Goal: Task Accomplishment & Management: Manage account settings

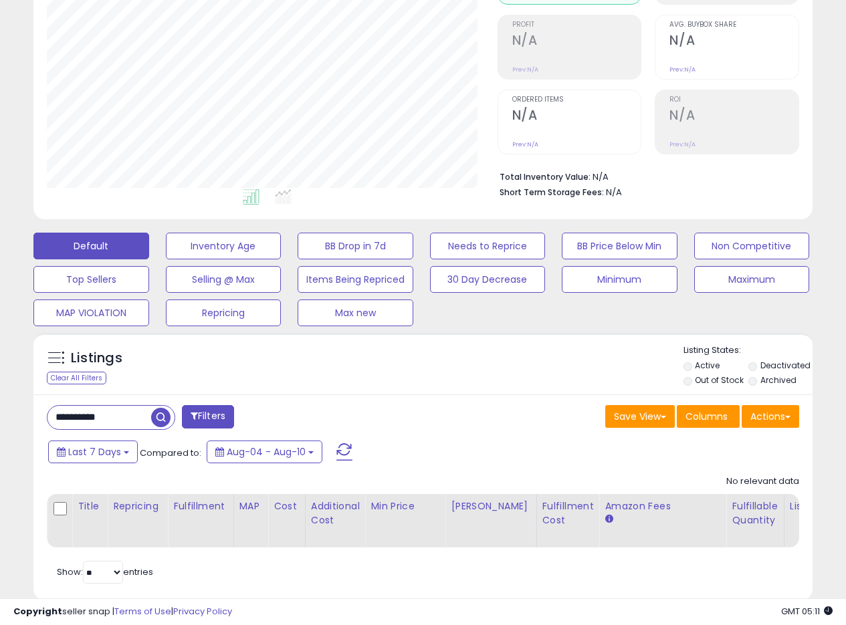
scroll to position [224, 0]
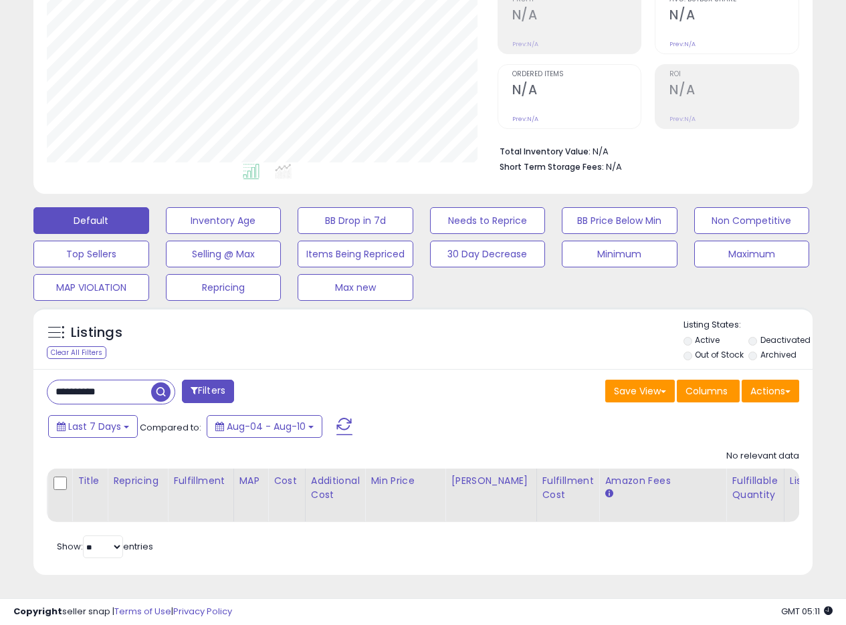
click at [523, 301] on div "Listings Clear All Filters" at bounding box center [422, 446] width 799 height 291
click at [164, 382] on span "button" at bounding box center [160, 391] width 19 height 19
click at [508, 380] on div "Save View Save As New View Update Current View Columns Actions Import Export Vi…" at bounding box center [616, 393] width 386 height 26
click at [468, 319] on div "Listings Clear All Filters Listing States:" at bounding box center [422, 341] width 779 height 45
drag, startPoint x: 129, startPoint y: 386, endPoint x: 24, endPoint y: 371, distance: 106.0
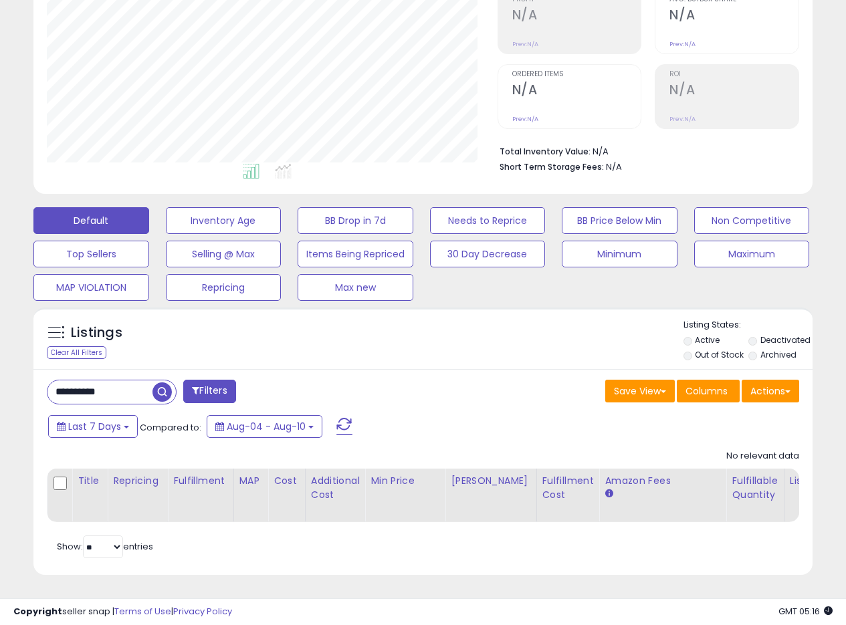
click at [27, 372] on div "Listings Clear All Filters" at bounding box center [422, 446] width 799 height 291
paste input "text"
click at [234, 382] on span "button" at bounding box center [233, 391] width 19 height 19
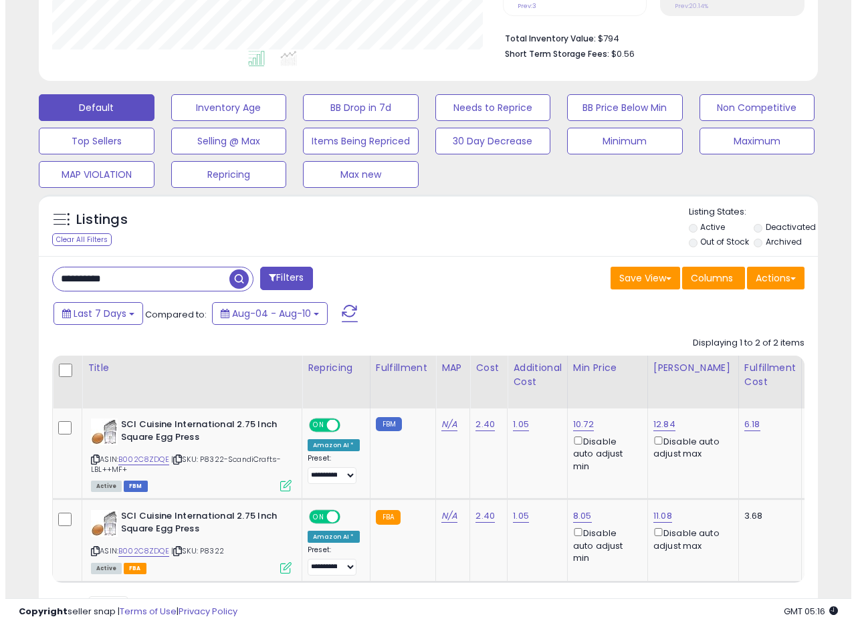
scroll to position [398, 0]
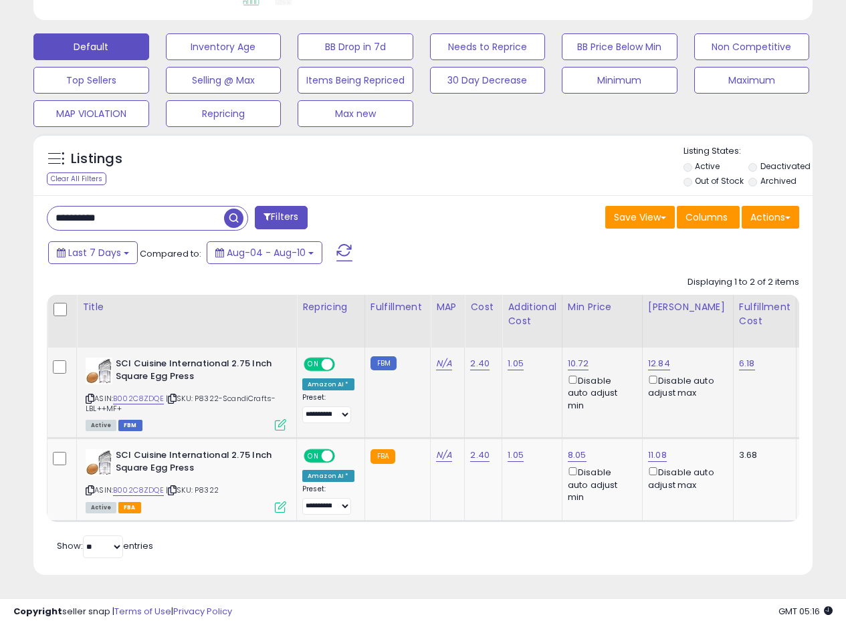
click at [283, 419] on icon at bounding box center [280, 424] width 11 height 11
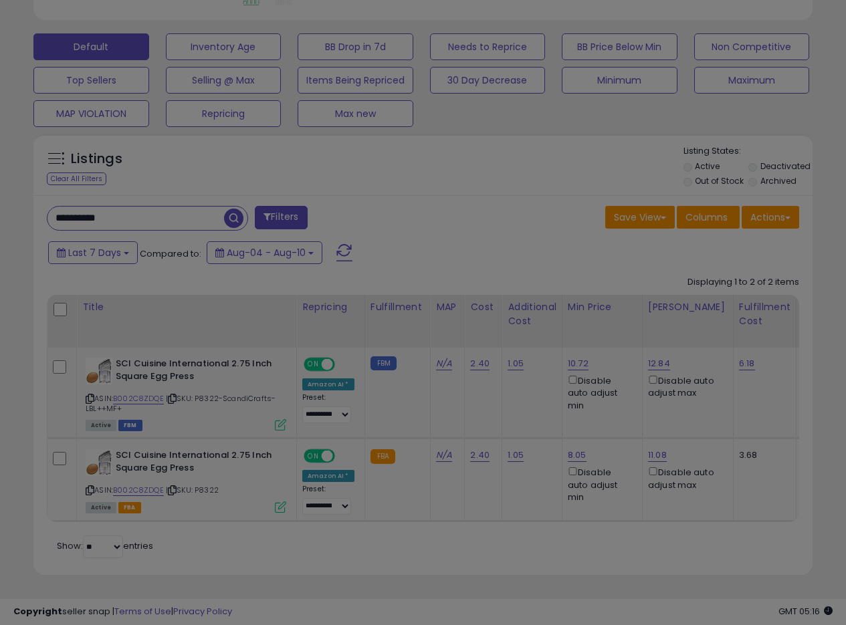
scroll to position [274, 456]
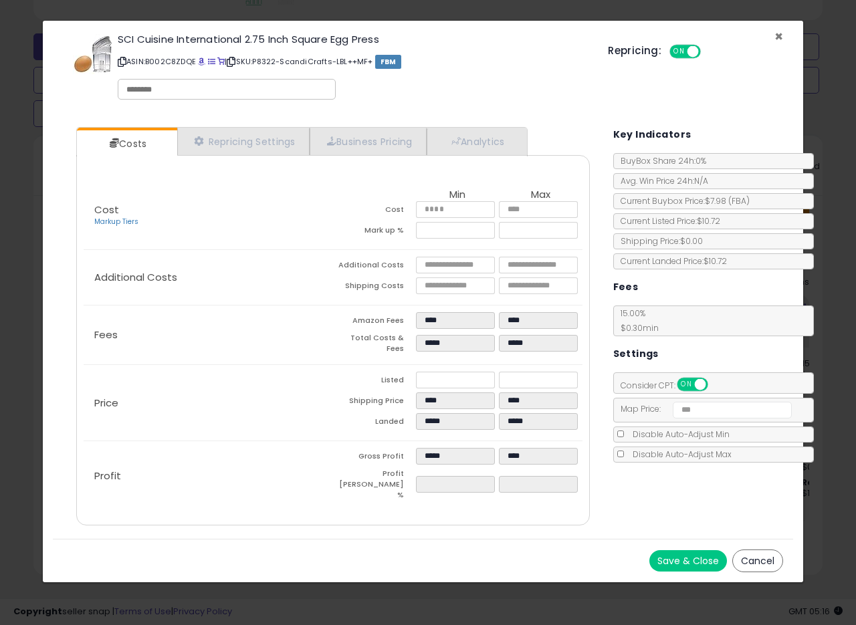
click at [777, 34] on span "×" at bounding box center [778, 36] width 9 height 19
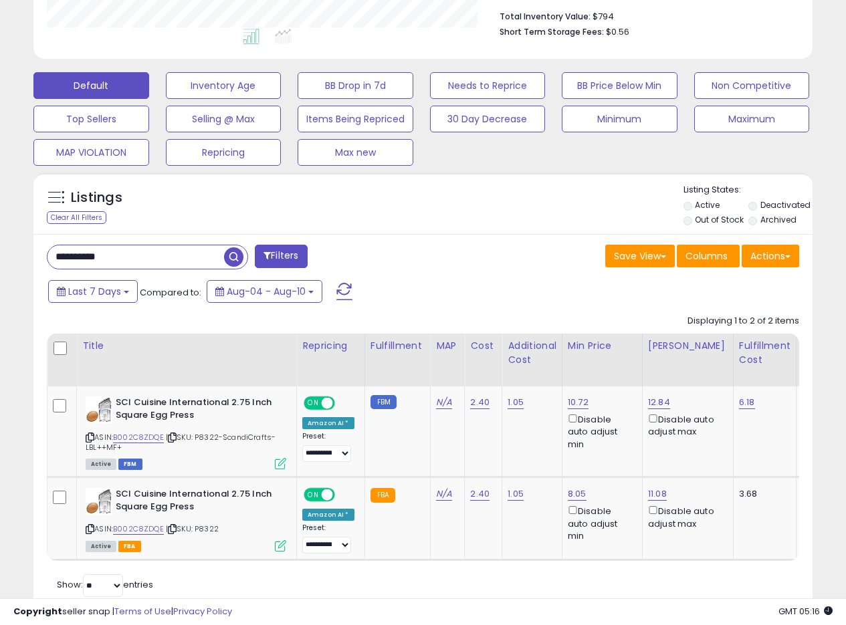
scroll to position [398, 0]
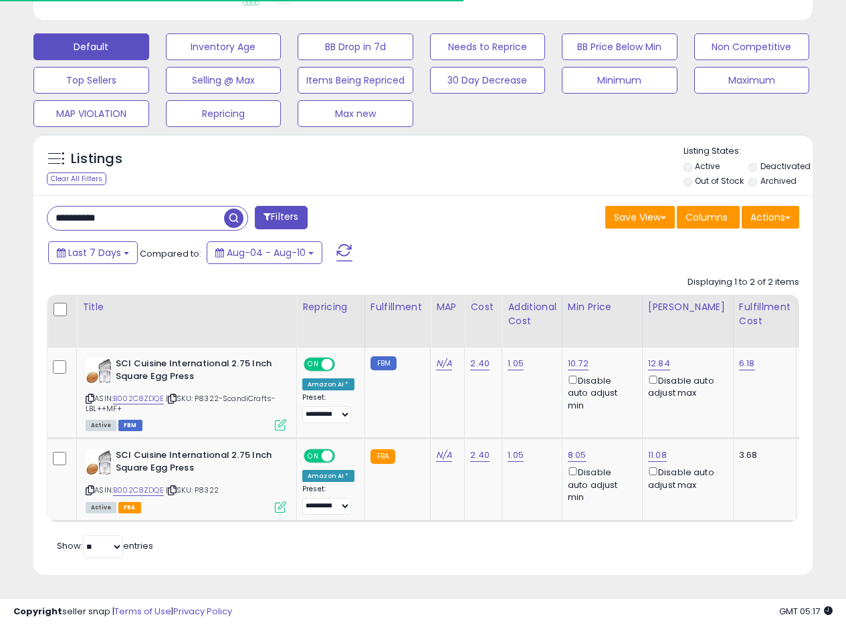
drag, startPoint x: 159, startPoint y: 211, endPoint x: 0, endPoint y: 215, distance: 159.1
click at [0, 215] on div "**********" at bounding box center [423, 140] width 846 height 969
paste input "text"
click at [229, 209] on span "button" at bounding box center [233, 218] width 19 height 19
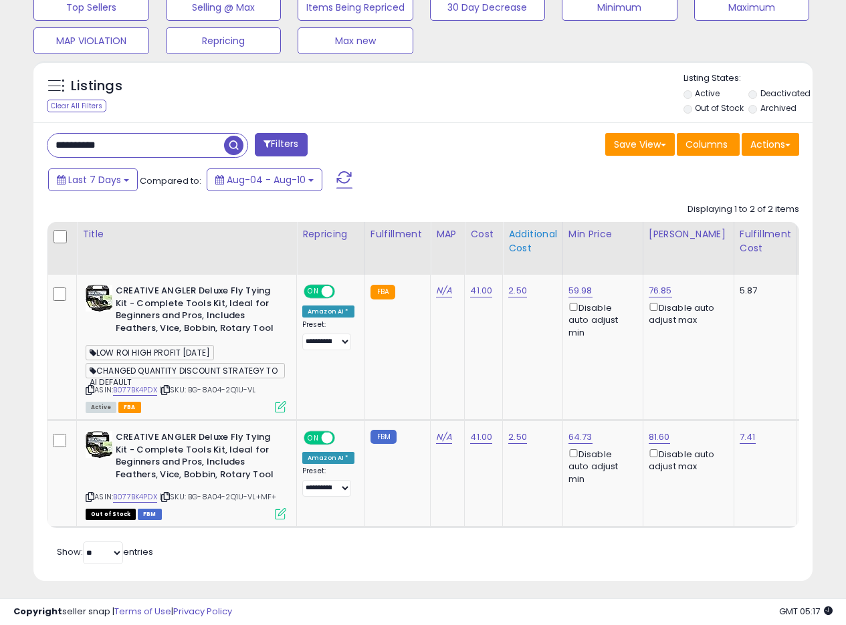
scroll to position [477, 0]
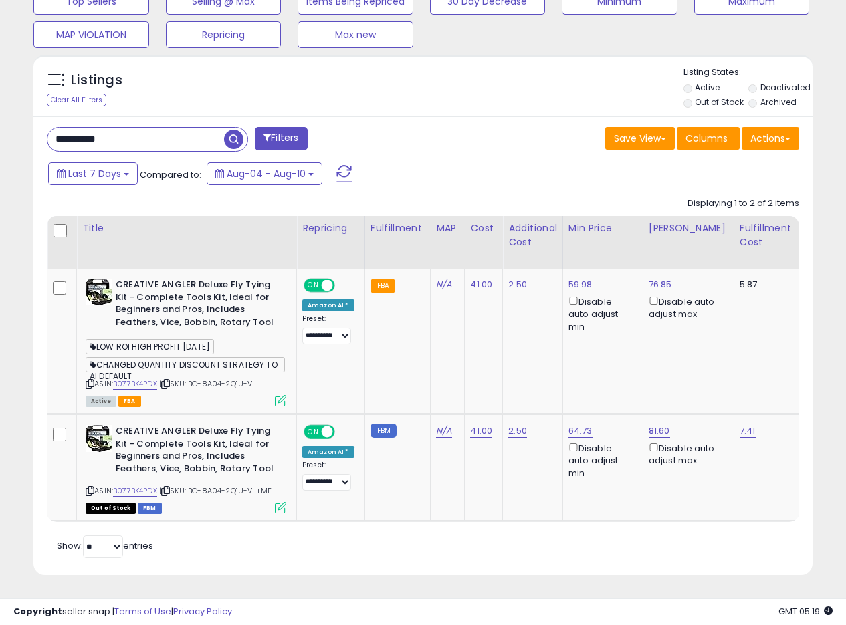
drag, startPoint x: 163, startPoint y: 120, endPoint x: 0, endPoint y: 116, distance: 163.1
click at [0, 116] on div "**********" at bounding box center [423, 101] width 846 height 1048
paste input "text"
click at [230, 130] on span "button" at bounding box center [233, 139] width 19 height 19
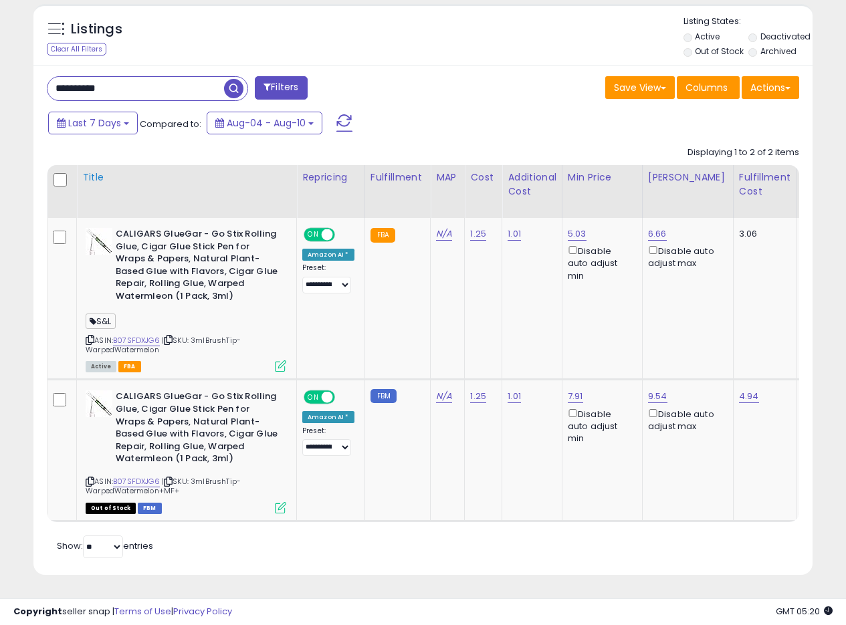
scroll to position [461, 0]
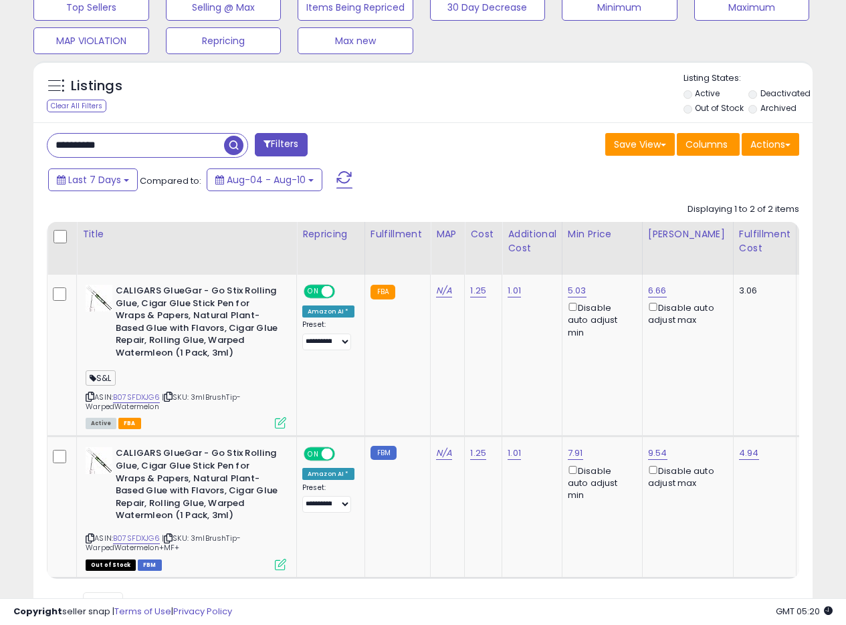
drag, startPoint x: 6, startPoint y: 136, endPoint x: 0, endPoint y: 129, distance: 9.0
click at [0, 130] on div "**********" at bounding box center [423, 132] width 846 height 1099
paste input "text"
click at [232, 146] on span "button" at bounding box center [233, 145] width 19 height 19
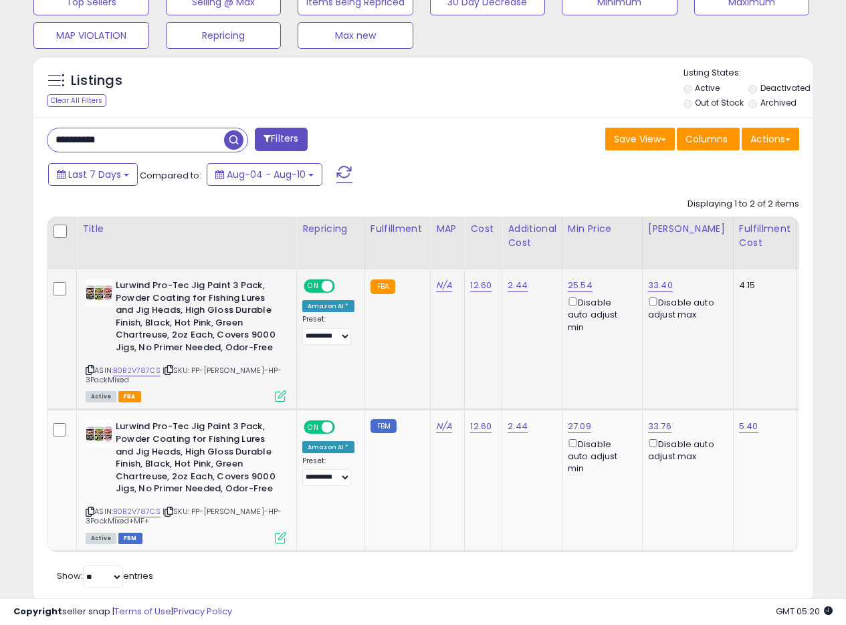
scroll to position [506, 0]
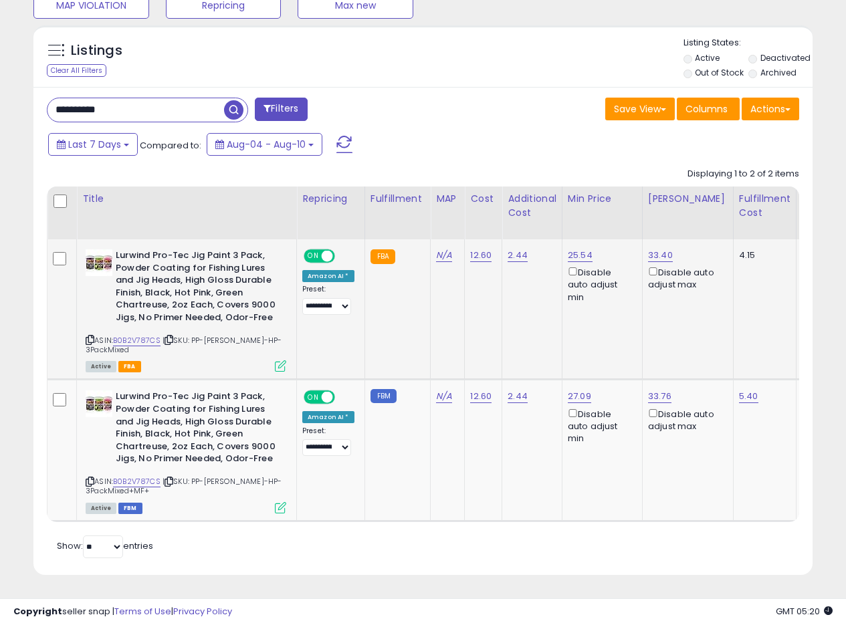
click at [484, 306] on td "12.60" at bounding box center [483, 309] width 37 height 140
drag, startPoint x: 134, startPoint y: 102, endPoint x: 0, endPoint y: 75, distance: 136.5
click at [0, 76] on div "**********" at bounding box center [423, 85] width 846 height 1077
paste input "text"
click at [236, 101] on span "button" at bounding box center [233, 109] width 19 height 19
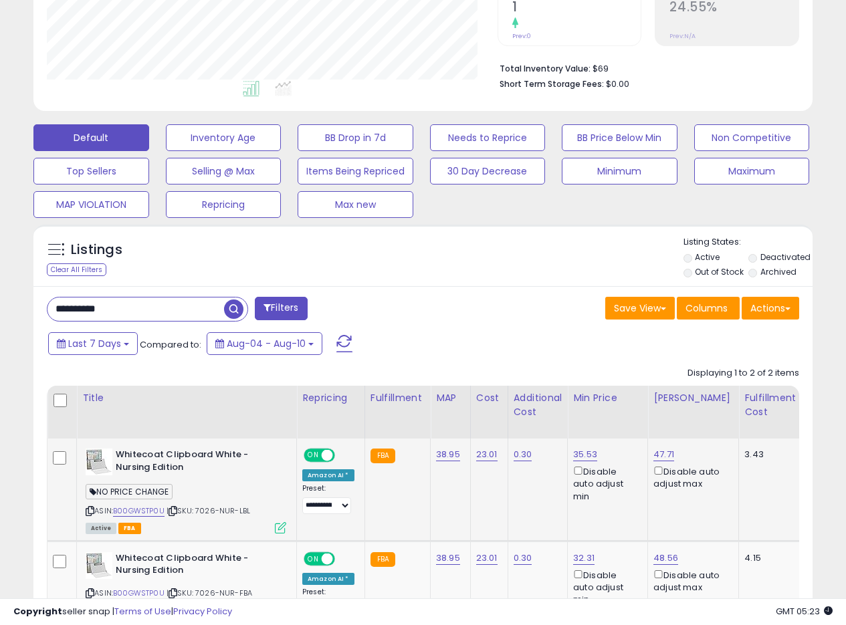
scroll to position [410, 0]
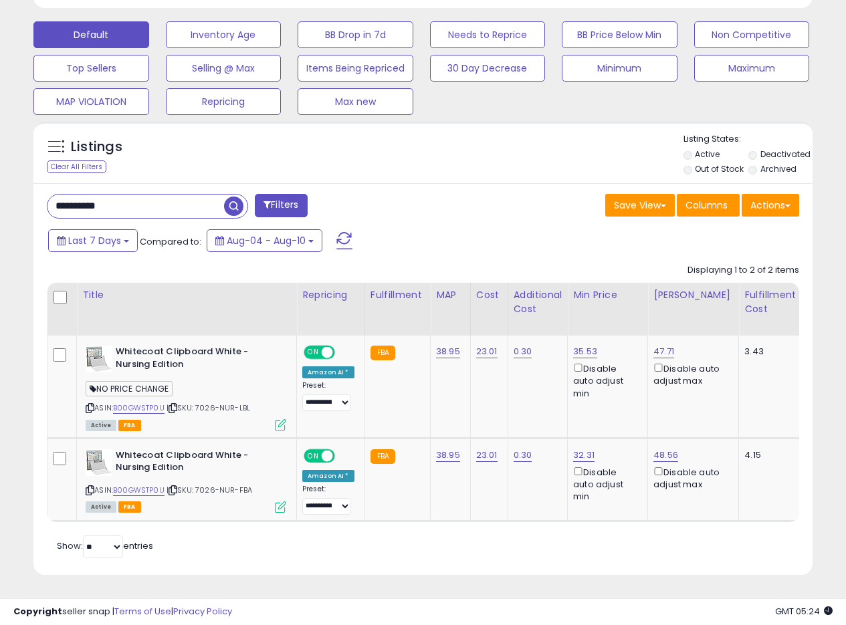
drag, startPoint x: 152, startPoint y: 197, endPoint x: 0, endPoint y: 177, distance: 153.7
click at [0, 177] on div "**********" at bounding box center [423, 134] width 846 height 981
paste input "text"
click at [228, 198] on span "button" at bounding box center [233, 206] width 19 height 19
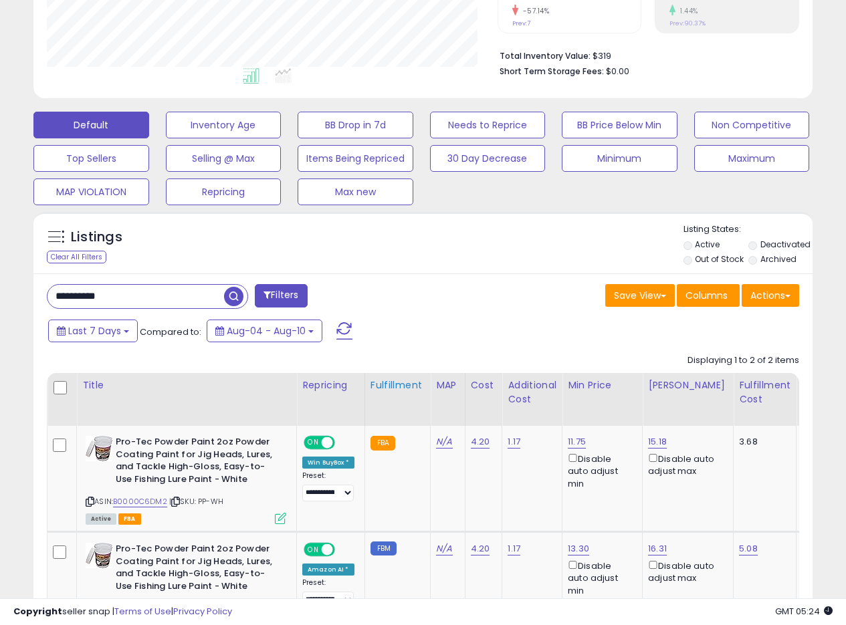
scroll to position [424, 0]
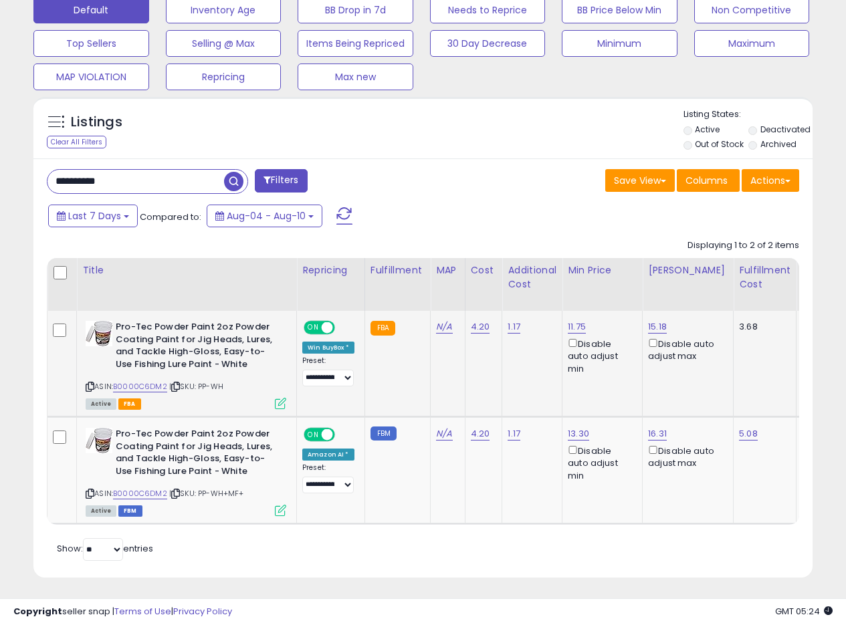
click at [432, 380] on td "N/A" at bounding box center [447, 364] width 34 height 106
drag, startPoint x: 52, startPoint y: 176, endPoint x: 0, endPoint y: 166, distance: 53.2
click at [10, 168] on div "**********" at bounding box center [423, 113] width 832 height 962
paste input "text"
click at [231, 182] on span "button" at bounding box center [233, 181] width 19 height 19
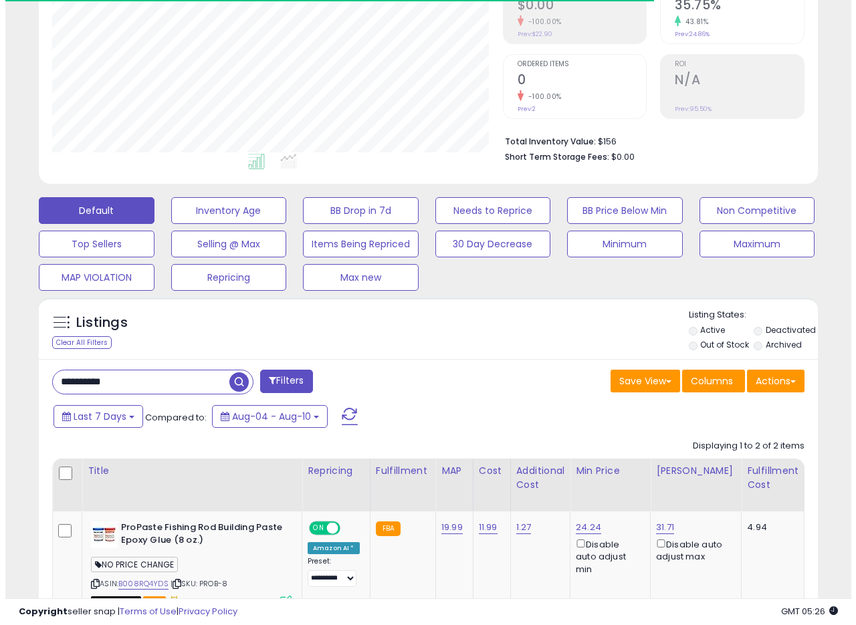
scroll to position [274, 451]
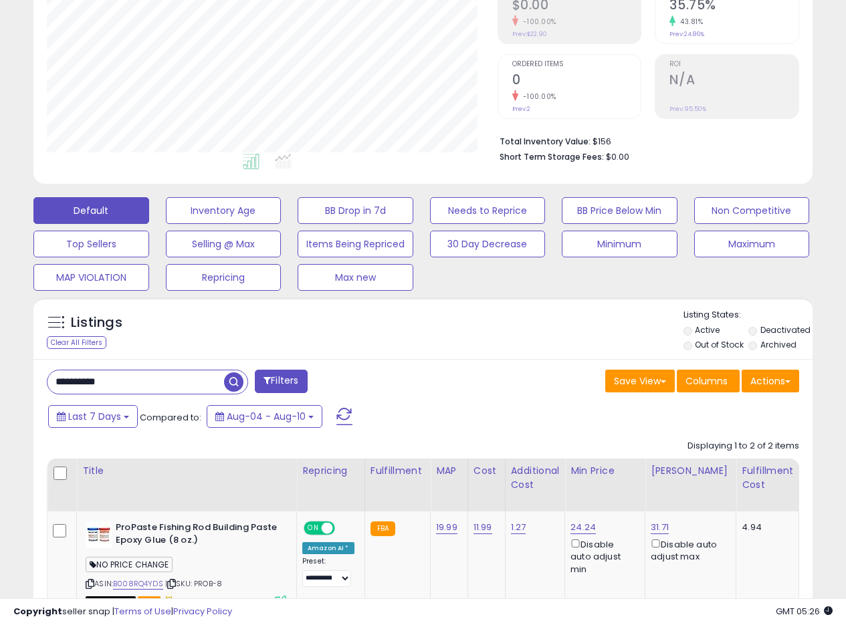
drag, startPoint x: 128, startPoint y: 386, endPoint x: 0, endPoint y: 377, distance: 128.7
click at [0, 378] on div "**********" at bounding box center [423, 321] width 846 height 1003
paste input "text"
click at [240, 384] on span "button" at bounding box center [233, 381] width 19 height 19
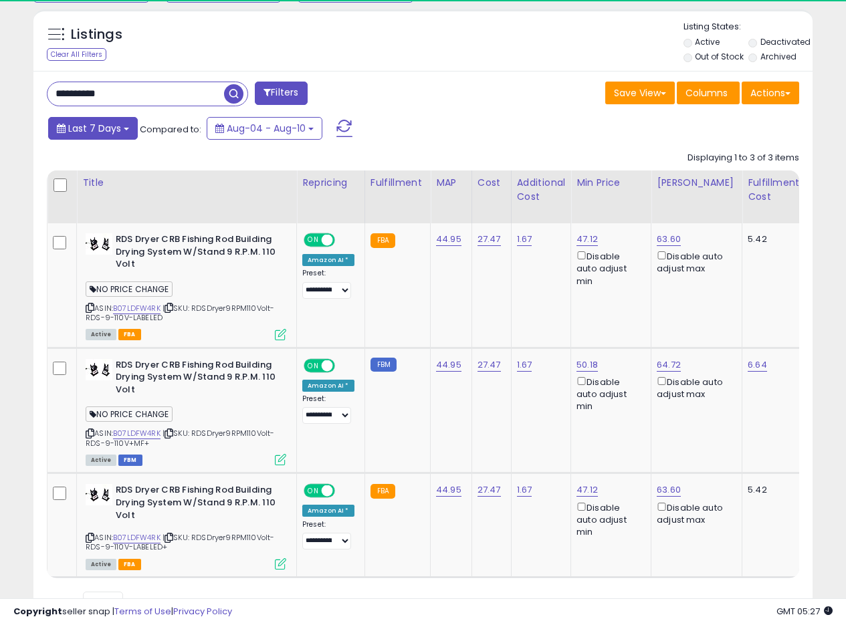
scroll to position [511, 0]
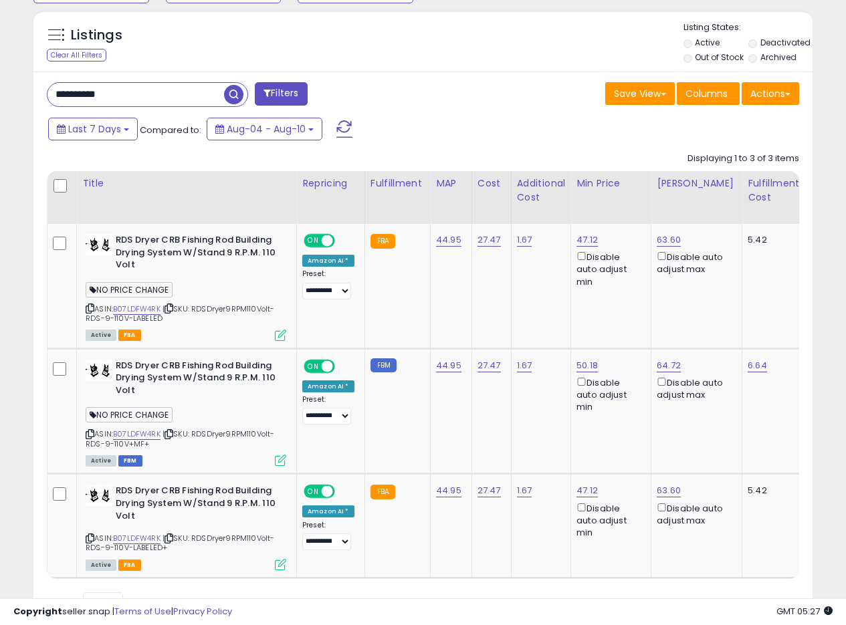
drag, startPoint x: 143, startPoint y: 96, endPoint x: 0, endPoint y: 90, distance: 143.2
click at [0, 90] on div "**********" at bounding box center [423, 107] width 846 height 1150
paste input "text"
click at [231, 96] on span "button" at bounding box center [233, 94] width 19 height 19
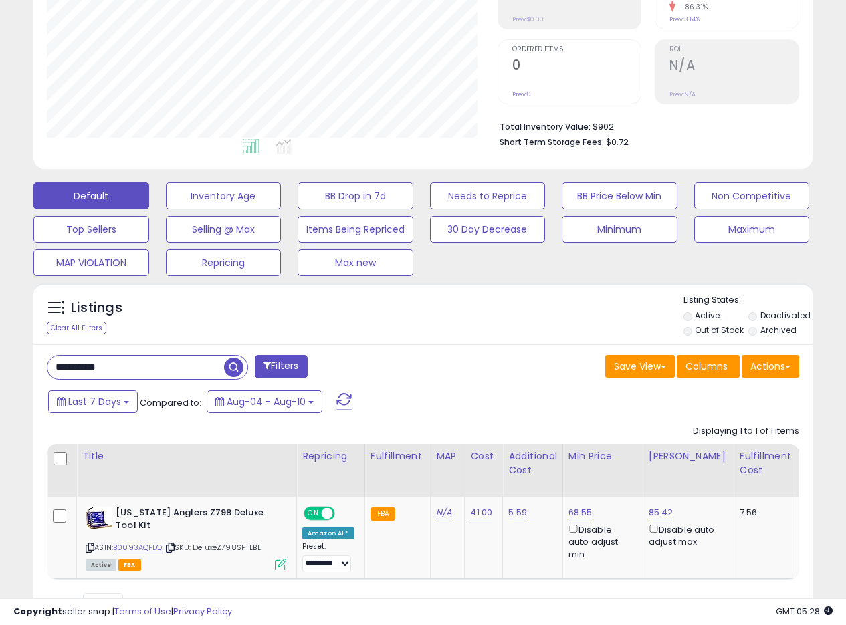
scroll to position [306, 0]
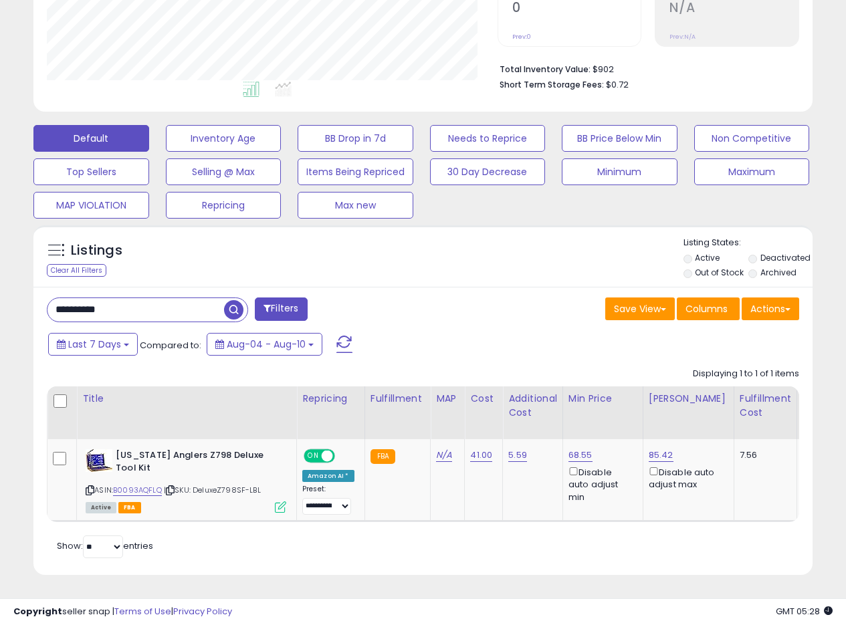
drag, startPoint x: 132, startPoint y: 292, endPoint x: 12, endPoint y: 297, distance: 119.7
click at [27, 299] on div "Listings Clear All Filters" at bounding box center [422, 405] width 799 height 373
paste input "text"
click at [229, 303] on span "button" at bounding box center [233, 309] width 19 height 19
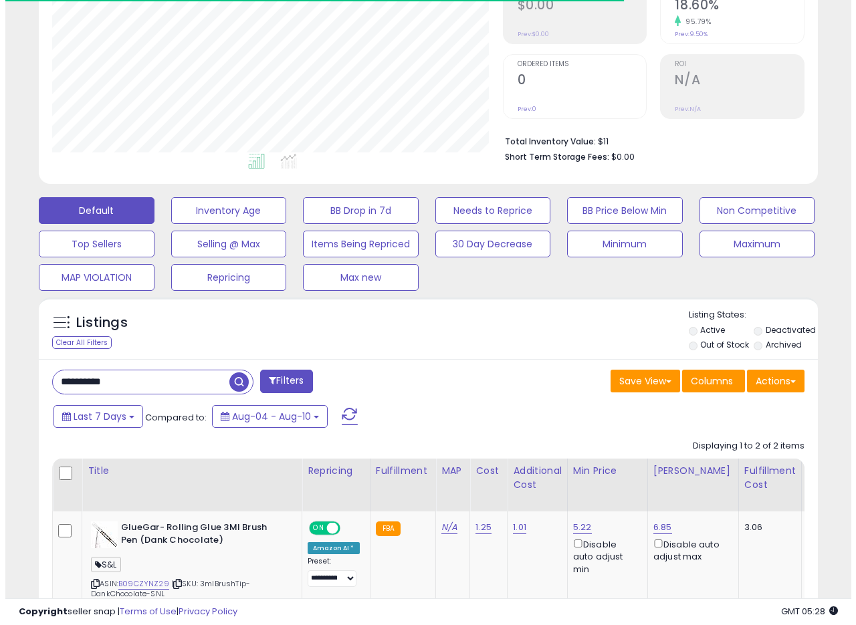
scroll to position [274, 451]
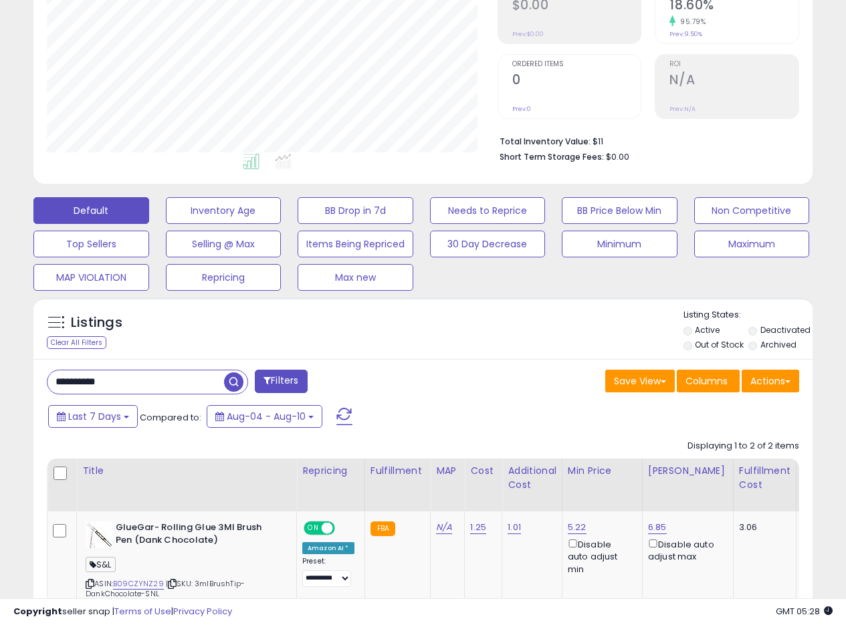
drag, startPoint x: 150, startPoint y: 381, endPoint x: 20, endPoint y: 376, distance: 129.8
click at [20, 376] on div "**********" at bounding box center [423, 309] width 832 height 952
paste input "text"
click at [231, 388] on span "button" at bounding box center [233, 381] width 19 height 19
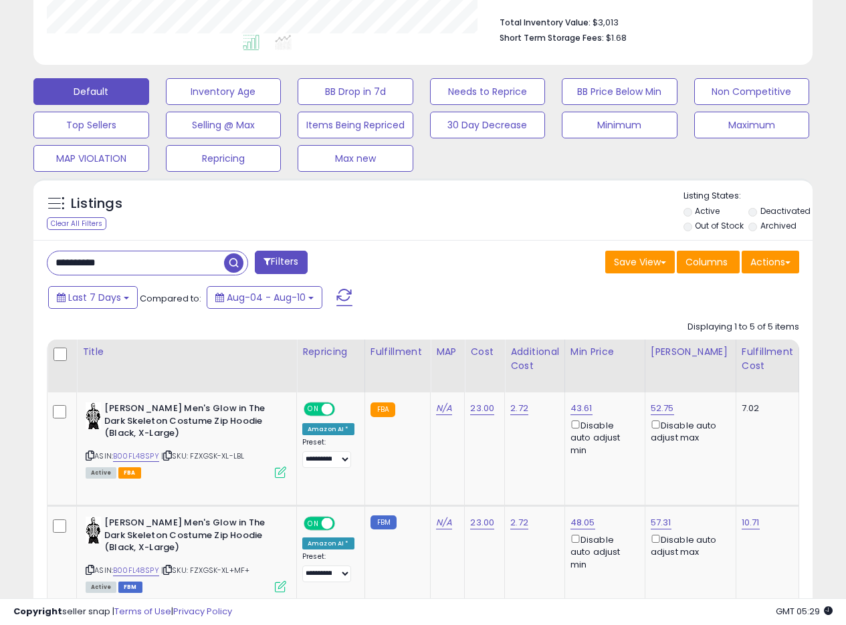
scroll to position [349, 0]
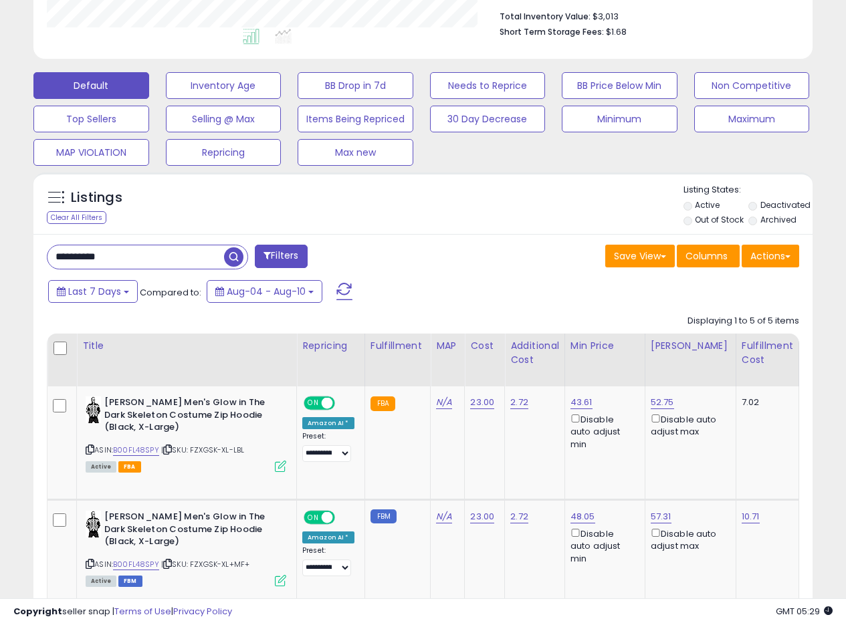
drag, startPoint x: 124, startPoint y: 256, endPoint x: 0, endPoint y: 243, distance: 124.4
click at [0, 245] on div "**********" at bounding box center [423, 355] width 846 height 1321
paste input "text"
click at [231, 255] on span "button" at bounding box center [233, 256] width 19 height 19
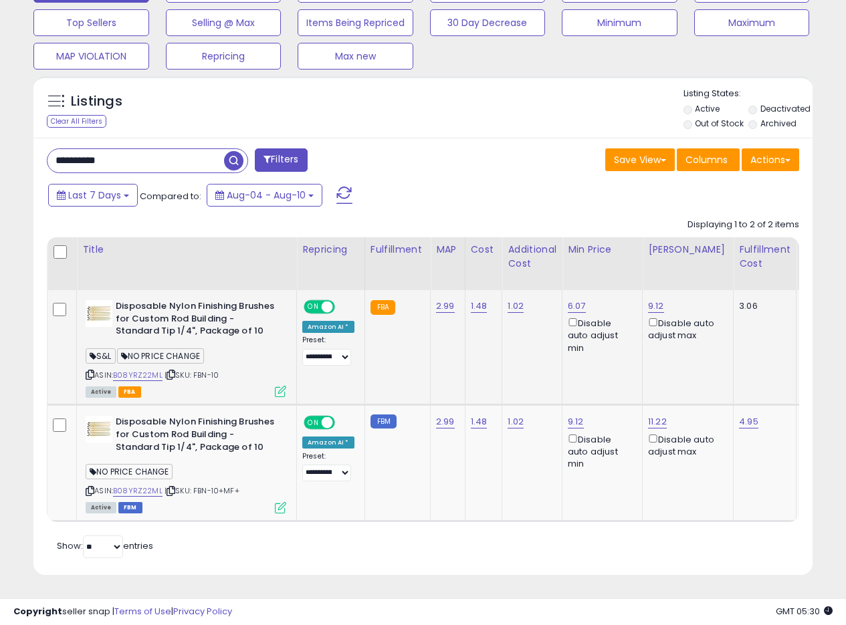
scroll to position [455, 0]
drag, startPoint x: 134, startPoint y: 150, endPoint x: 0, endPoint y: 140, distance: 134.7
click at [0, 140] on div "**********" at bounding box center [423, 111] width 846 height 1027
paste input "text"
click at [225, 150] on div "**********" at bounding box center [147, 160] width 201 height 25
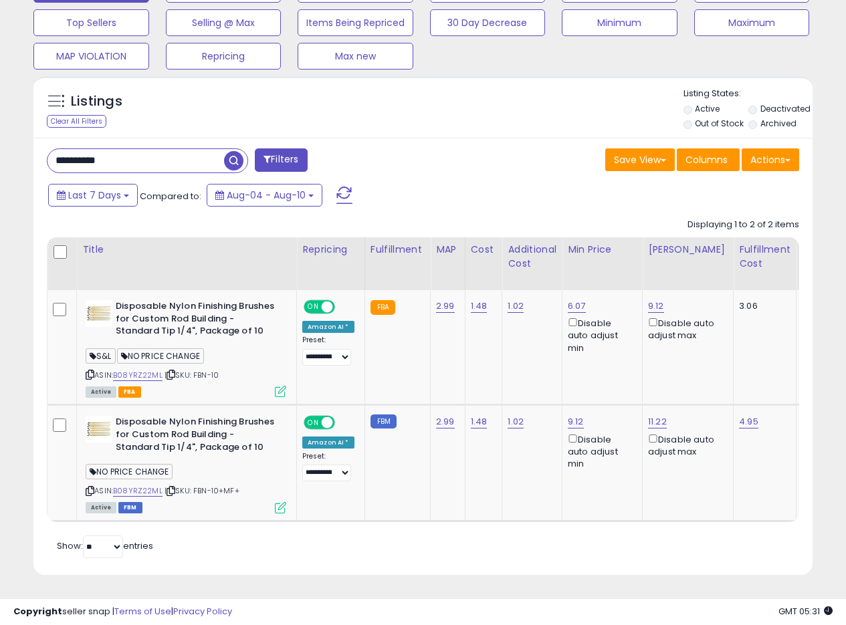
click at [230, 151] on span "button" at bounding box center [233, 160] width 19 height 19
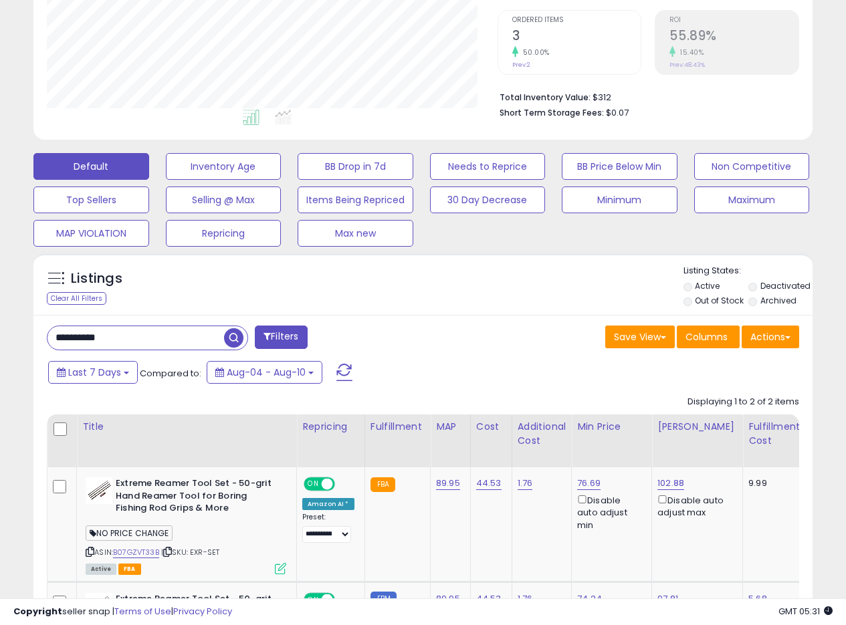
scroll to position [358, 0]
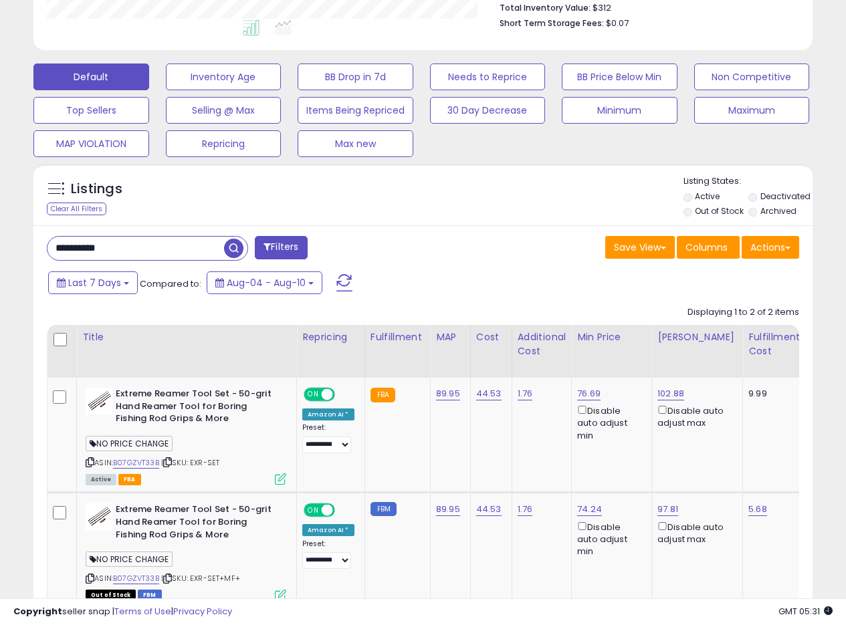
drag, startPoint x: 128, startPoint y: 247, endPoint x: 1, endPoint y: 229, distance: 128.3
click at [0, 231] on div "**********" at bounding box center [423, 199] width 846 height 1027
paste input "text"
click at [227, 247] on span "button" at bounding box center [233, 248] width 19 height 19
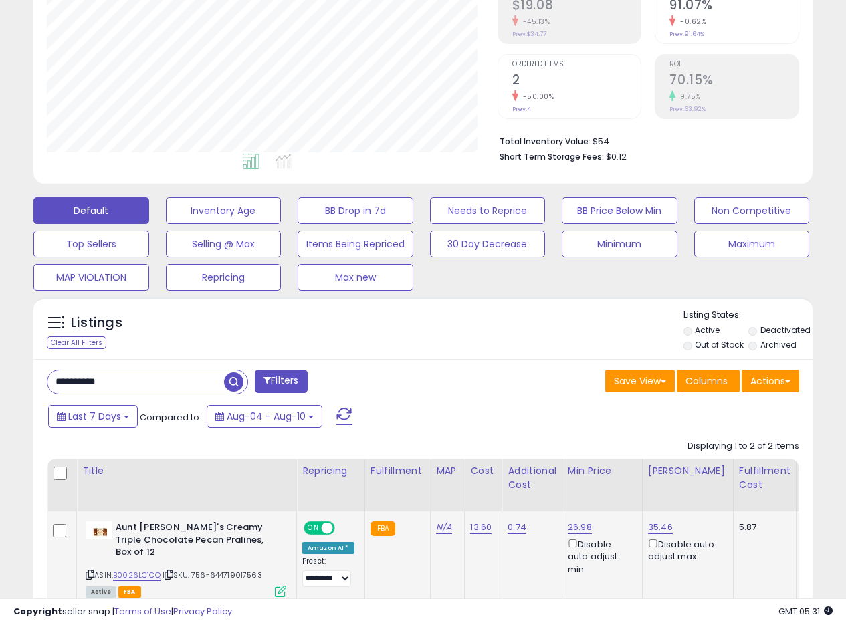
scroll to position [410, 0]
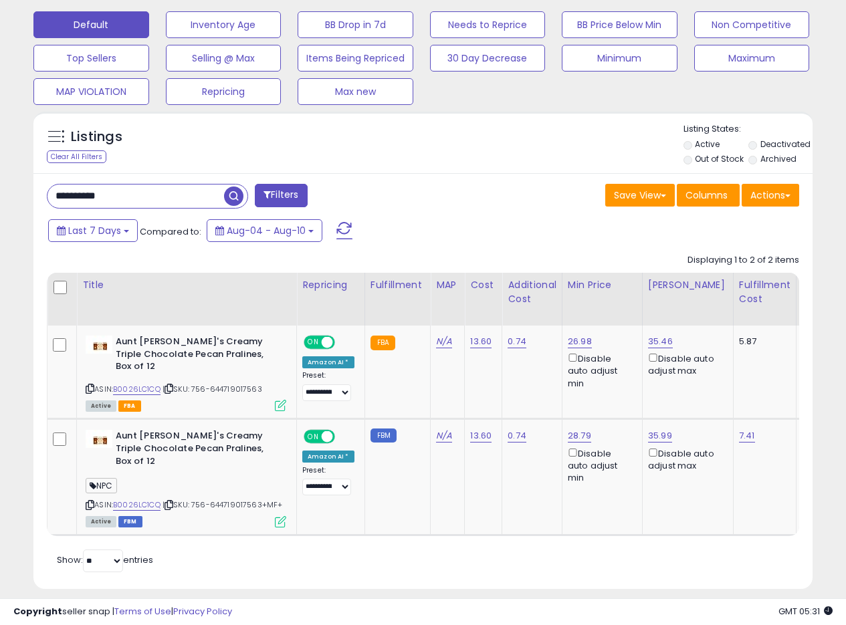
drag, startPoint x: 139, startPoint y: 195, endPoint x: 4, endPoint y: 181, distance: 135.7
click at [7, 184] on div "**********" at bounding box center [423, 126] width 832 height 958
paste input "text"
click at [233, 193] on span "button" at bounding box center [233, 195] width 19 height 19
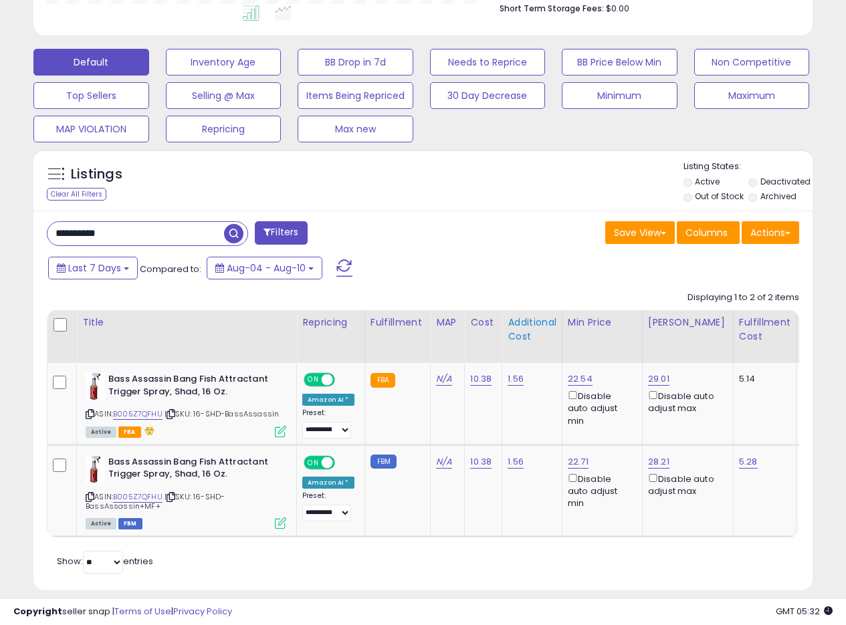
scroll to position [398, 0]
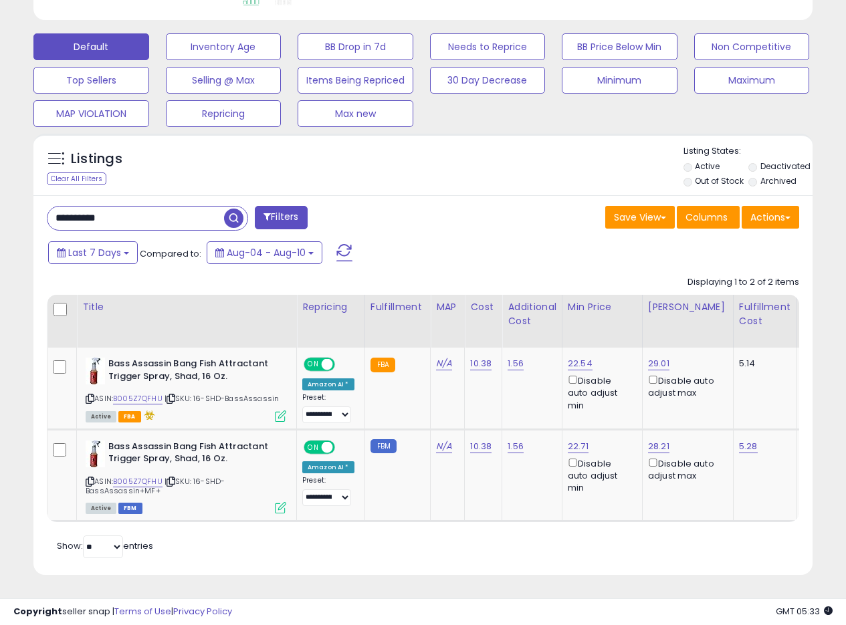
drag, startPoint x: 142, startPoint y: 201, endPoint x: 2, endPoint y: 201, distance: 139.7
click at [2, 201] on div "**********" at bounding box center [423, 140] width 846 height 969
paste input "text"
click at [237, 209] on span "button" at bounding box center [233, 218] width 19 height 19
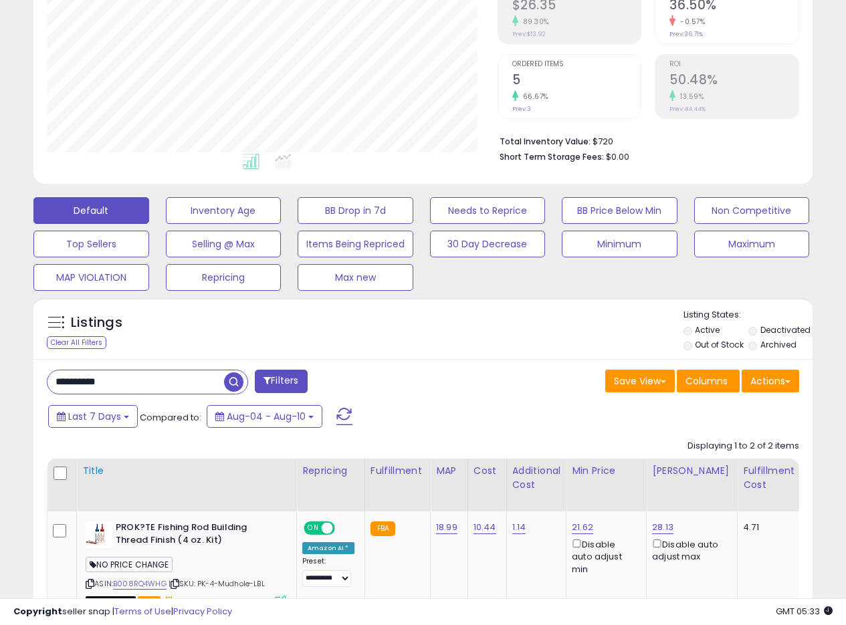
scroll to position [358, 0]
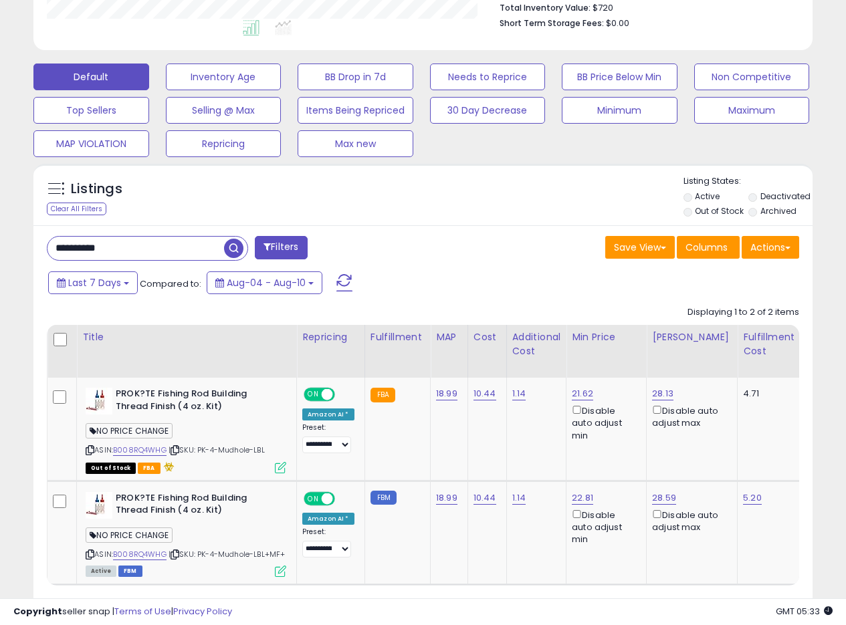
drag, startPoint x: 136, startPoint y: 249, endPoint x: 31, endPoint y: 213, distance: 110.3
click at [0, 217] on div "**********" at bounding box center [423, 187] width 846 height 1003
paste input "text"
click at [236, 248] on span "button" at bounding box center [233, 248] width 19 height 19
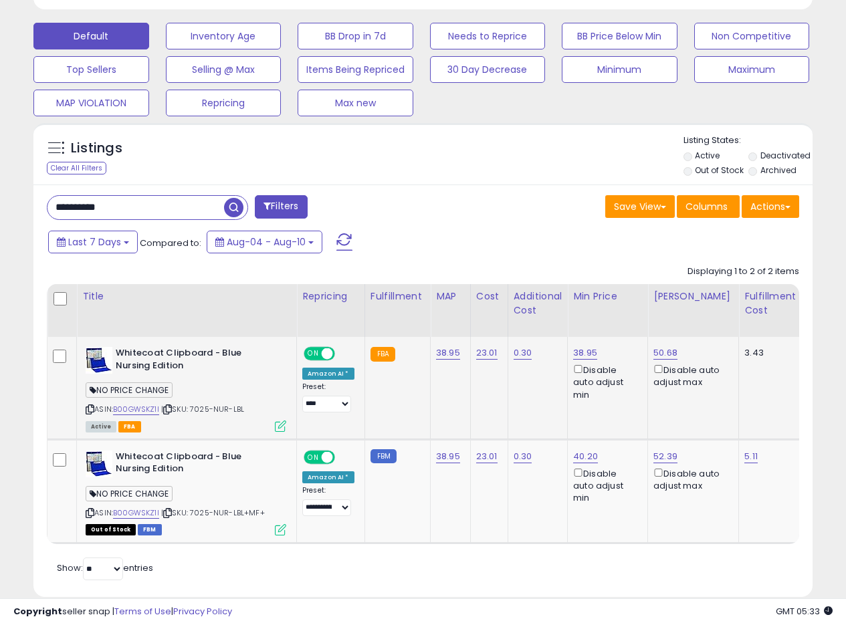
scroll to position [430, 0]
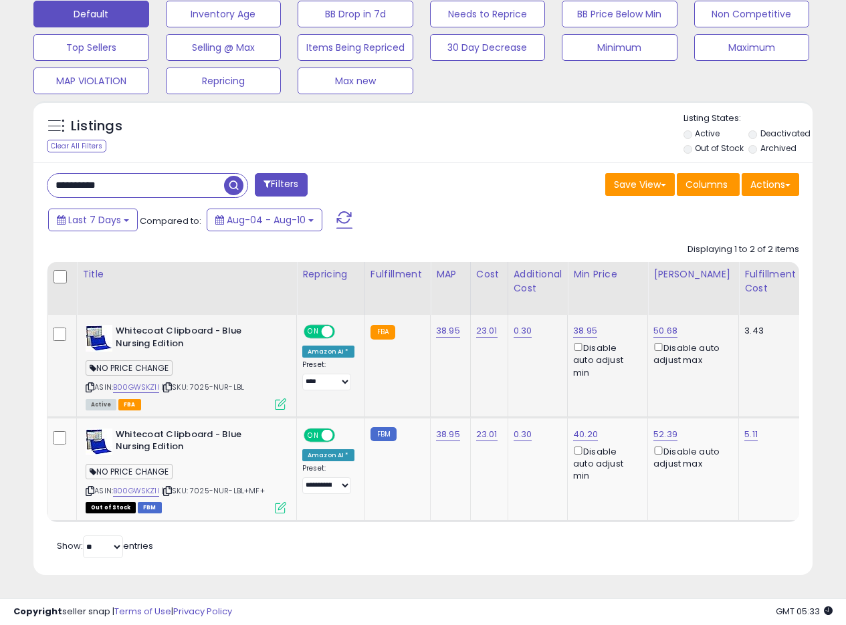
click at [489, 370] on td "23.01" at bounding box center [488, 366] width 37 height 102
drag, startPoint x: 126, startPoint y: 181, endPoint x: 25, endPoint y: 176, distance: 101.0
click at [33, 172] on div "**********" at bounding box center [422, 368] width 779 height 412
click at [233, 176] on span "button" at bounding box center [233, 185] width 19 height 19
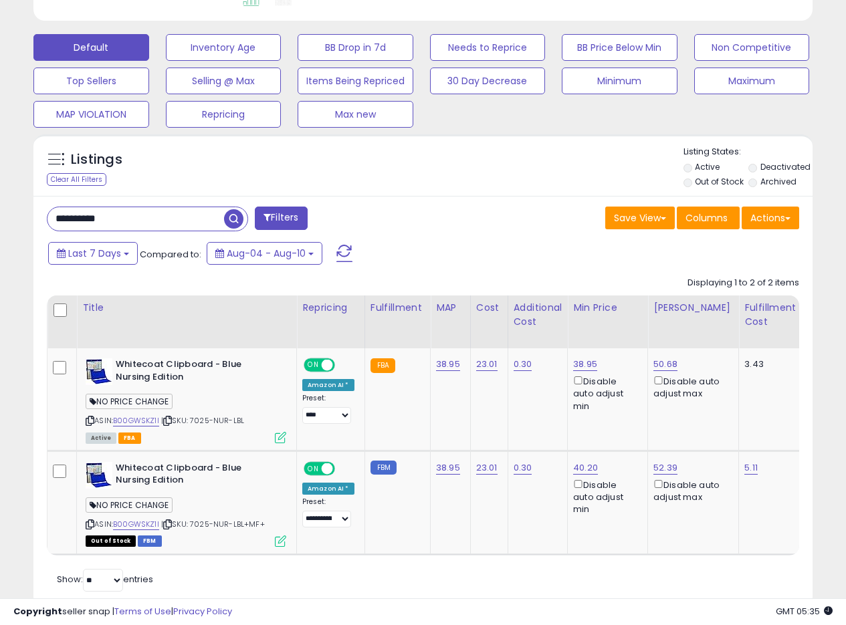
scroll to position [364, 0]
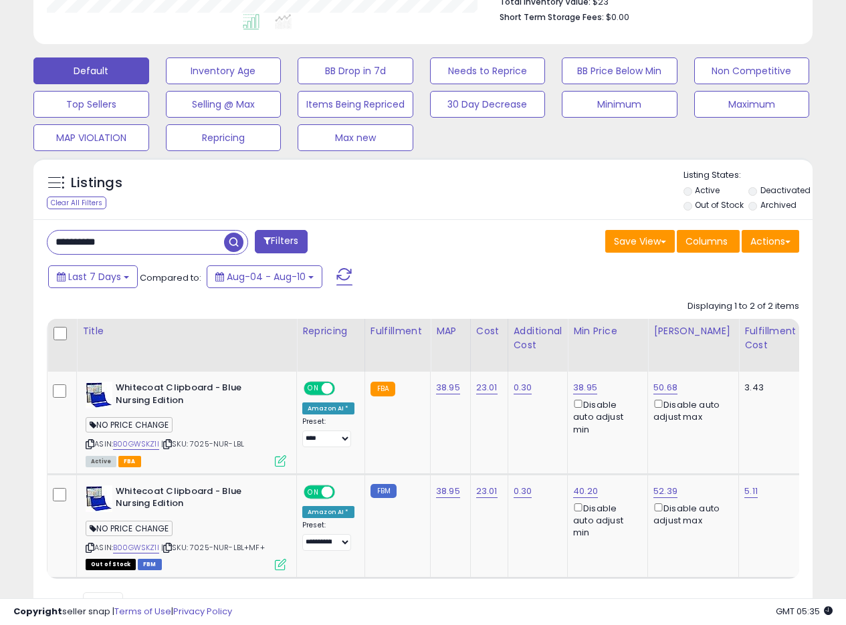
click at [459, 219] on div "**********" at bounding box center [422, 425] width 779 height 412
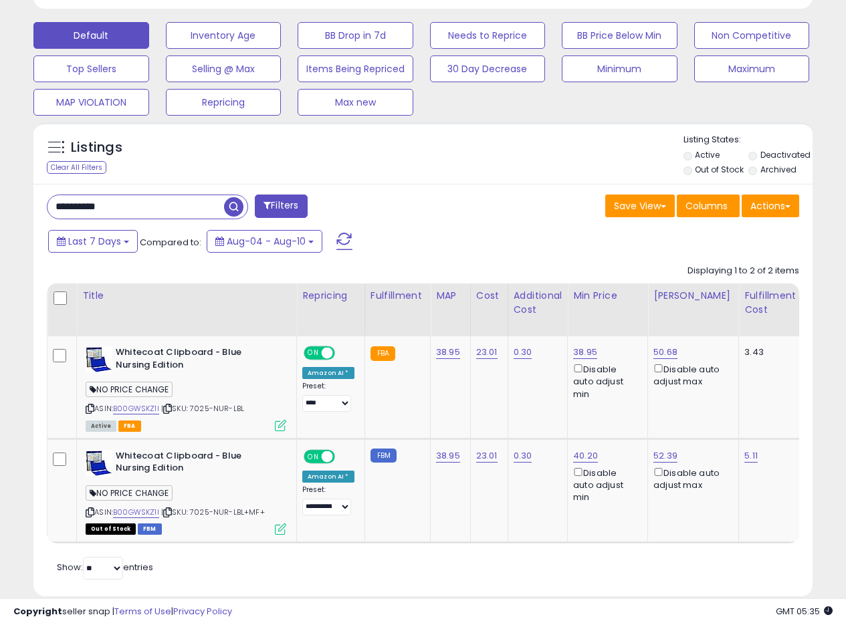
scroll to position [430, 0]
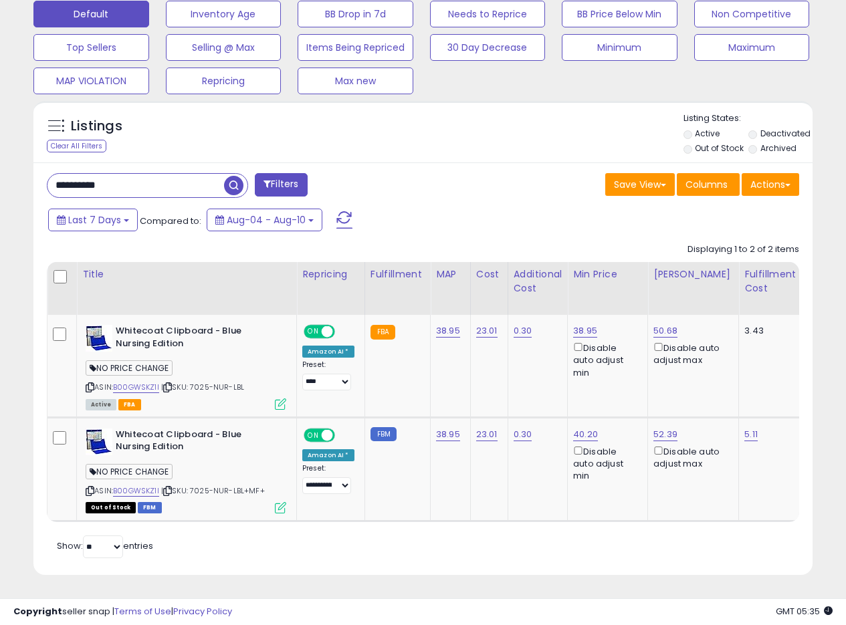
drag, startPoint x: 508, startPoint y: 178, endPoint x: 517, endPoint y: 177, distance: 8.7
click at [508, 177] on div "Save View Save As New View Update Current View Columns Actions Import Export Vi…" at bounding box center [616, 186] width 386 height 26
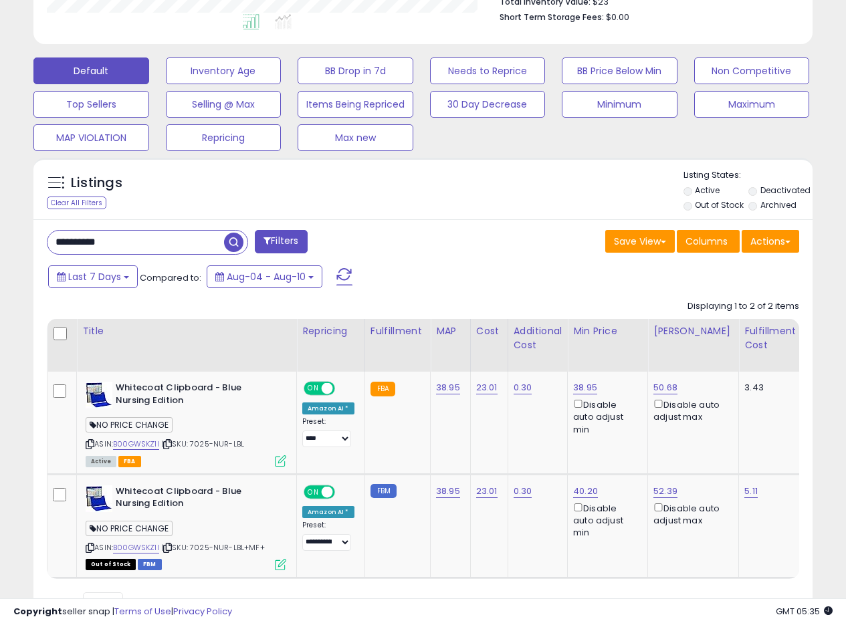
click at [514, 220] on div "**********" at bounding box center [422, 425] width 779 height 412
drag, startPoint x: 495, startPoint y: 215, endPoint x: 485, endPoint y: 215, distance: 10.7
click at [496, 215] on div "Listings Clear All Filters" at bounding box center [422, 188] width 779 height 61
click at [484, 207] on div "Listings Clear All Filters Listing States:" at bounding box center [422, 191] width 779 height 45
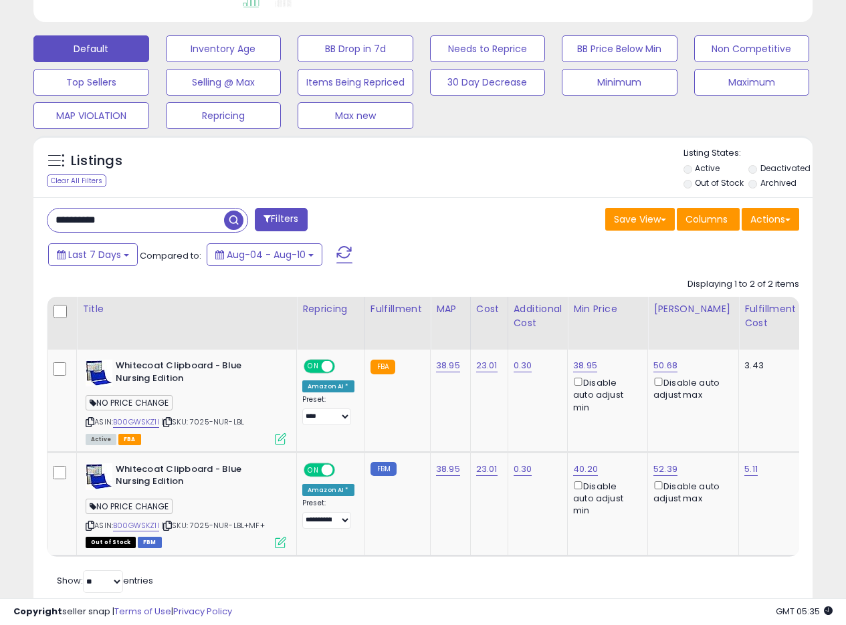
scroll to position [381, 0]
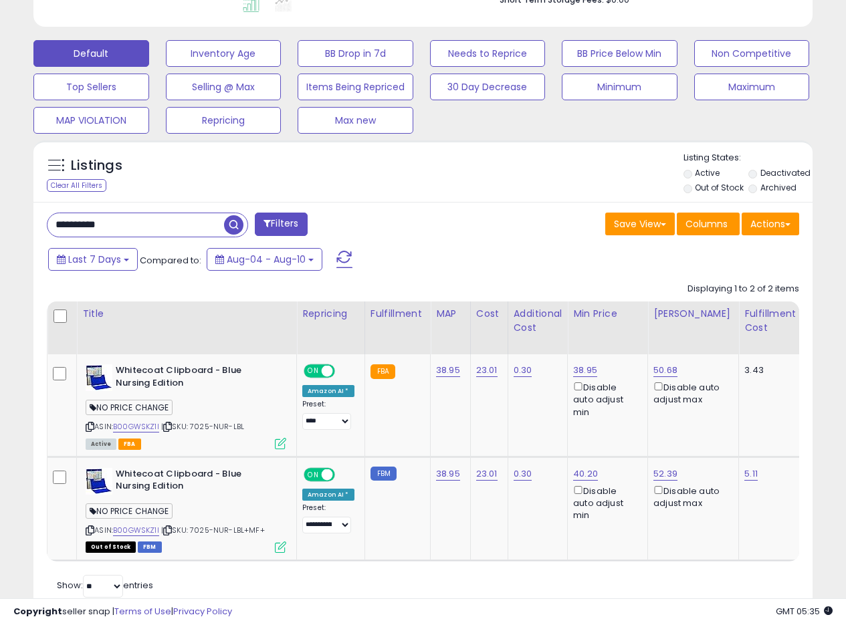
drag, startPoint x: 125, startPoint y: 224, endPoint x: 16, endPoint y: 215, distance: 109.4
click at [27, 219] on div "Listings Clear All Filters" at bounding box center [422, 382] width 799 height 497
paste input "text"
click at [234, 224] on span "button" at bounding box center [233, 224] width 19 height 19
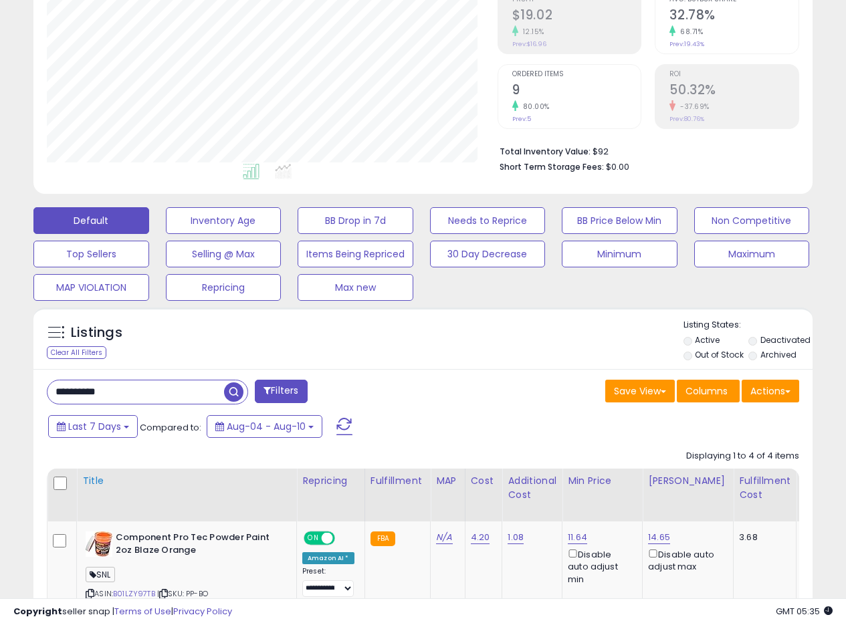
scroll to position [358, 0]
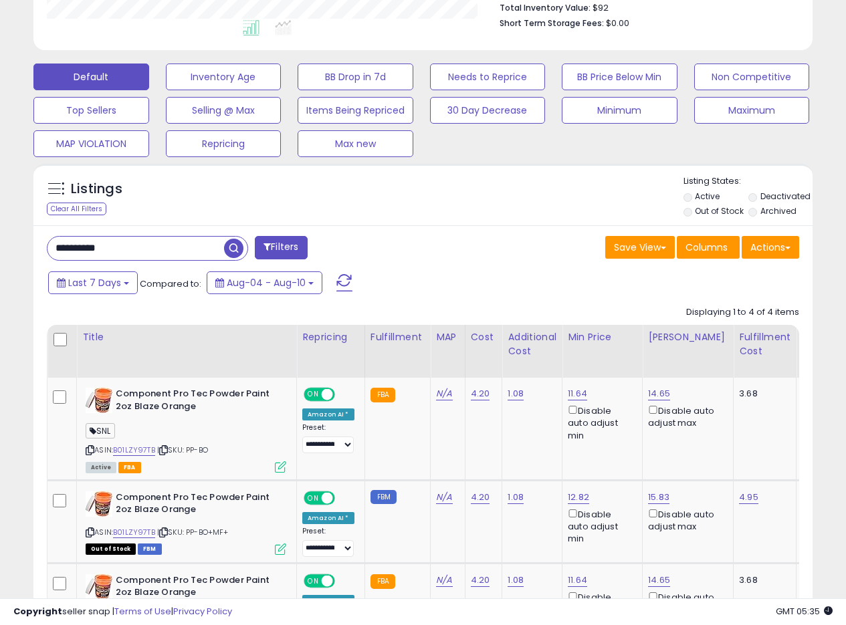
drag, startPoint x: 114, startPoint y: 254, endPoint x: 0, endPoint y: 245, distance: 114.0
click at [0, 248] on div "**********" at bounding box center [423, 259] width 846 height 1146
paste input "text"
click at [236, 245] on span "button" at bounding box center [233, 248] width 19 height 19
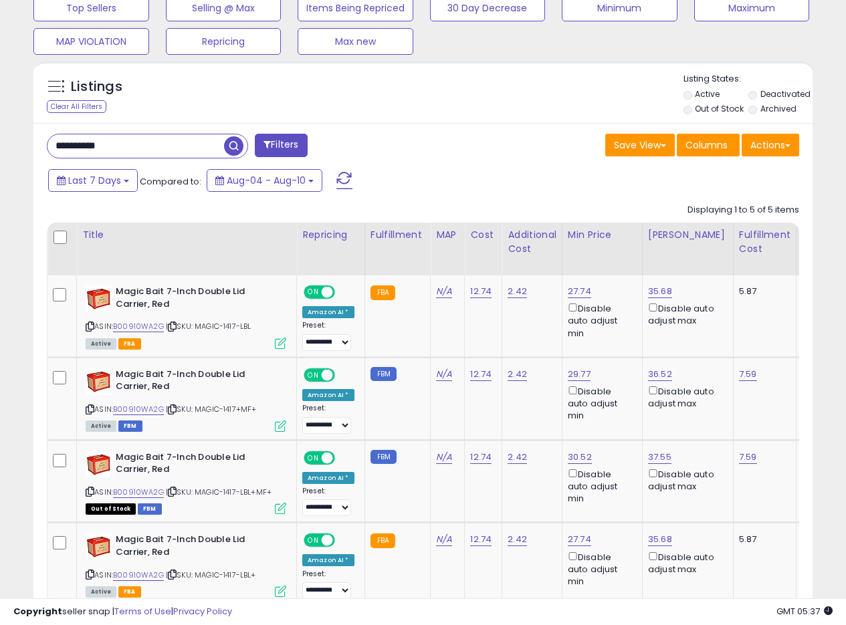
scroll to position [436, 0]
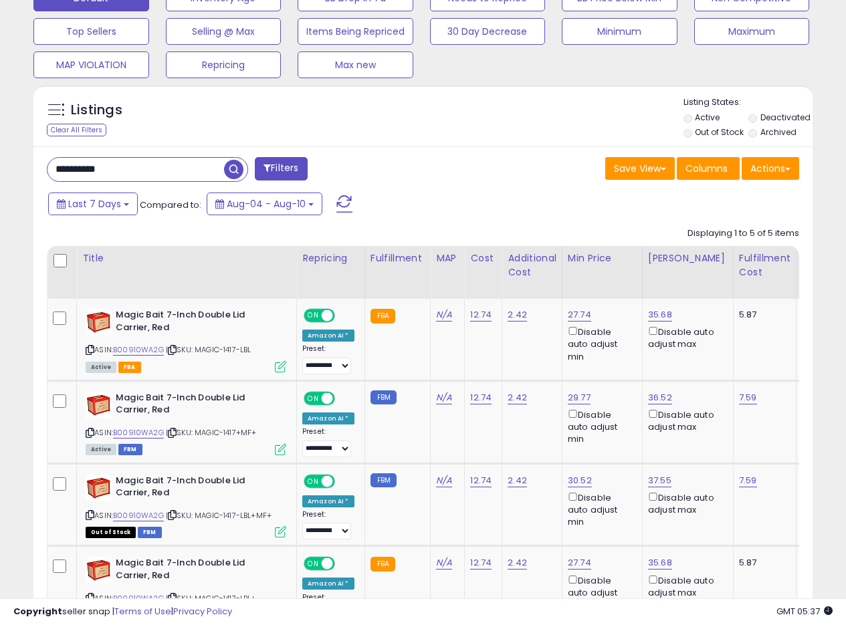
drag, startPoint x: 141, startPoint y: 176, endPoint x: 11, endPoint y: 156, distance: 131.1
click at [13, 158] on div "**********" at bounding box center [423, 201] width 832 height 1162
paste input "text"
click at [227, 170] on div "**********" at bounding box center [147, 169] width 201 height 25
click at [229, 171] on span "button" at bounding box center [233, 169] width 19 height 19
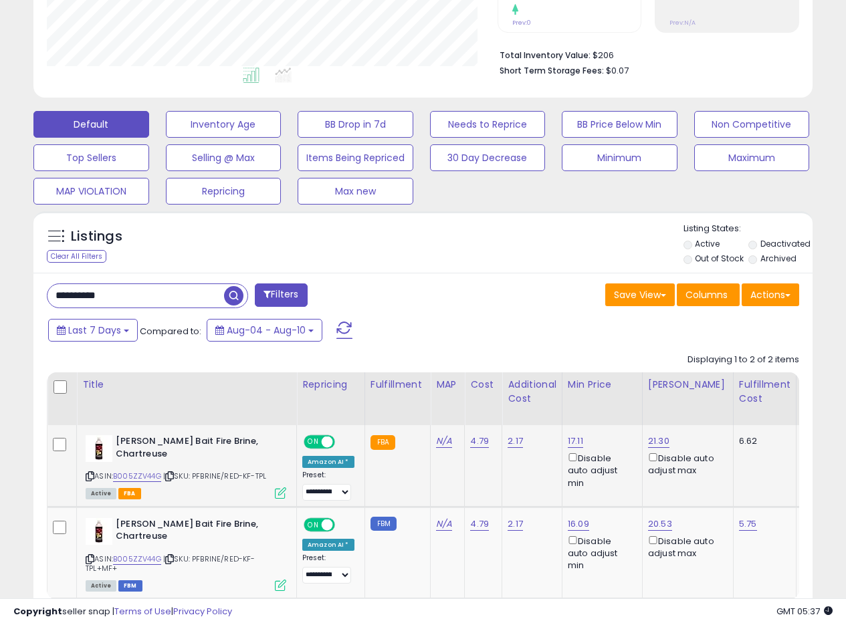
scroll to position [396, 0]
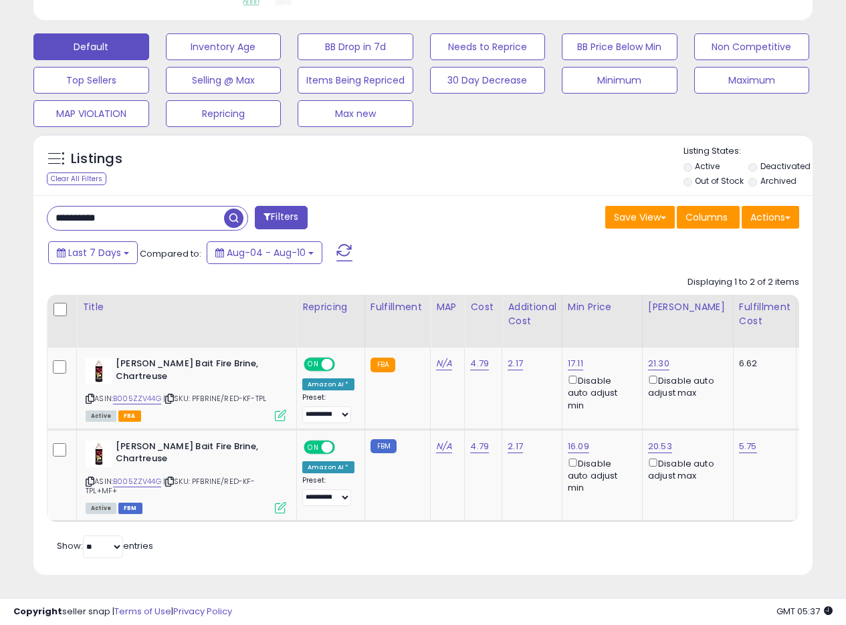
drag, startPoint x: 140, startPoint y: 217, endPoint x: 0, endPoint y: 204, distance: 140.3
click at [0, 209] on div "**********" at bounding box center [423, 140] width 846 height 969
paste input "text"
click at [231, 213] on span "button" at bounding box center [233, 218] width 19 height 19
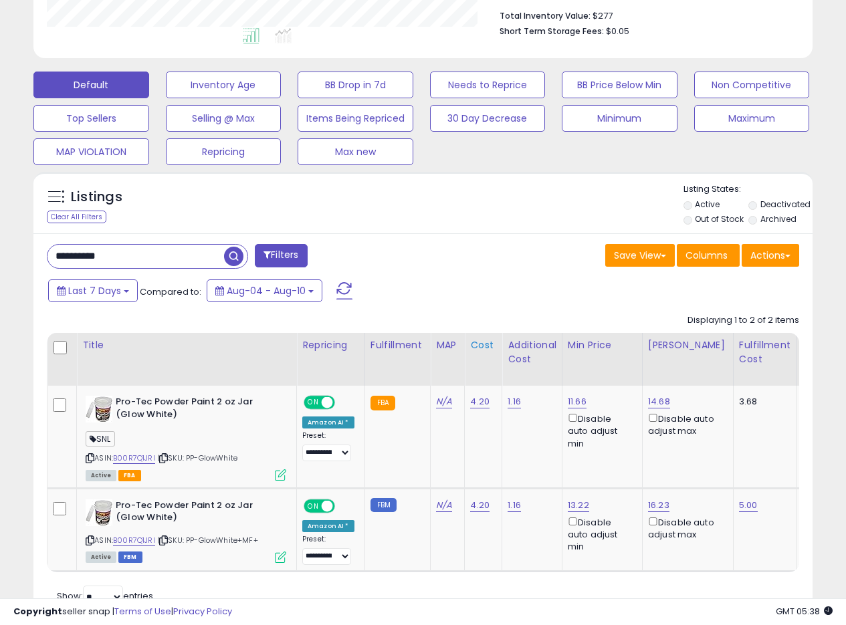
scroll to position [410, 0]
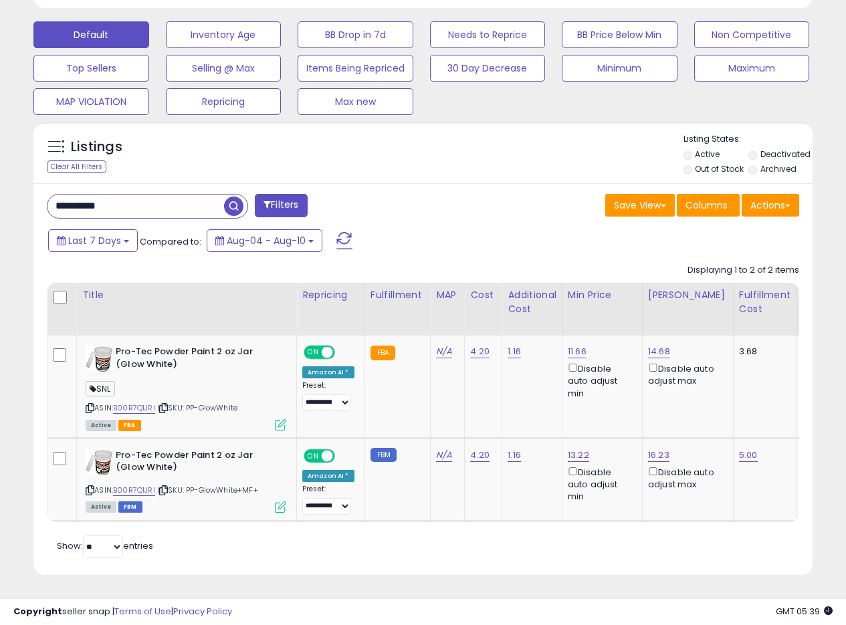
drag, startPoint x: 129, startPoint y: 200, endPoint x: 5, endPoint y: 189, distance: 124.8
click at [5, 190] on div "**********" at bounding box center [423, 134] width 846 height 981
paste input "text"
click at [233, 197] on span "button" at bounding box center [233, 206] width 19 height 19
drag, startPoint x: 146, startPoint y: 197, endPoint x: 15, endPoint y: 176, distance: 132.0
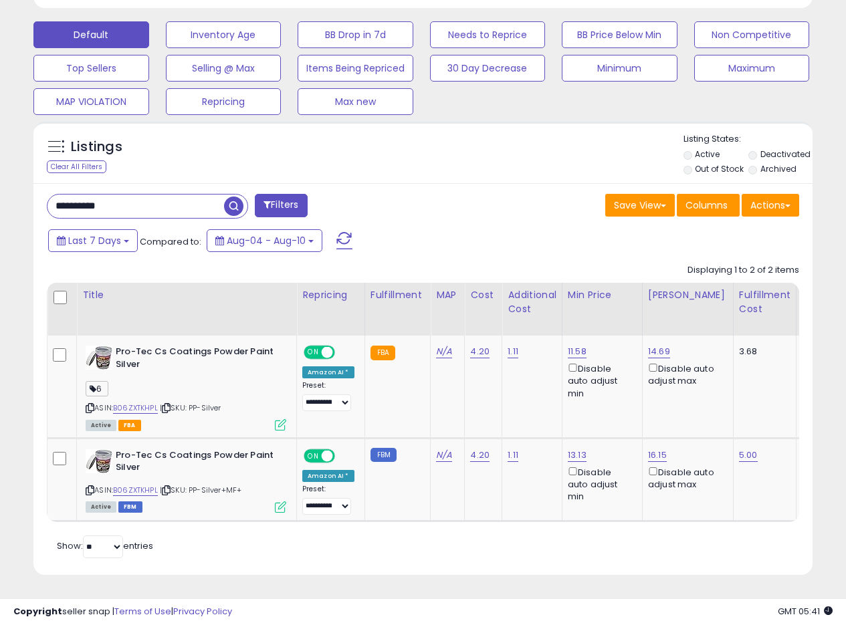
click at [19, 177] on div "**********" at bounding box center [423, 124] width 832 height 934
paste input "text"
click at [230, 201] on span "button" at bounding box center [233, 206] width 19 height 19
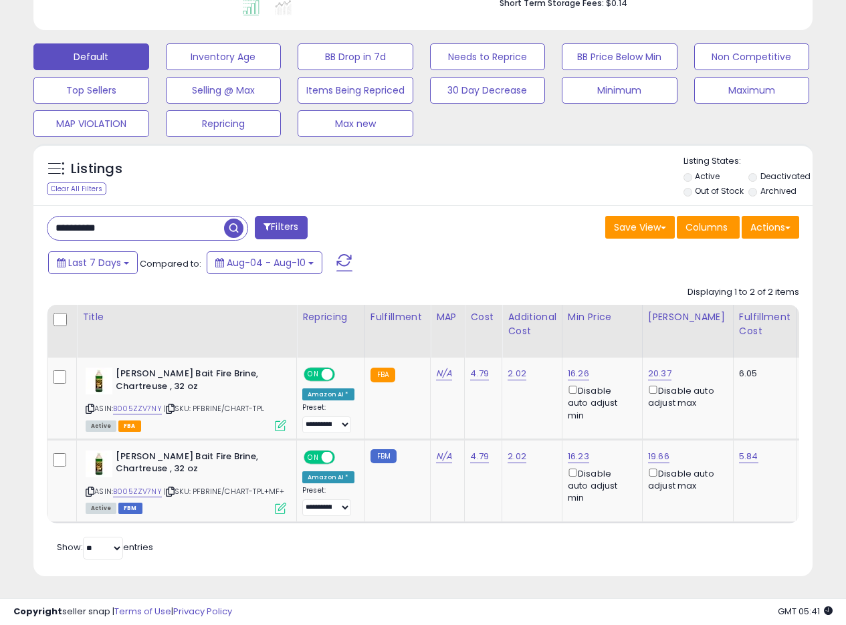
scroll to position [389, 0]
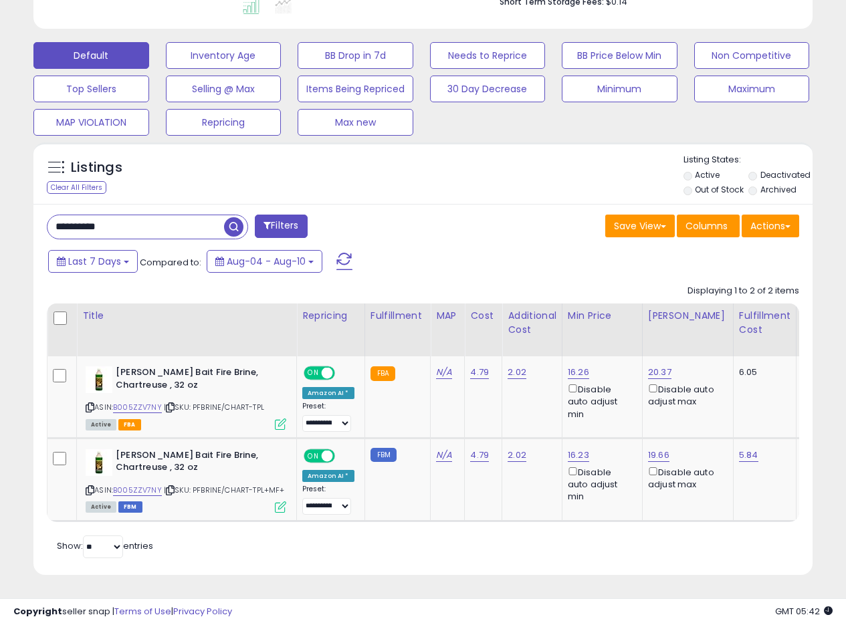
drag, startPoint x: 141, startPoint y: 212, endPoint x: 26, endPoint y: 212, distance: 115.0
click at [35, 213] on div "**********" at bounding box center [422, 389] width 779 height 371
paste input "text"
type input "**********"
click at [232, 217] on span "button" at bounding box center [233, 226] width 19 height 19
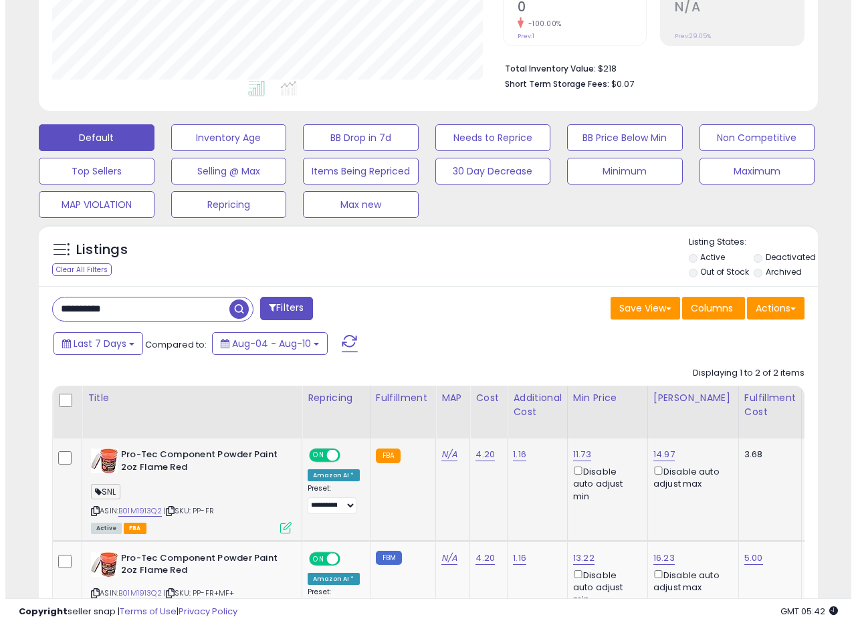
scroll to position [410, 0]
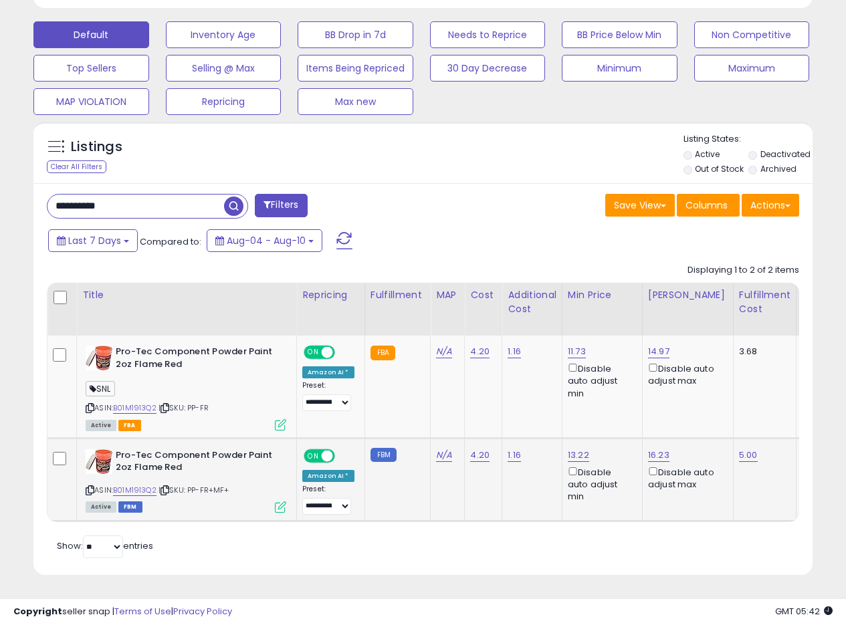
click at [277, 501] on icon at bounding box center [280, 506] width 11 height 11
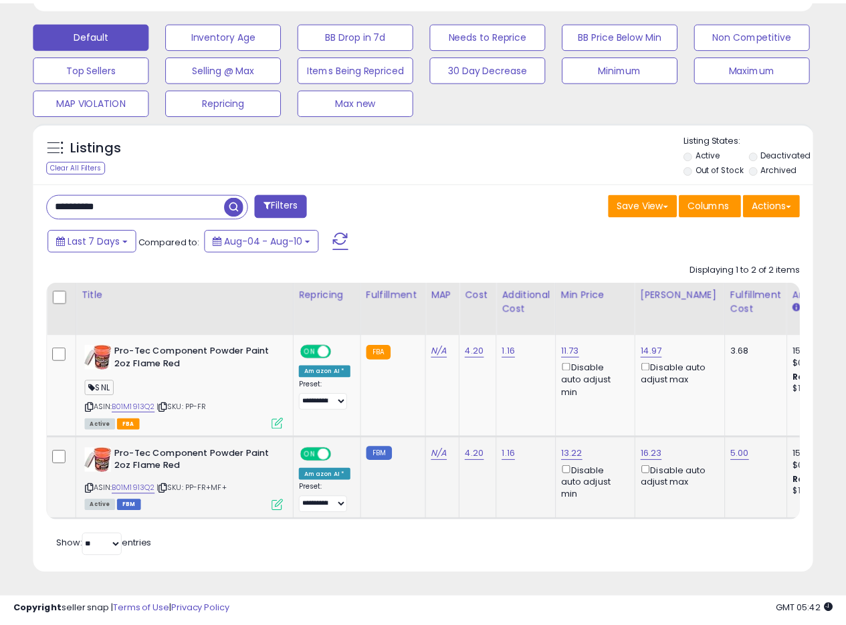
scroll to position [274, 456]
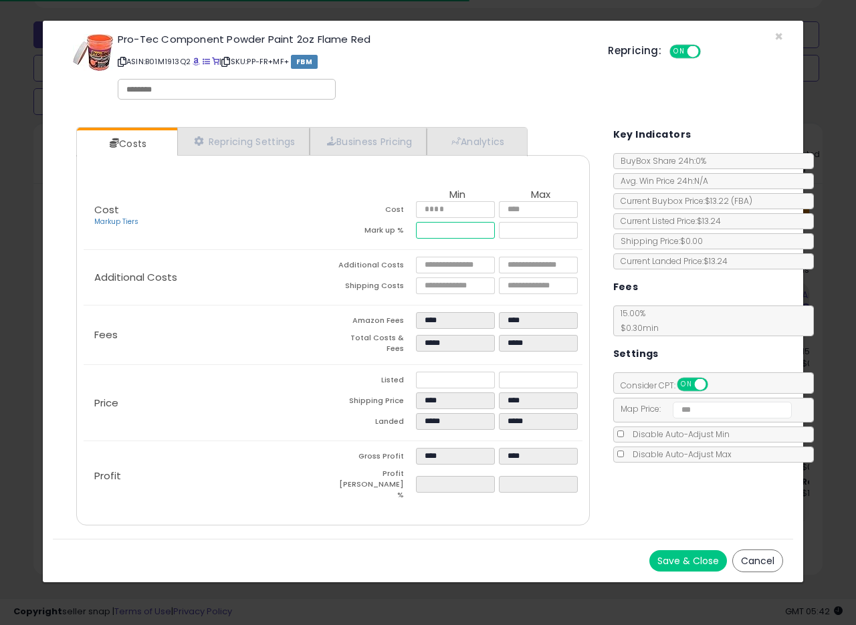
drag, startPoint x: 435, startPoint y: 229, endPoint x: 459, endPoint y: 229, distance: 23.4
click at [459, 229] on input "*****" at bounding box center [455, 230] width 79 height 17
type input "*****"
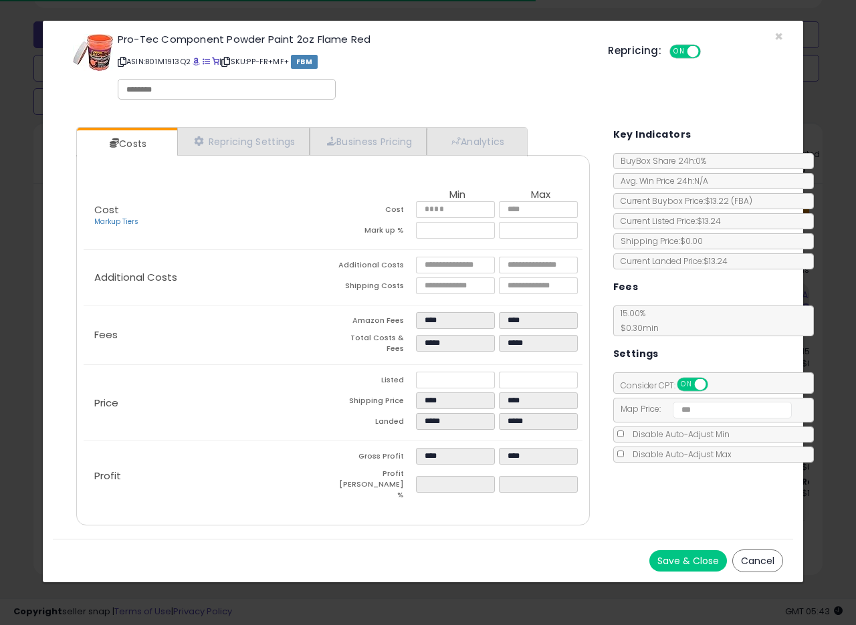
type input "****"
click at [333, 329] on td "Amazon Fees" at bounding box center [374, 322] width 83 height 21
click at [688, 550] on button "Save & Close" at bounding box center [688, 560] width 78 height 21
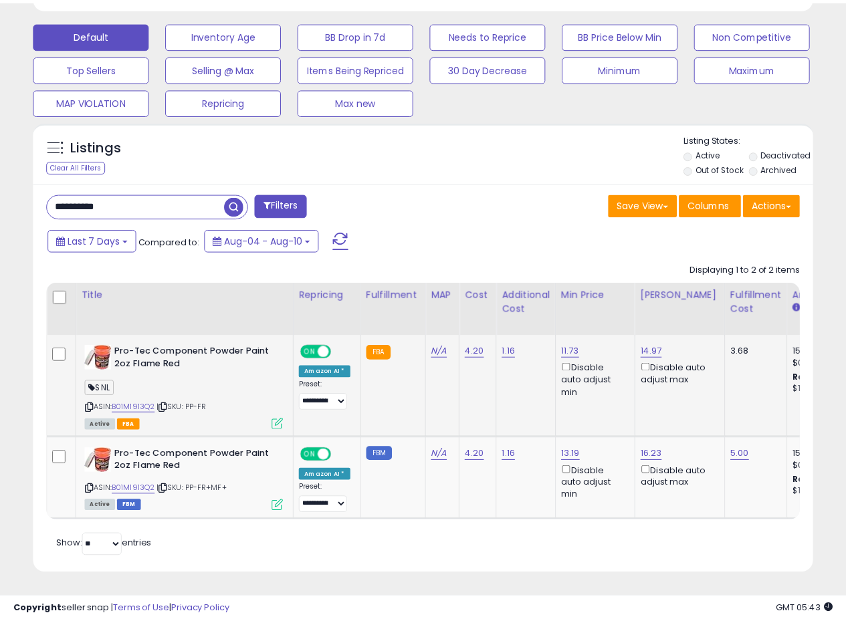
scroll to position [668125, 667948]
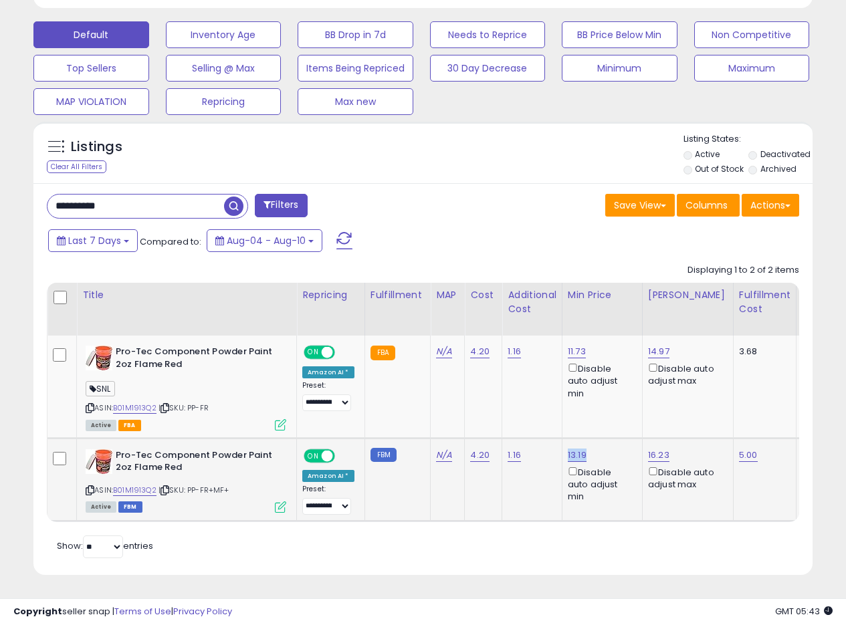
drag, startPoint x: 588, startPoint y: 440, endPoint x: 563, endPoint y: 441, distance: 24.1
click at [563, 441] on td "13.19 Disable auto adjust min" at bounding box center [601, 479] width 80 height 83
copy link "13.19"
drag, startPoint x: 150, startPoint y: 190, endPoint x: 19, endPoint y: 190, distance: 131.0
click at [19, 190] on div "**********" at bounding box center [423, 124] width 832 height 934
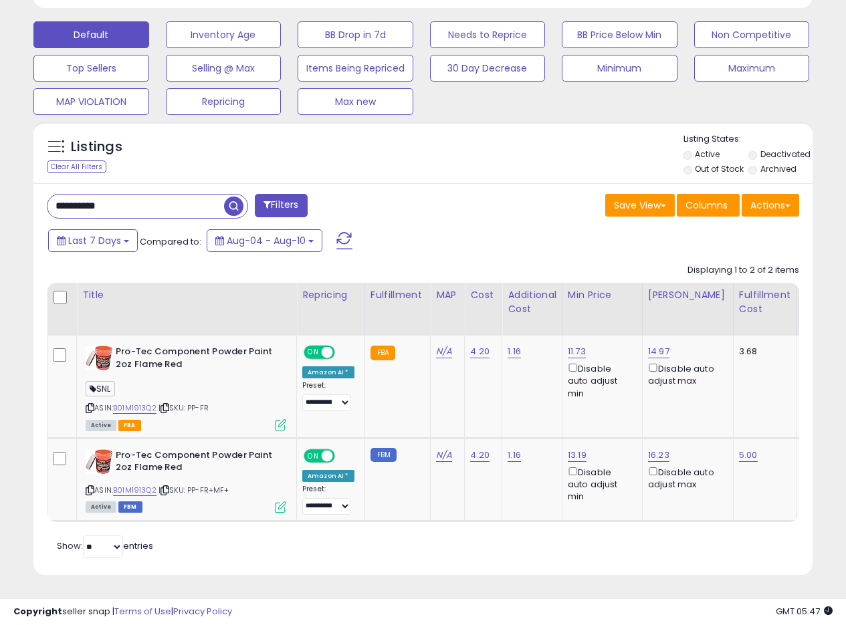
paste input "text"
click at [219, 197] on input "**********" at bounding box center [135, 206] width 176 height 23
click at [231, 197] on span "button" at bounding box center [233, 206] width 19 height 19
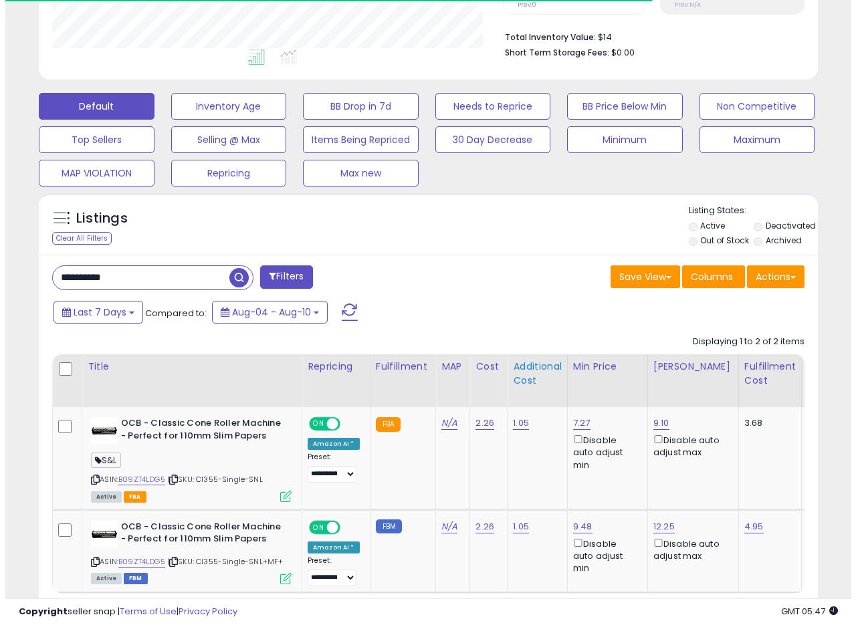
scroll to position [410, 0]
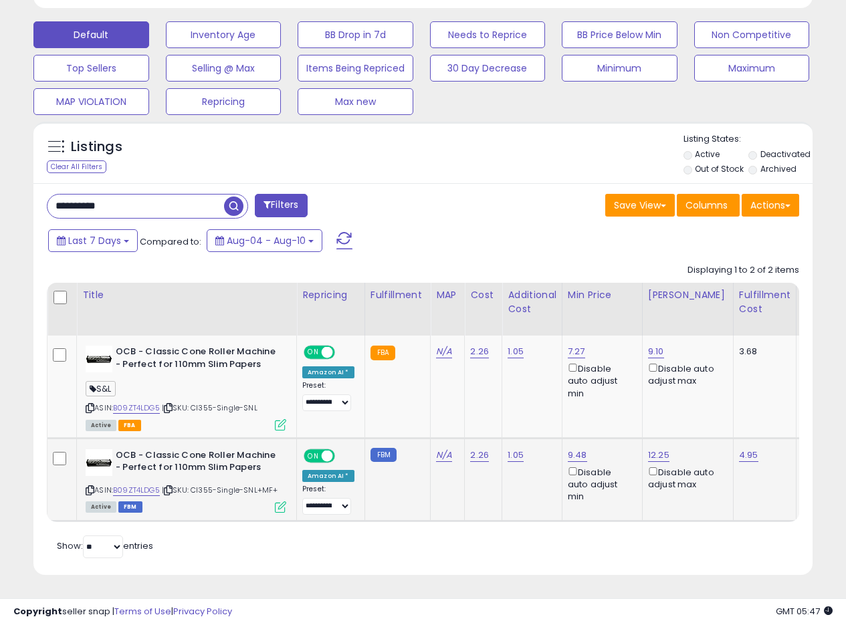
click at [284, 501] on icon at bounding box center [280, 506] width 11 height 11
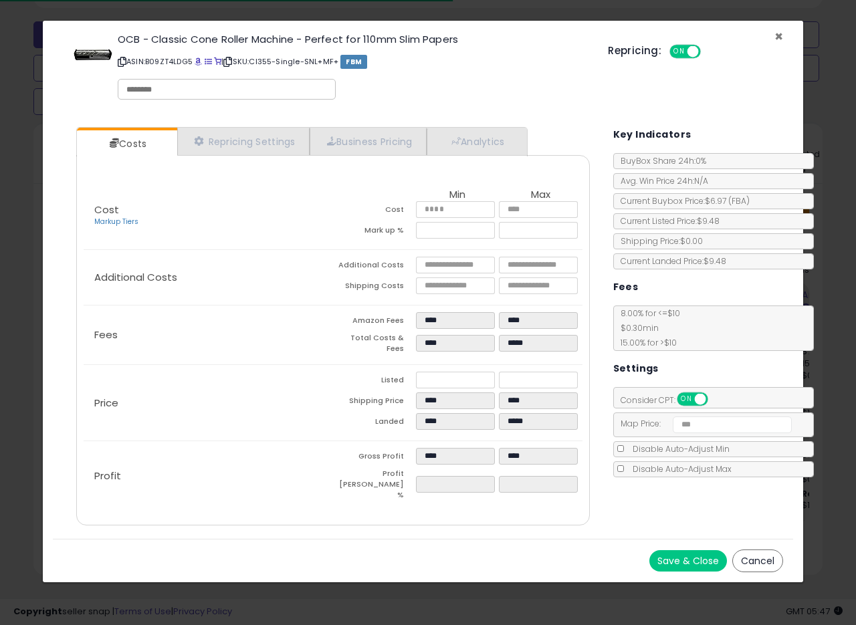
click at [778, 35] on span "×" at bounding box center [778, 36] width 9 height 19
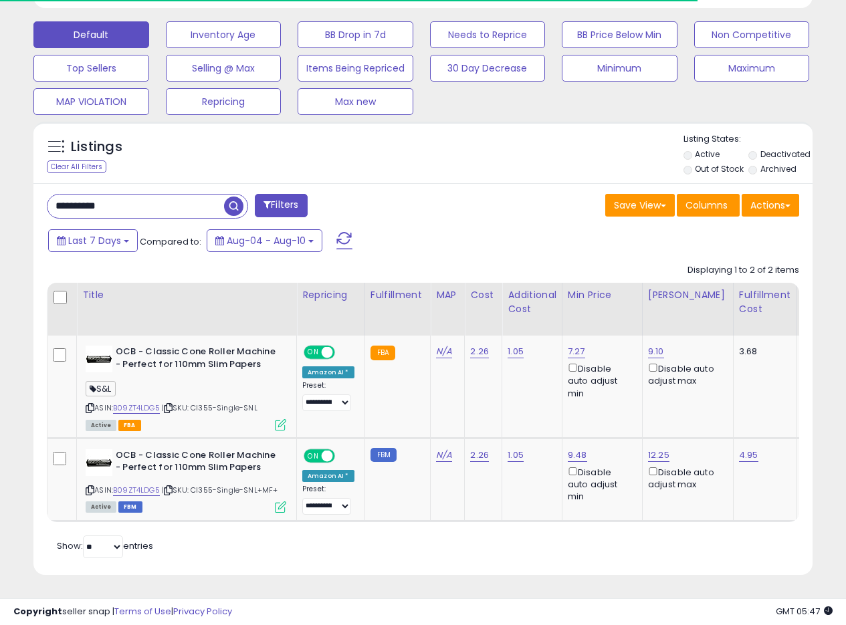
scroll to position [668125, 667948]
drag, startPoint x: 176, startPoint y: 202, endPoint x: 45, endPoint y: 201, distance: 130.3
click at [46, 202] on div "**********" at bounding box center [230, 207] width 386 height 27
paste input "text"
click at [236, 197] on span "button" at bounding box center [233, 206] width 19 height 19
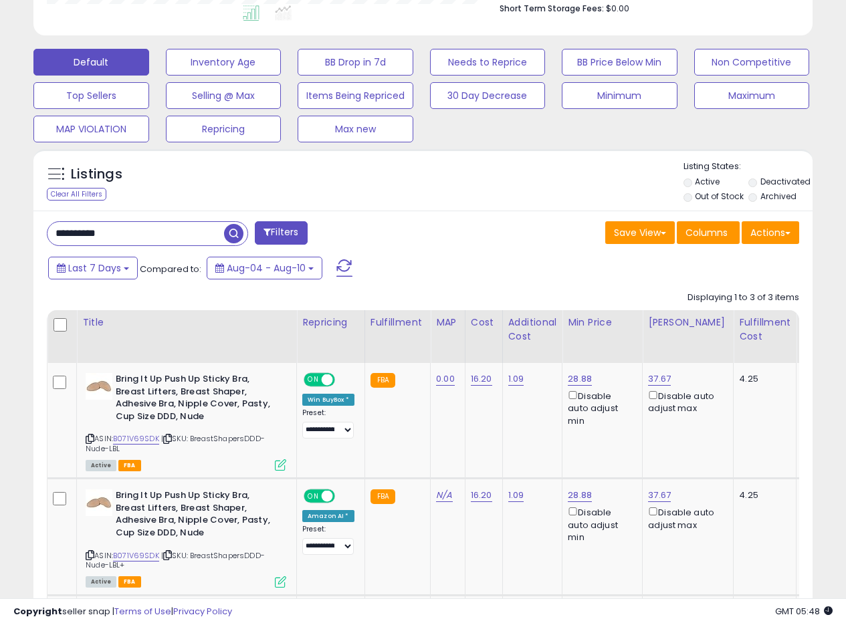
scroll to position [348, 0]
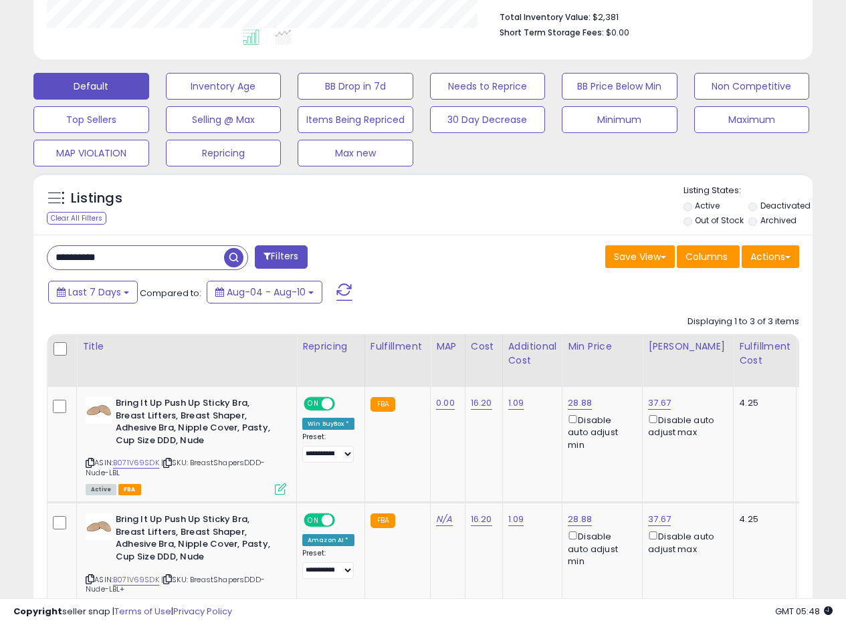
drag, startPoint x: 128, startPoint y: 262, endPoint x: 0, endPoint y: 234, distance: 130.7
click at [0, 242] on div "**********" at bounding box center [423, 267] width 846 height 1144
paste input "text"
click at [233, 257] on span "button" at bounding box center [233, 257] width 19 height 19
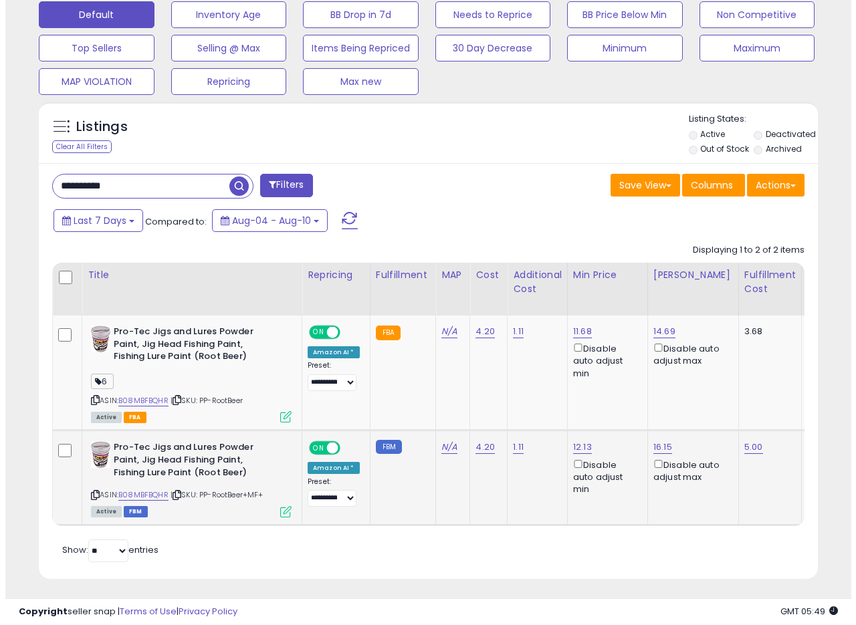
scroll to position [419, 0]
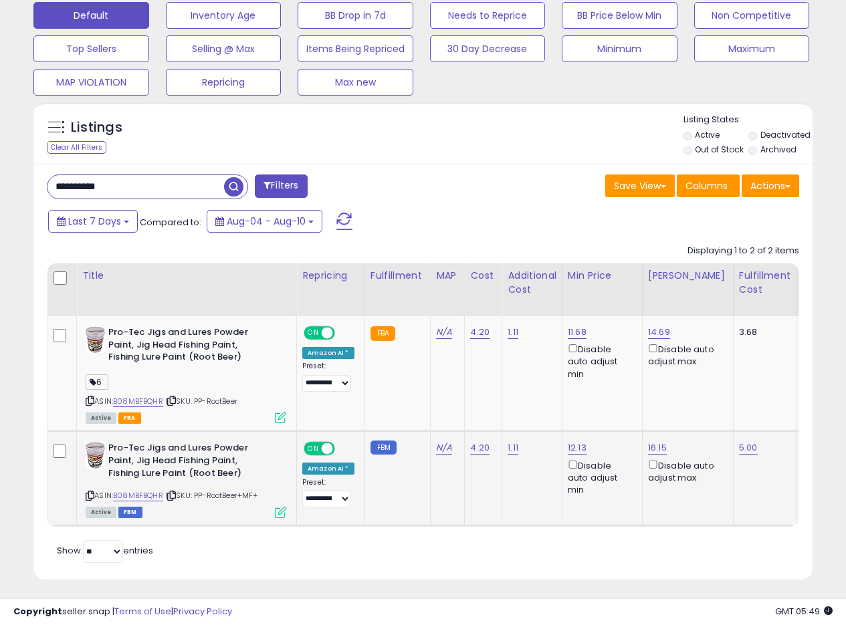
click at [280, 510] on icon at bounding box center [280, 512] width 11 height 11
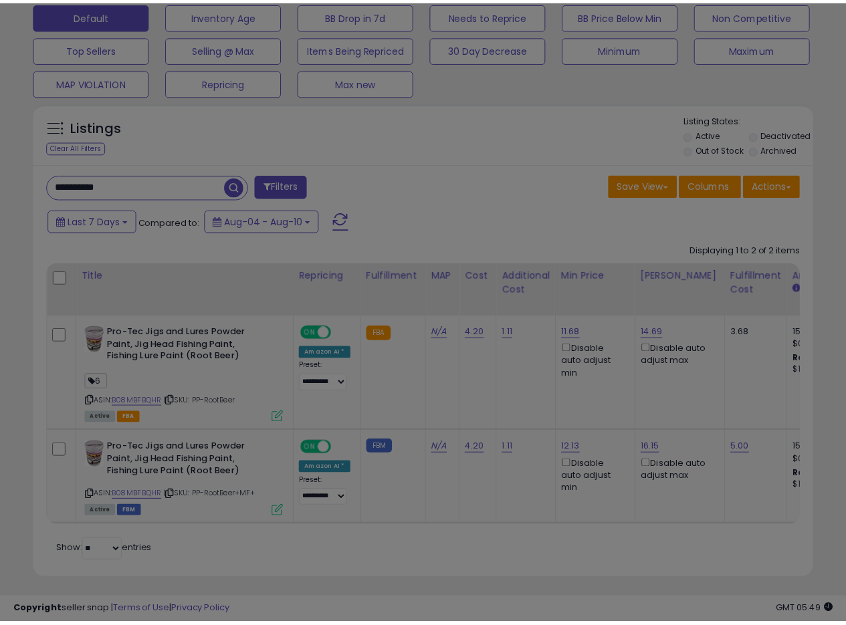
scroll to position [274, 456]
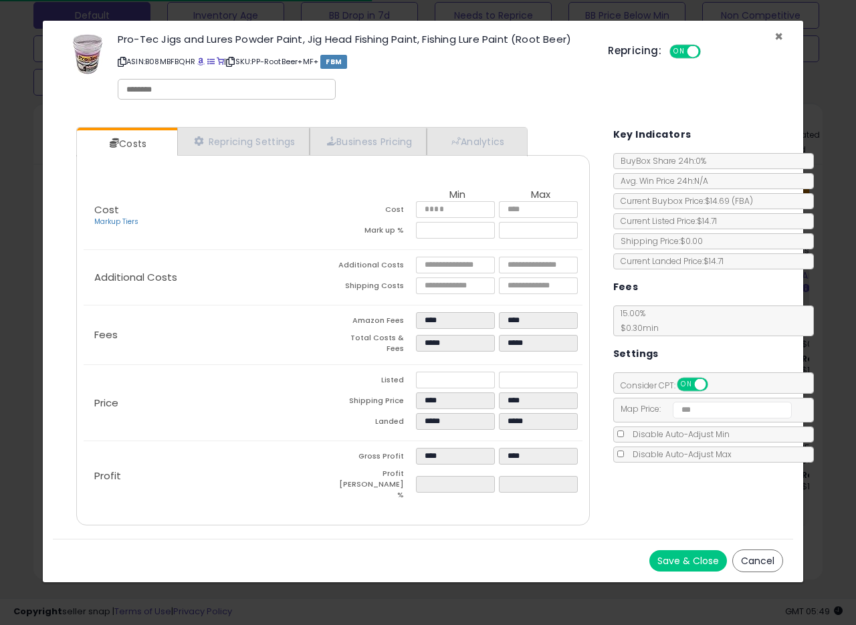
click at [776, 35] on span "×" at bounding box center [778, 36] width 9 height 19
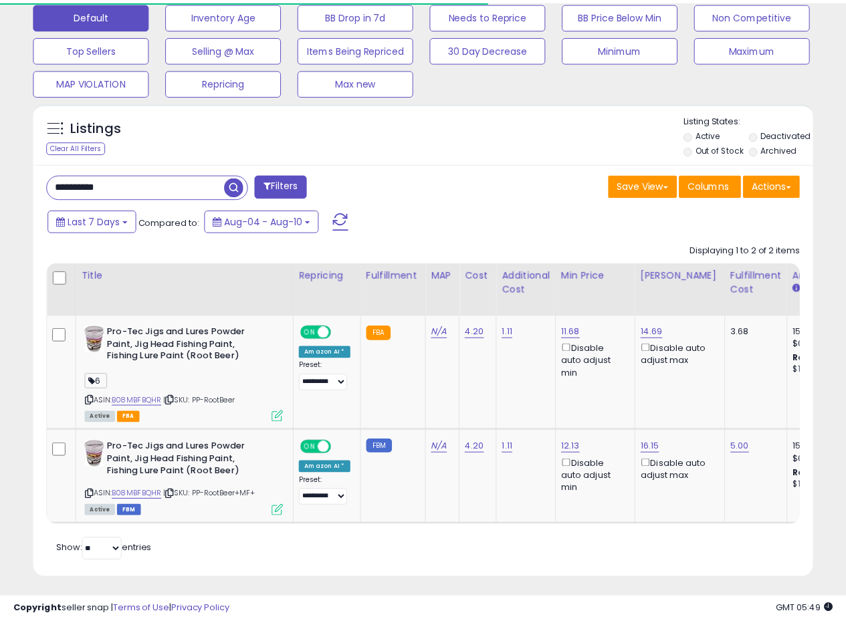
scroll to position [668125, 667948]
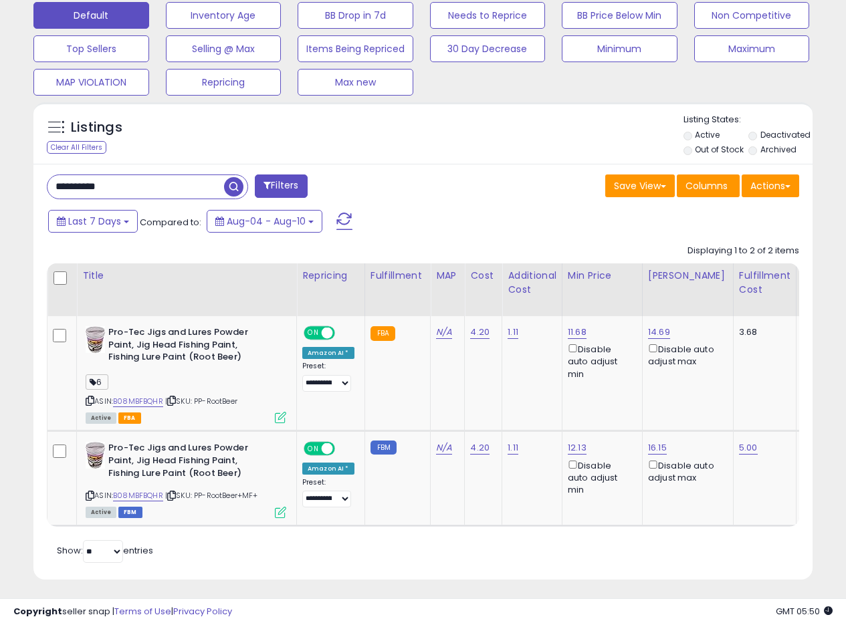
drag, startPoint x: 154, startPoint y: 186, endPoint x: 0, endPoint y: 176, distance: 154.1
click at [0, 176] on div "**********" at bounding box center [423, 126] width 846 height 1005
paste input "text"
click at [228, 187] on span "button" at bounding box center [233, 186] width 19 height 19
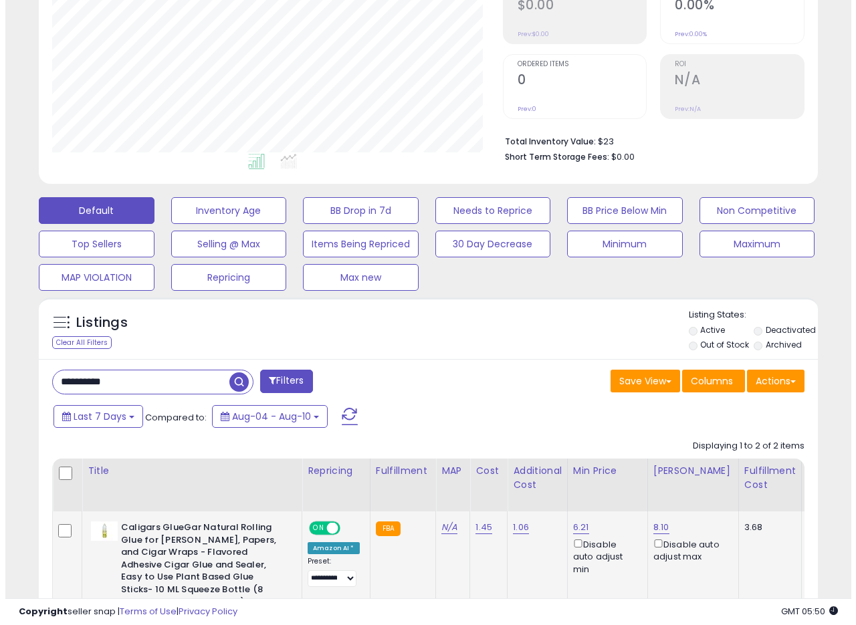
scroll to position [552, 0]
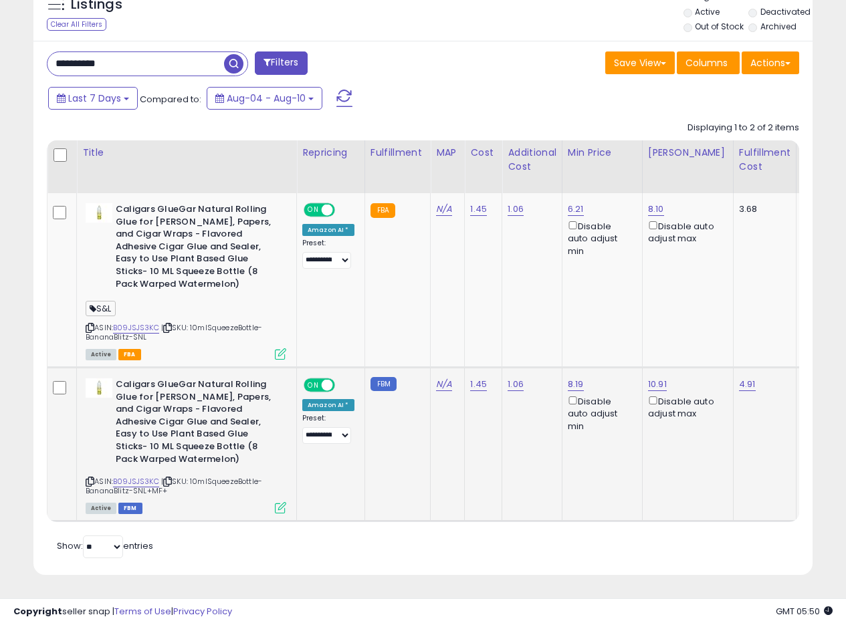
click at [273, 503] on div "Active FBM" at bounding box center [186, 507] width 201 height 9
click at [282, 502] on icon at bounding box center [280, 507] width 11 height 11
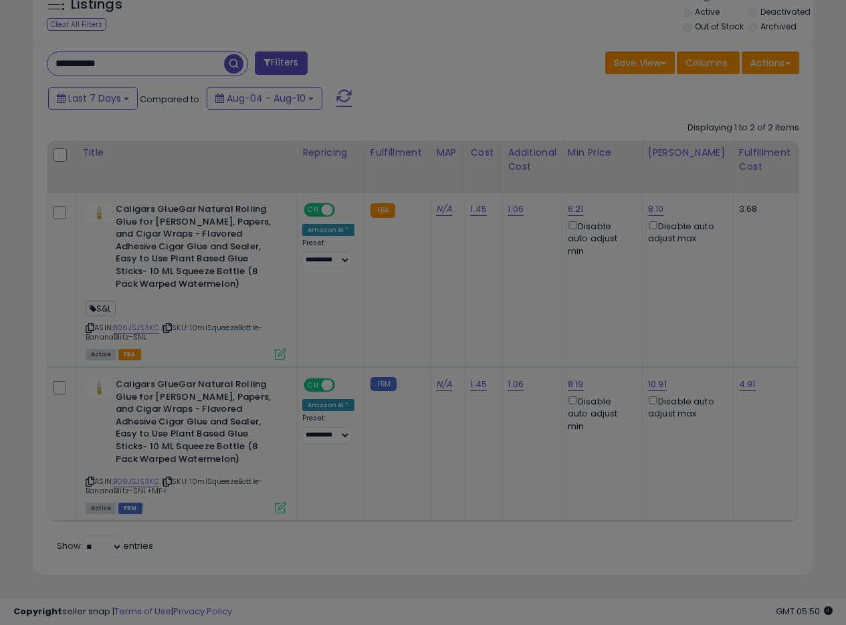
scroll to position [274, 456]
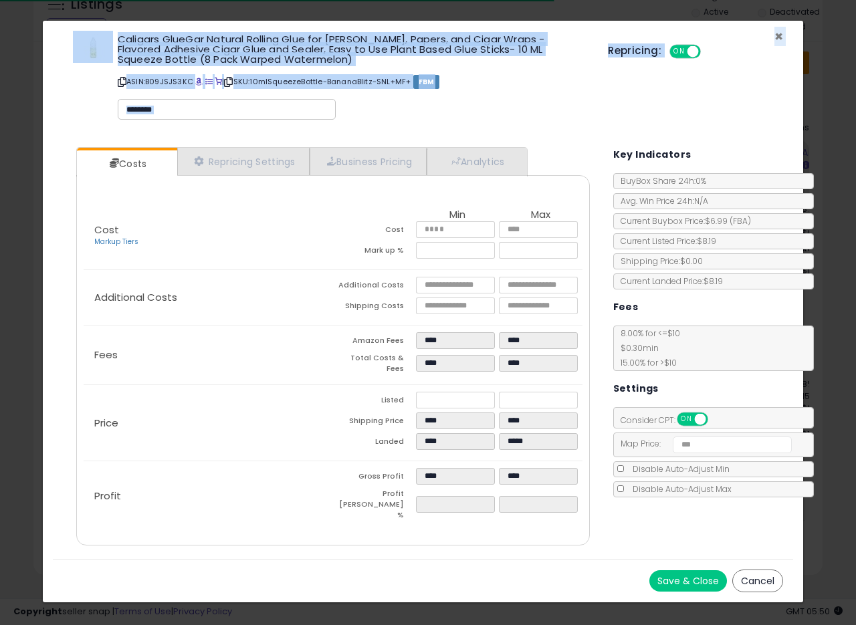
drag, startPoint x: 772, startPoint y: 33, endPoint x: 779, endPoint y: 31, distance: 6.8
click at [777, 32] on div "× Close Caligars GlueGar Natural Rolling Glue for [PERSON_NAME], Papers, and Ci…" at bounding box center [423, 79] width 740 height 116
drag, startPoint x: 779, startPoint y: 31, endPoint x: 753, endPoint y: 76, distance: 51.6
click at [780, 32] on span "×" at bounding box center [778, 36] width 9 height 19
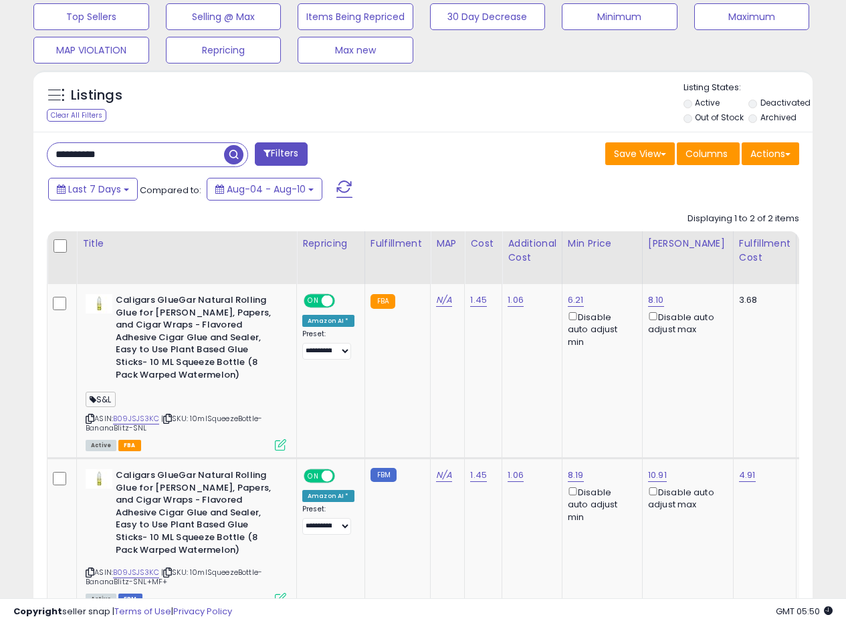
scroll to position [447, 0]
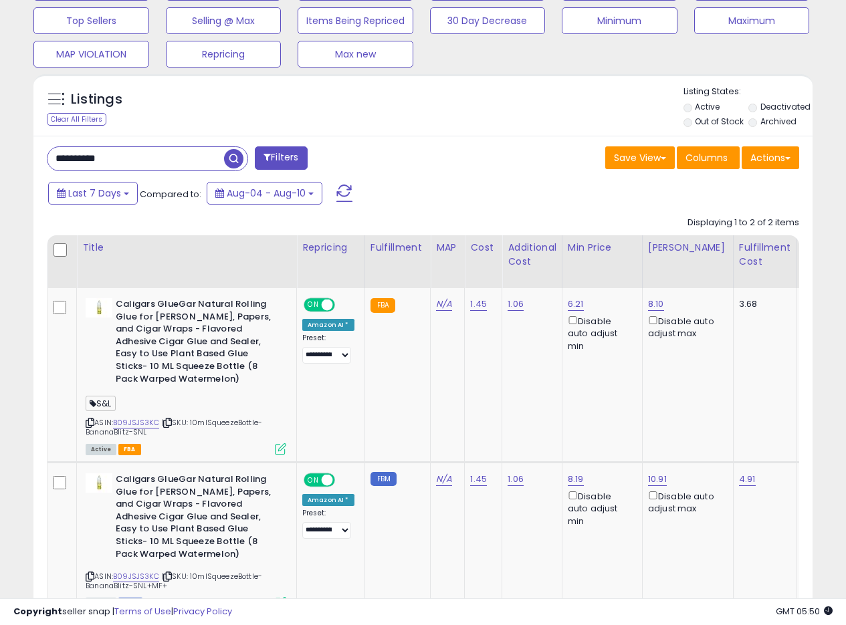
drag, startPoint x: 152, startPoint y: 158, endPoint x: 31, endPoint y: 144, distance: 121.8
click at [0, 136] on div "**********" at bounding box center [423, 158] width 846 height 1124
paste input "text"
click at [239, 154] on span "button" at bounding box center [233, 158] width 19 height 19
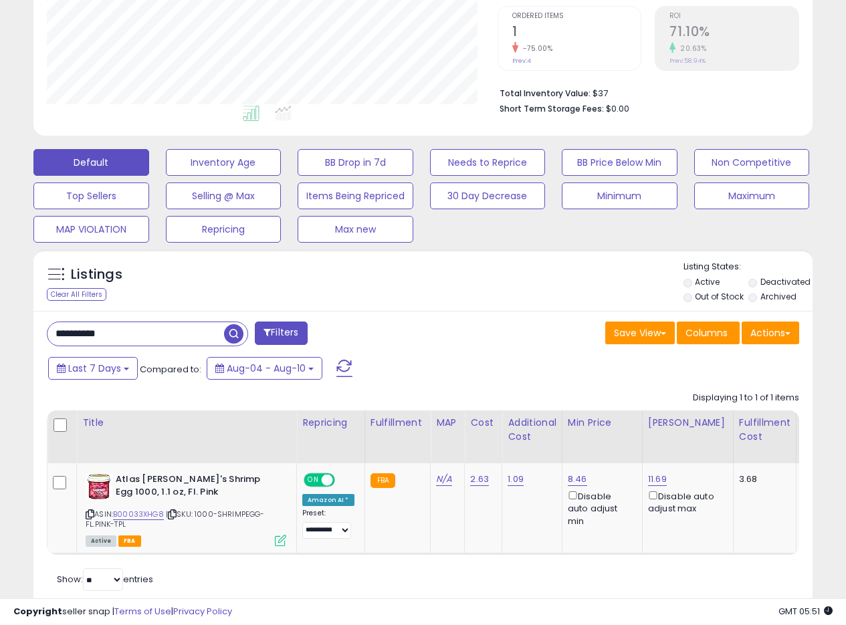
scroll to position [248, 0]
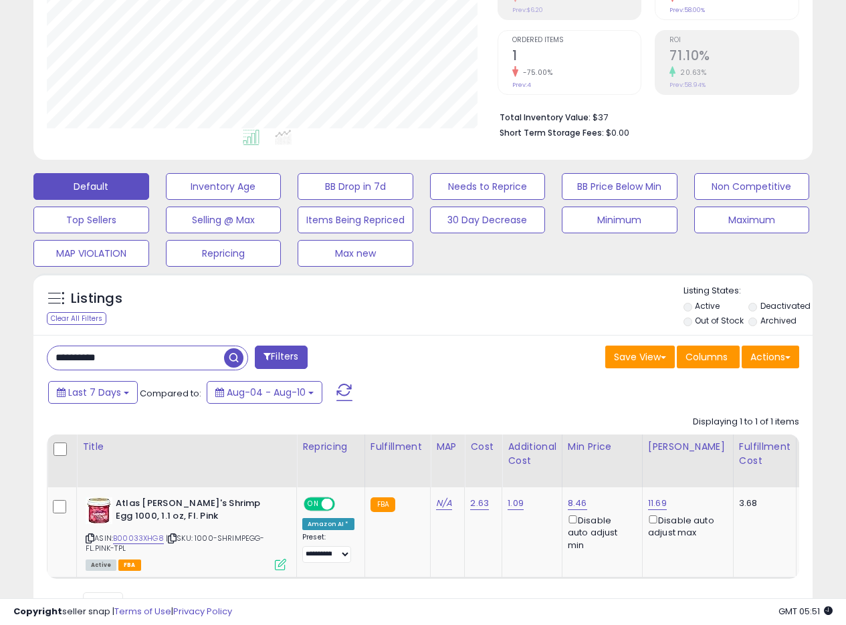
drag, startPoint x: 136, startPoint y: 365, endPoint x: 11, endPoint y: 355, distance: 125.4
click at [31, 358] on div "Listings Clear All Filters" at bounding box center [422, 458] width 799 height 382
paste input "text"
click at [231, 360] on span "button" at bounding box center [233, 357] width 19 height 19
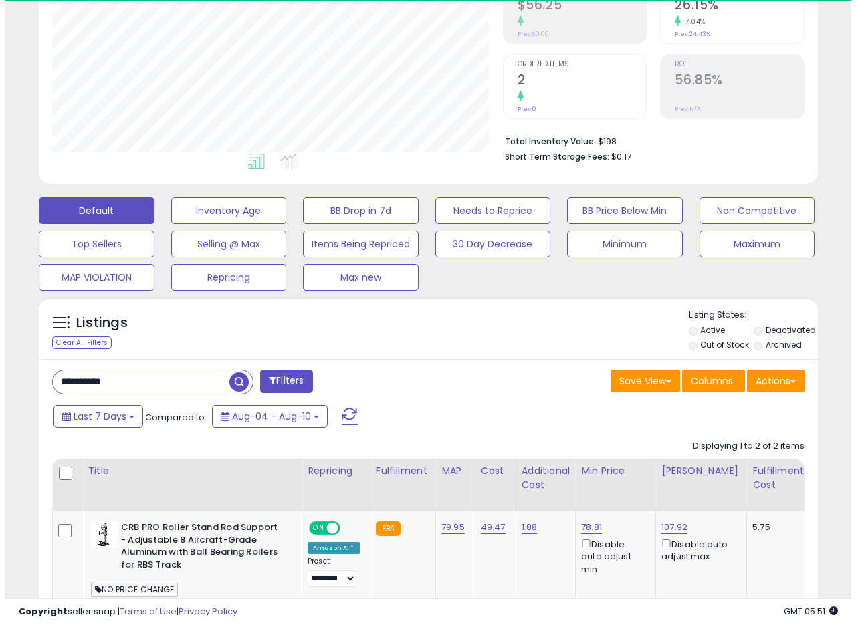
scroll to position [274, 451]
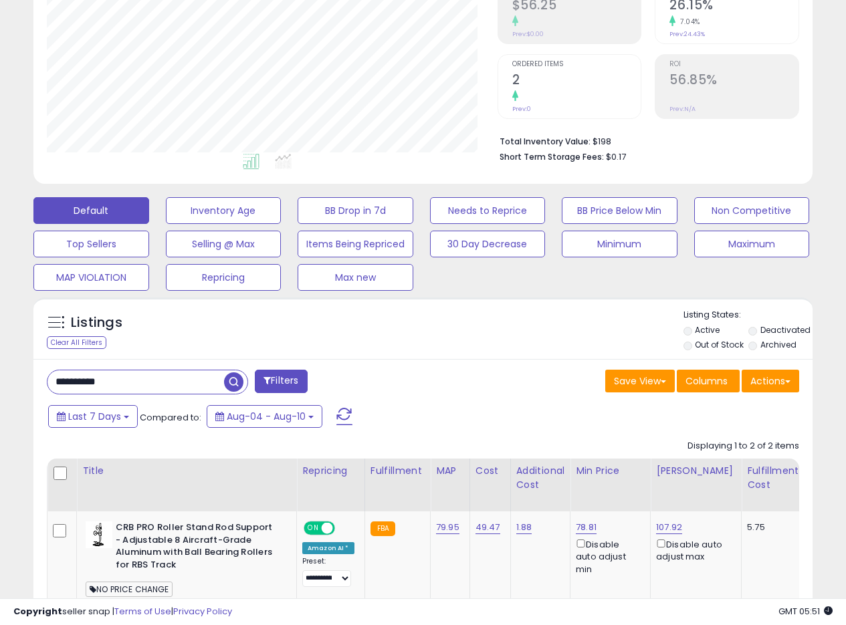
drag, startPoint x: 144, startPoint y: 380, endPoint x: 0, endPoint y: 366, distance: 144.5
click at [0, 366] on div "**********" at bounding box center [423, 345] width 846 height 1051
paste input "text"
click at [241, 382] on span "button" at bounding box center [233, 381] width 19 height 19
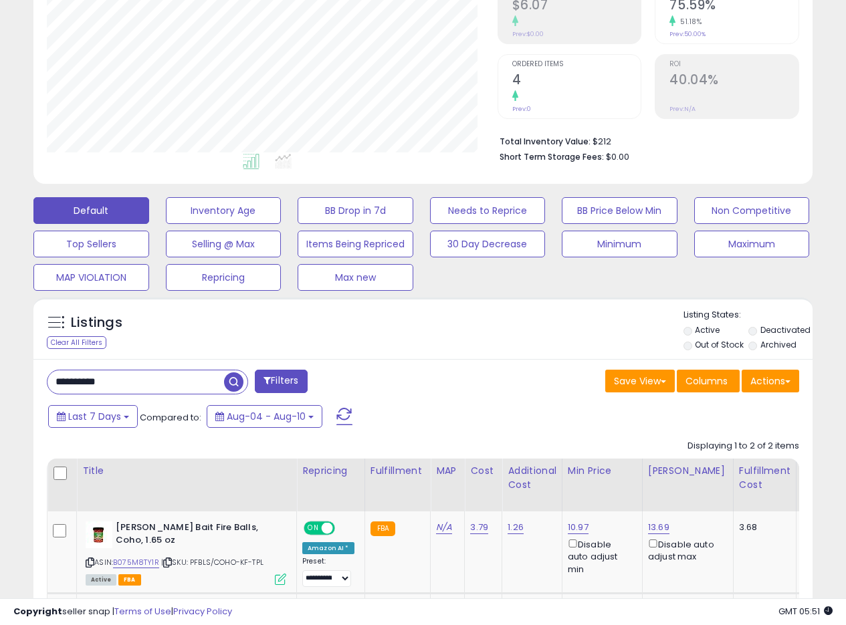
drag, startPoint x: 145, startPoint y: 383, endPoint x: 0, endPoint y: 362, distance: 146.6
click at [0, 363] on div "**********" at bounding box center [423, 300] width 846 height 960
paste input "text"
click at [237, 382] on span "button" at bounding box center [233, 381] width 19 height 19
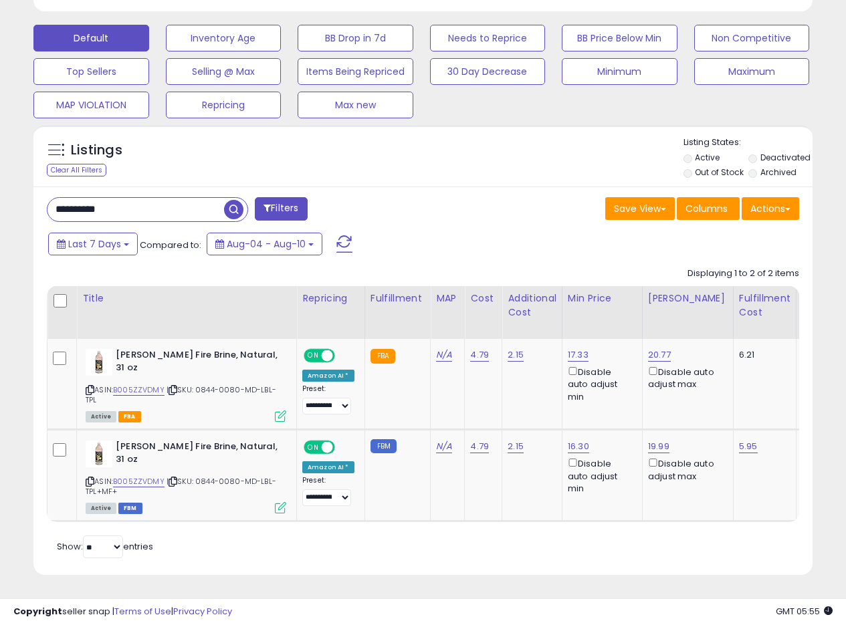
click at [436, 225] on div "**********" at bounding box center [422, 380] width 779 height 389
click at [450, 211] on div "Save View Save As New View Update Current View Columns Actions Import Export Vi…" at bounding box center [616, 210] width 386 height 26
click at [454, 205] on div "Save View Save As New View Update Current View Columns Actions Import Export Vi…" at bounding box center [616, 210] width 386 height 26
drag, startPoint x: 116, startPoint y: 210, endPoint x: 15, endPoint y: 202, distance: 101.2
click at [24, 203] on div "Listings Clear All Filters" at bounding box center [422, 355] width 799 height 474
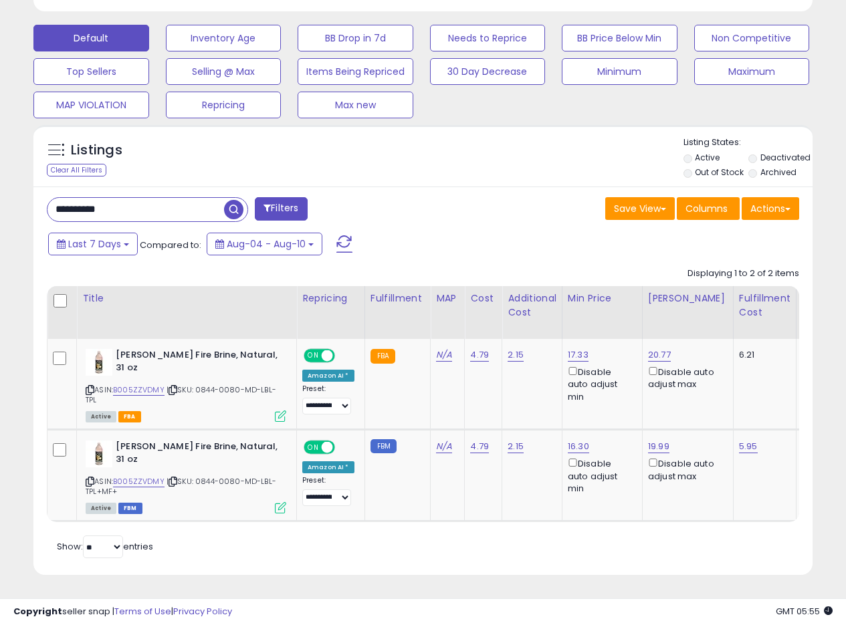
paste input "text"
click at [234, 206] on span "button" at bounding box center [233, 209] width 19 height 19
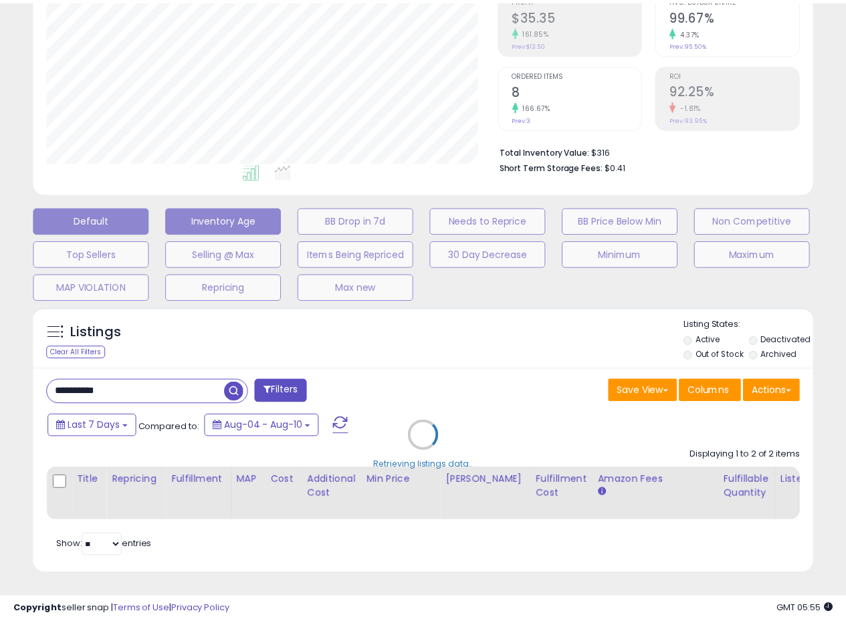
scroll to position [274, 456]
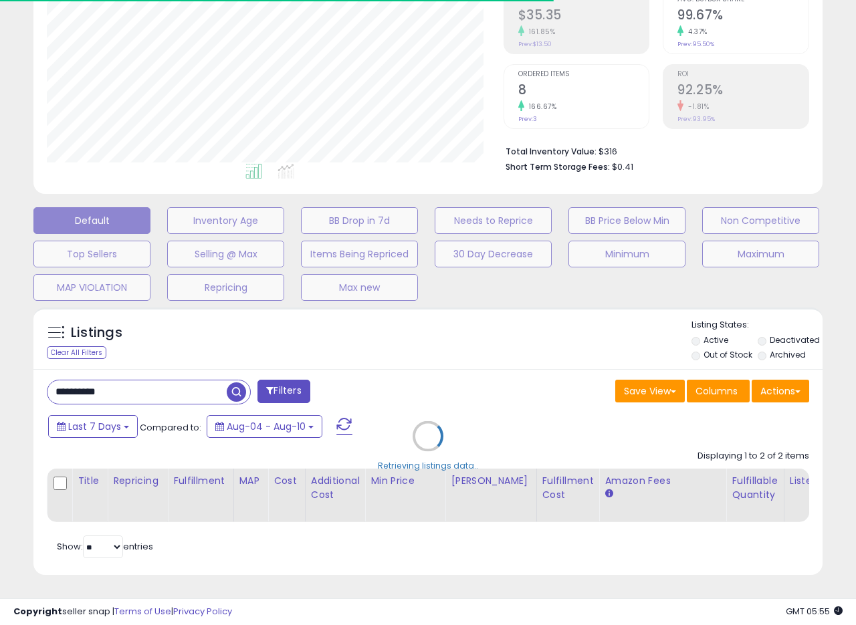
click at [435, 358] on div "Retrieving listings data.." at bounding box center [427, 446] width 809 height 291
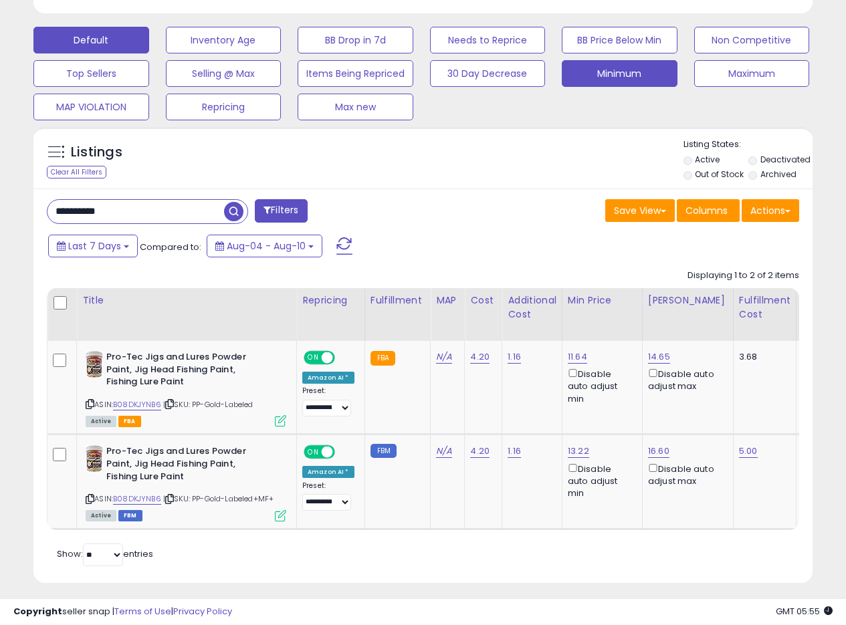
scroll to position [412, 0]
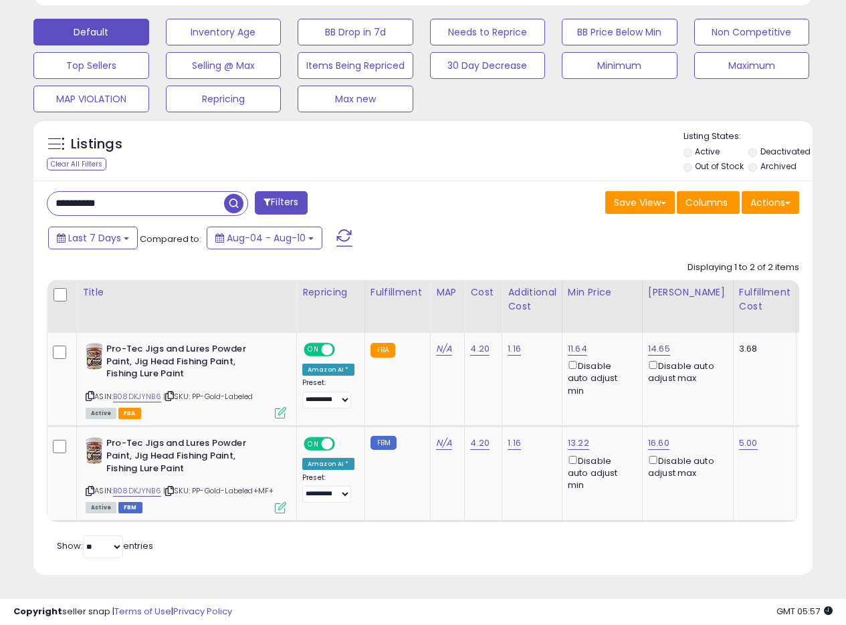
drag, startPoint x: 103, startPoint y: 197, endPoint x: 3, endPoint y: 182, distance: 100.7
click at [15, 192] on div "**********" at bounding box center [423, 122] width 832 height 937
paste input "text"
click at [241, 194] on span "button" at bounding box center [233, 203] width 19 height 19
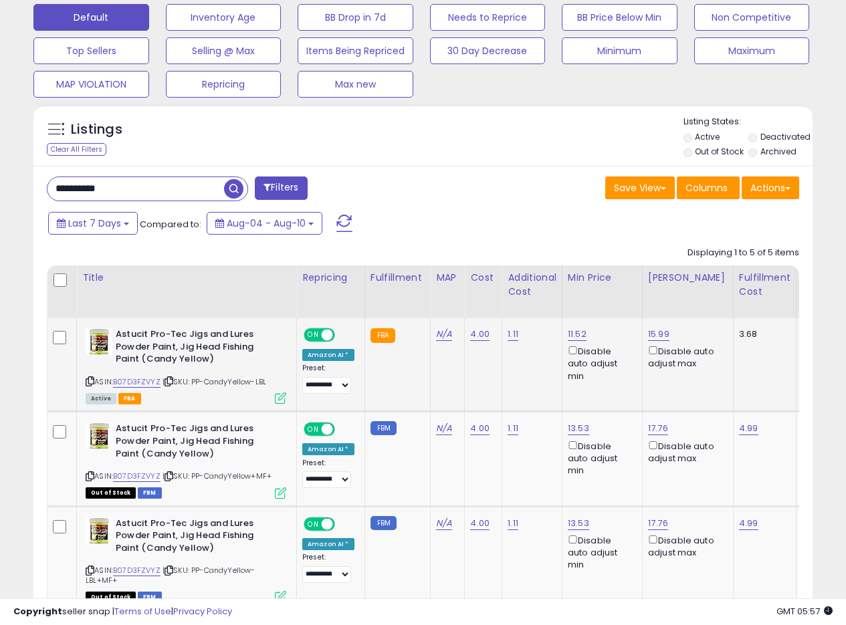
scroll to position [424, 0]
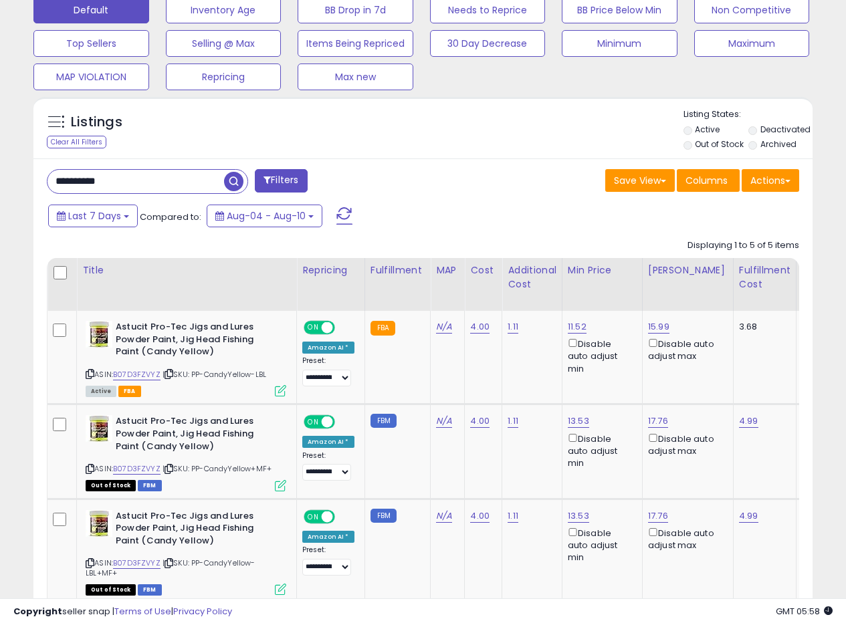
drag, startPoint x: 128, startPoint y: 182, endPoint x: 9, endPoint y: 175, distance: 118.5
click at [11, 175] on div "**********" at bounding box center [423, 251] width 832 height 1239
paste input "text"
click at [217, 187] on input "**********" at bounding box center [135, 181] width 176 height 23
click at [230, 183] on span "button" at bounding box center [233, 181] width 19 height 19
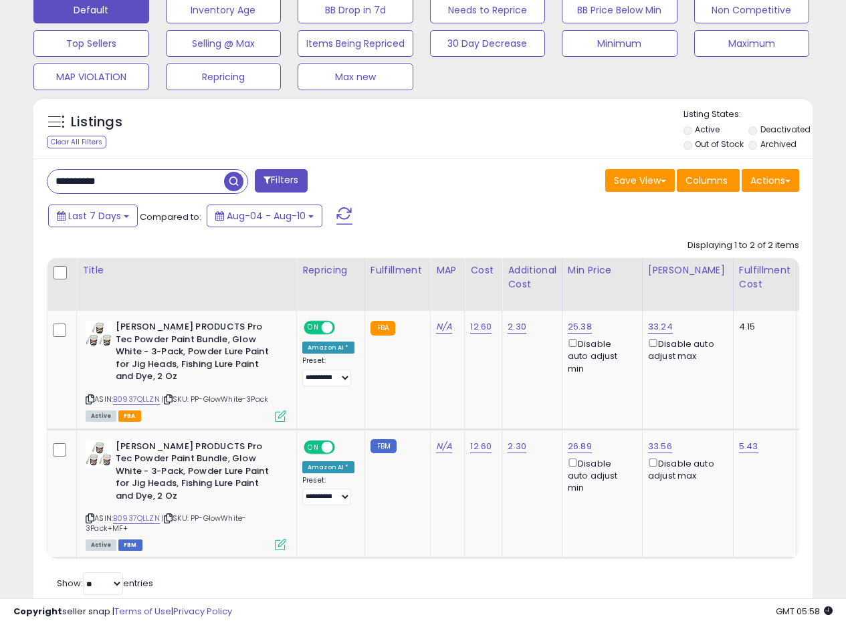
scroll to position [446, 0]
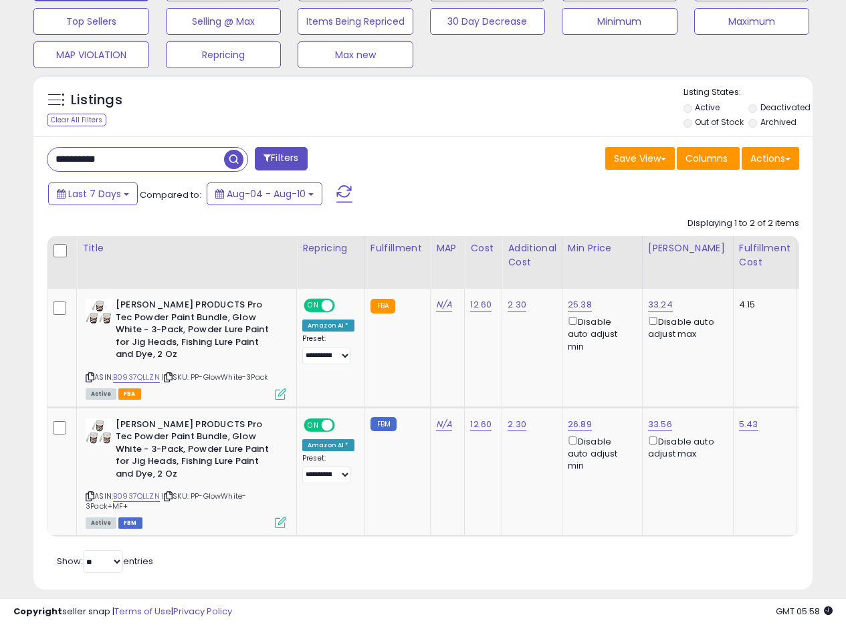
drag, startPoint x: 128, startPoint y: 170, endPoint x: 0, endPoint y: 158, distance: 128.2
click at [0, 158] on div "**********" at bounding box center [423, 118] width 846 height 1043
paste input "text"
click at [246, 162] on button "button" at bounding box center [235, 158] width 24 height 20
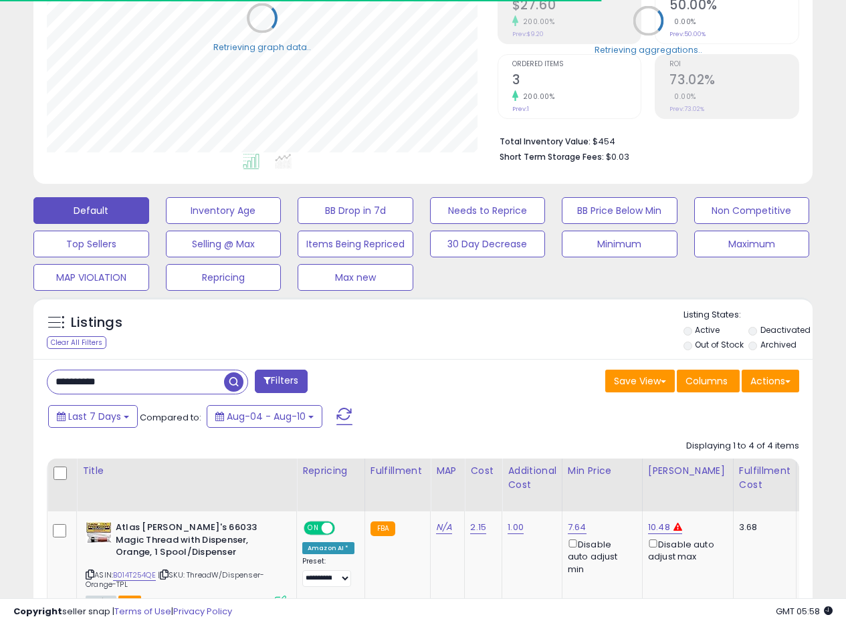
scroll to position [274, 451]
click at [235, 382] on span "button" at bounding box center [233, 381] width 19 height 19
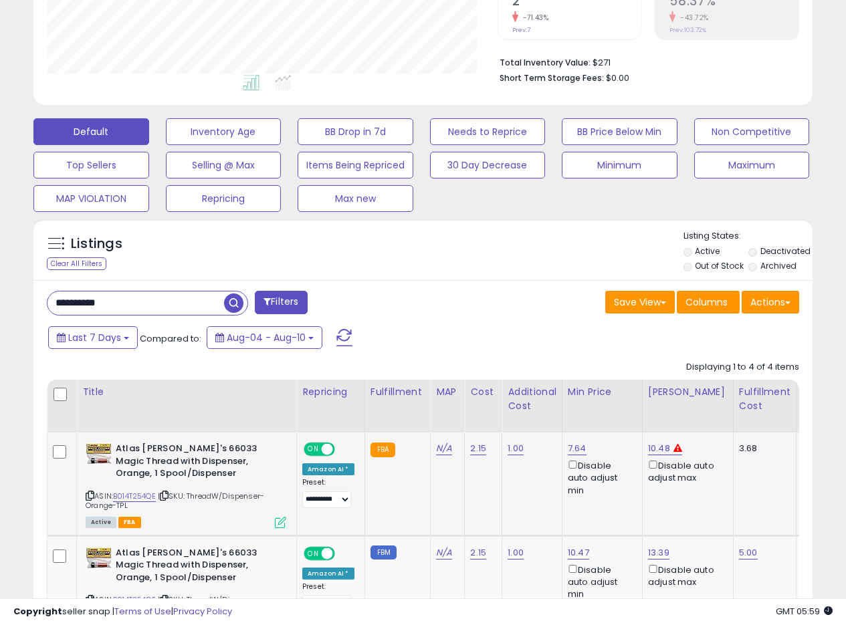
scroll to position [424, 0]
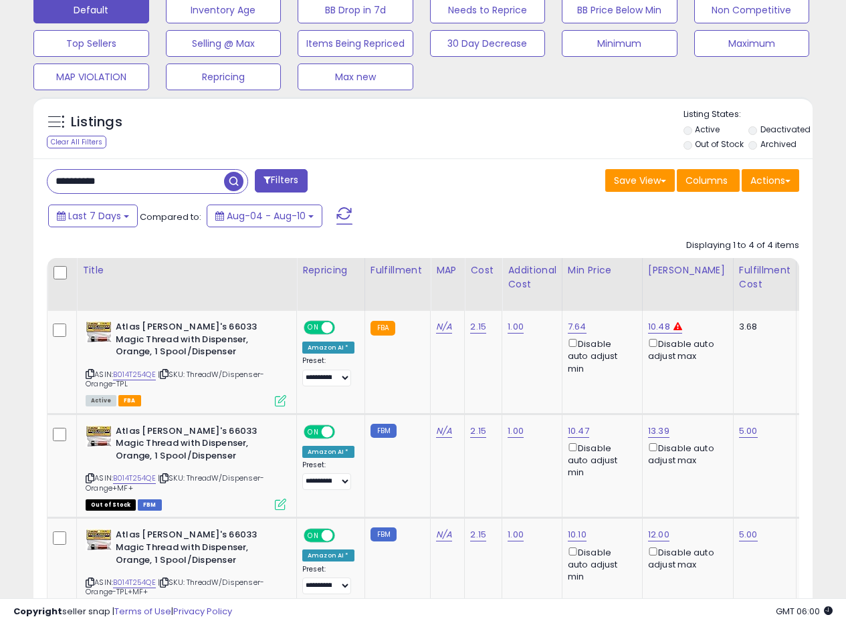
drag, startPoint x: 133, startPoint y: 184, endPoint x: 1, endPoint y: 164, distance: 133.1
click at [13, 170] on div "**********" at bounding box center [423, 214] width 832 height 1164
paste input "text"
click at [233, 182] on span "button" at bounding box center [233, 181] width 19 height 19
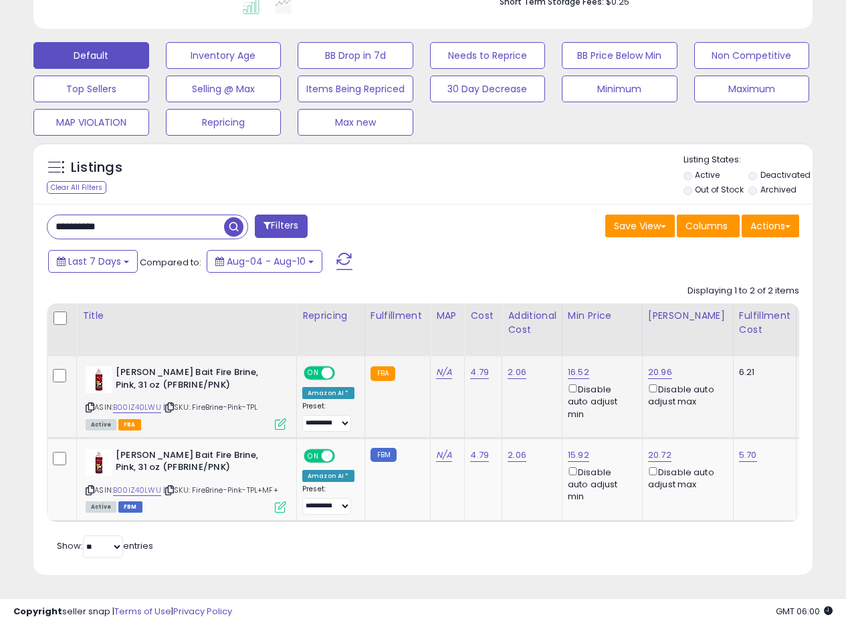
scroll to position [389, 0]
drag, startPoint x: 146, startPoint y: 223, endPoint x: 0, endPoint y: 210, distance: 146.9
click at [0, 210] on div "**********" at bounding box center [423, 144] width 846 height 960
paste input "text"
click at [232, 220] on span "button" at bounding box center [233, 226] width 19 height 19
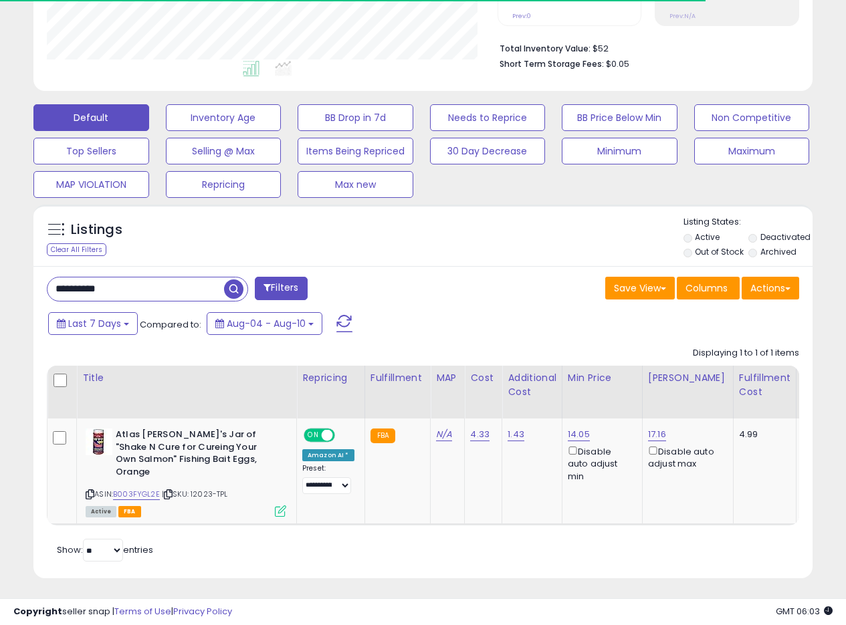
scroll to position [317, 0]
drag, startPoint x: 132, startPoint y: 291, endPoint x: 23, endPoint y: 282, distance: 110.0
click at [24, 282] on div "Listings Clear All Filters" at bounding box center [422, 395] width 799 height 397
paste input "text"
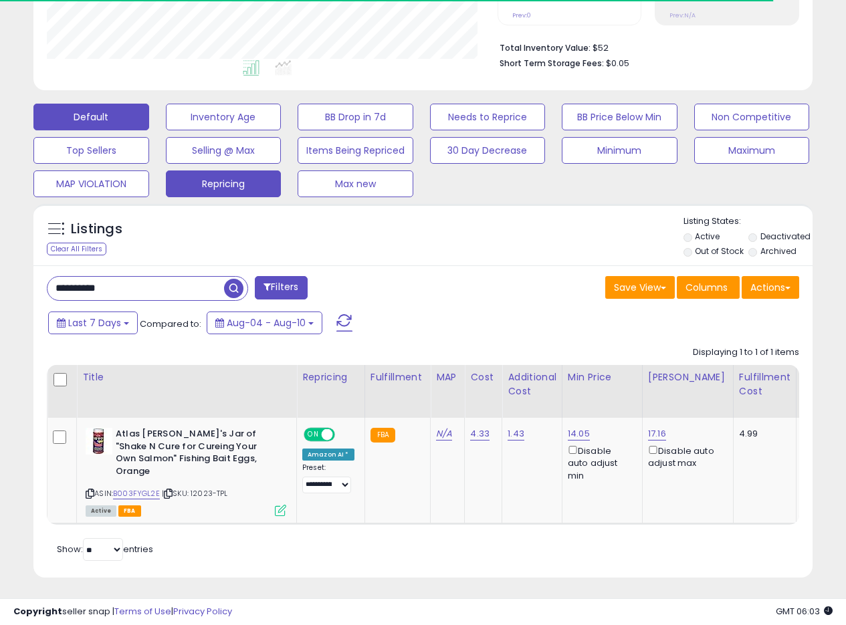
click at [233, 289] on span "button" at bounding box center [233, 288] width 19 height 19
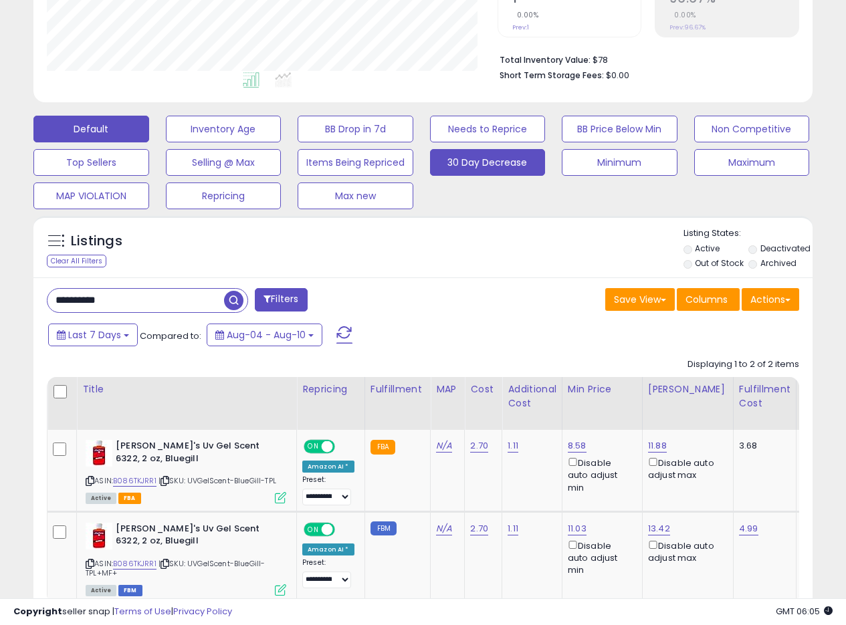
scroll to position [311, 0]
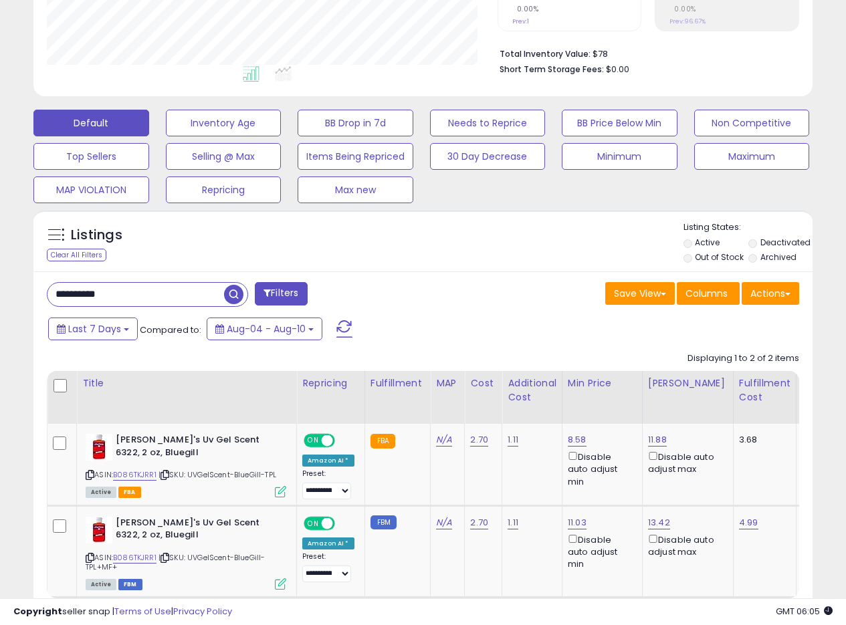
click at [494, 233] on div "Listings Clear All Filters Listing States:" at bounding box center [422, 243] width 779 height 45
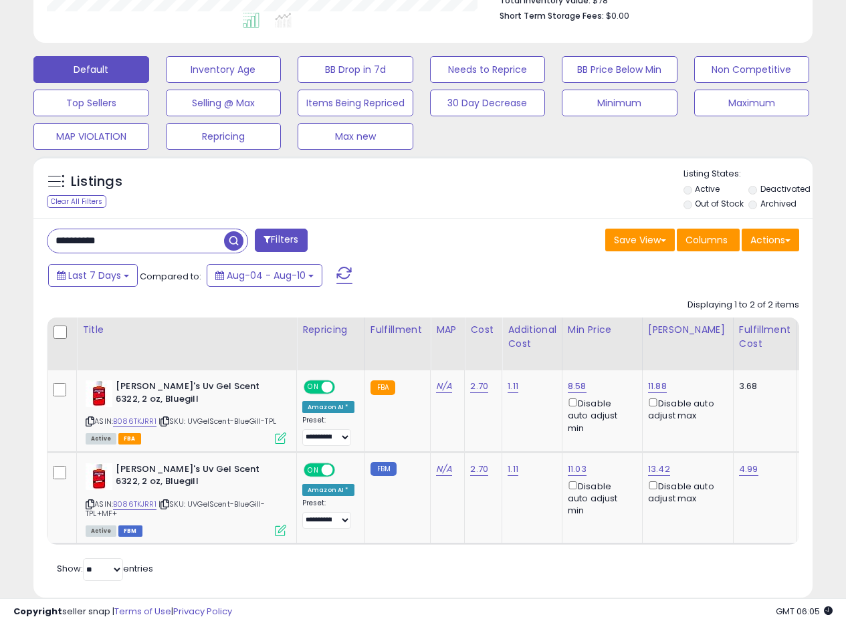
scroll to position [338, 0]
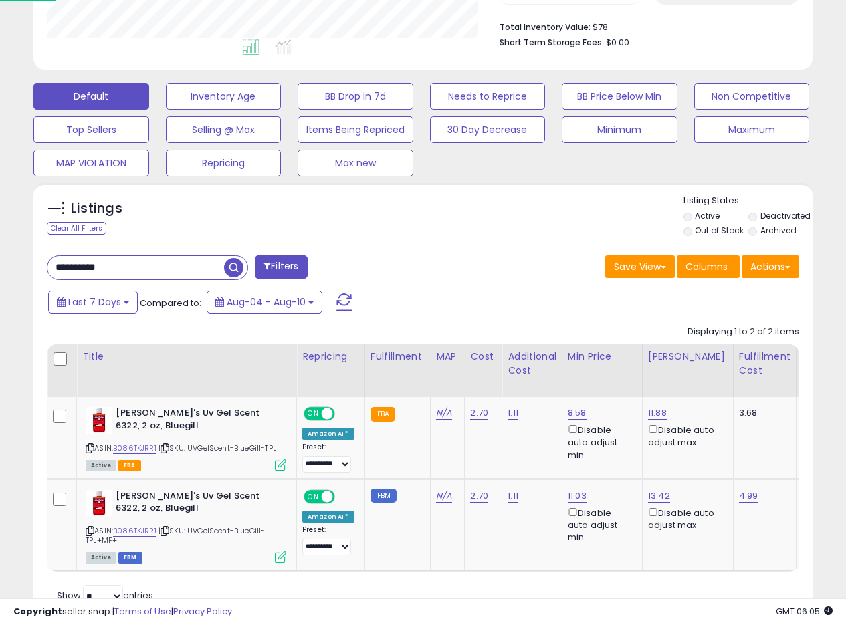
drag, startPoint x: 551, startPoint y: 264, endPoint x: 700, endPoint y: 465, distance: 249.5
click at [553, 263] on div "Save View Save As New View Update Current View Columns Actions Import Export Vi…" at bounding box center [616, 268] width 386 height 26
drag, startPoint x: 493, startPoint y: 251, endPoint x: 508, endPoint y: 249, distance: 15.5
click at [495, 250] on div "**********" at bounding box center [422, 435] width 779 height 380
drag, startPoint x: 138, startPoint y: 272, endPoint x: 0, endPoint y: 272, distance: 138.4
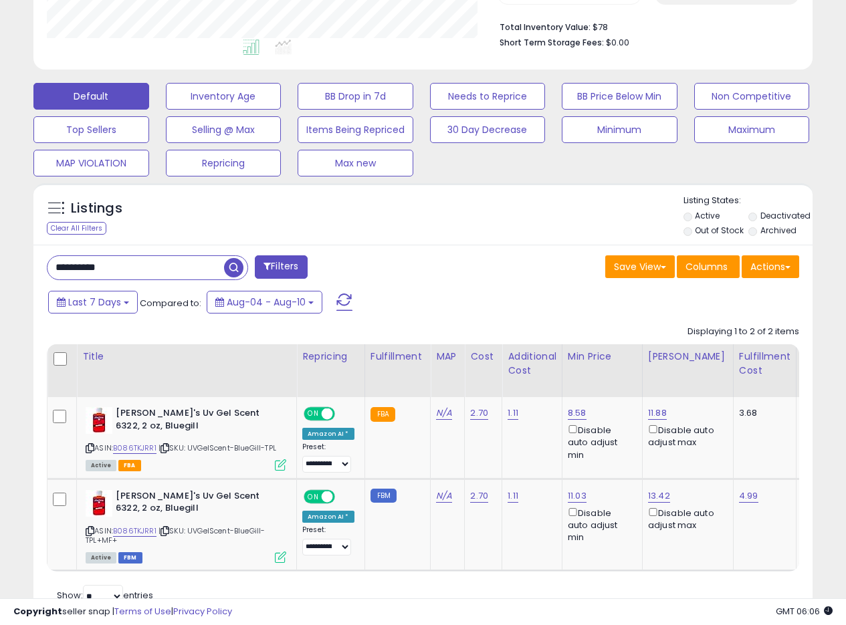
click at [0, 272] on div "**********" at bounding box center [423, 189] width 846 height 969
click at [231, 269] on span "button" at bounding box center [233, 267] width 19 height 19
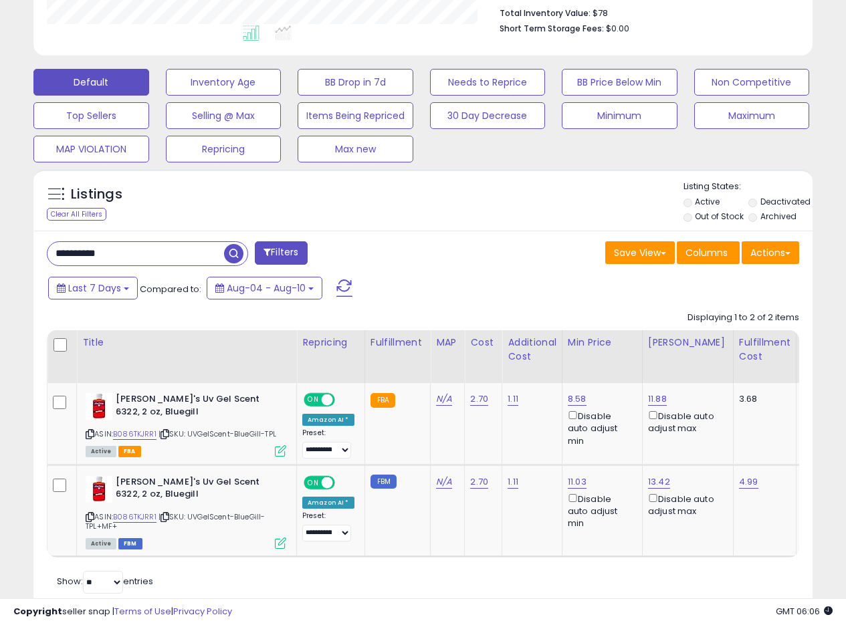
scroll to position [331, 0]
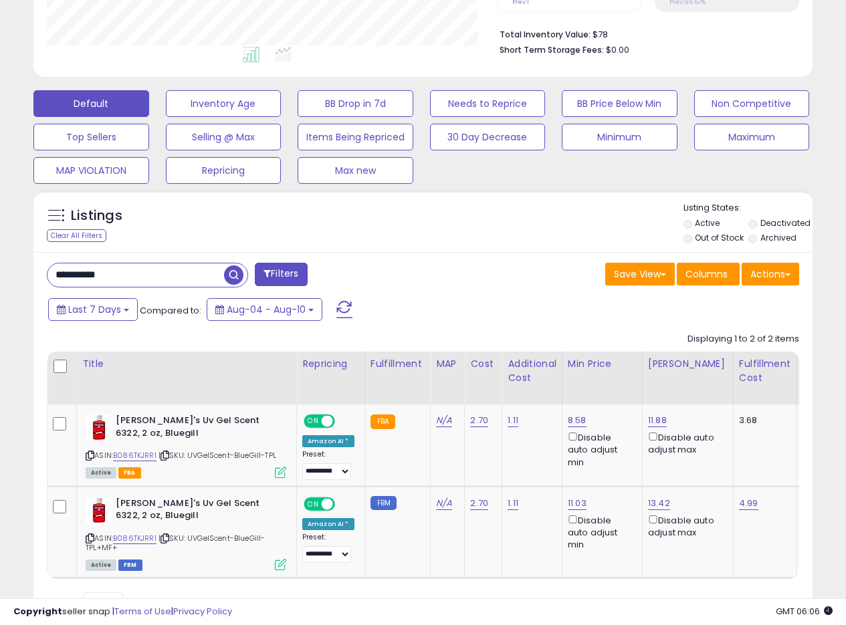
drag, startPoint x: 91, startPoint y: 276, endPoint x: 45, endPoint y: 269, distance: 45.9
click at [51, 270] on input "**********" at bounding box center [135, 274] width 176 height 23
paste input "text"
click at [232, 276] on span "button" at bounding box center [233, 274] width 19 height 19
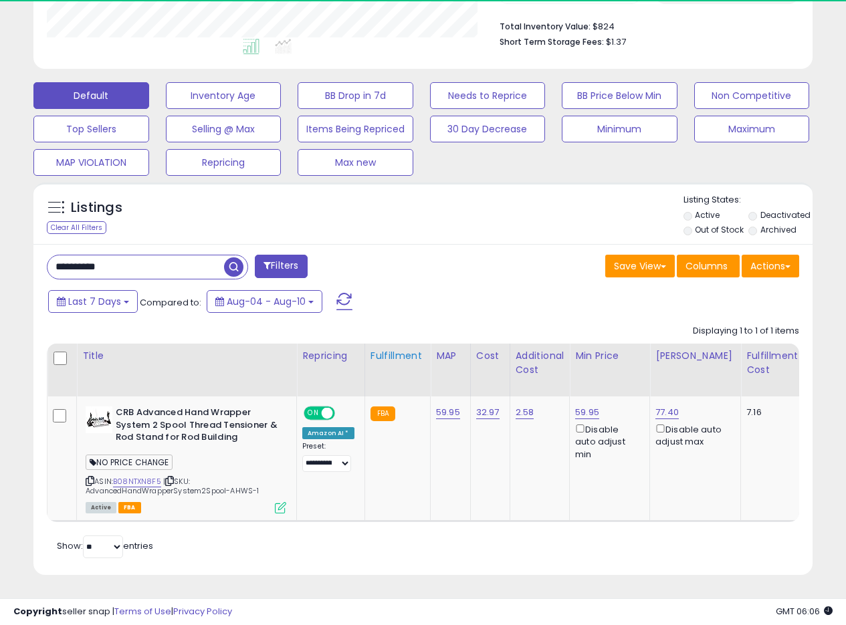
scroll to position [274, 451]
drag, startPoint x: 129, startPoint y: 261, endPoint x: 0, endPoint y: 254, distance: 129.2
click at [0, 255] on div "**********" at bounding box center [423, 165] width 846 height 920
paste input "text"
click at [237, 257] on span "button" at bounding box center [233, 266] width 19 height 19
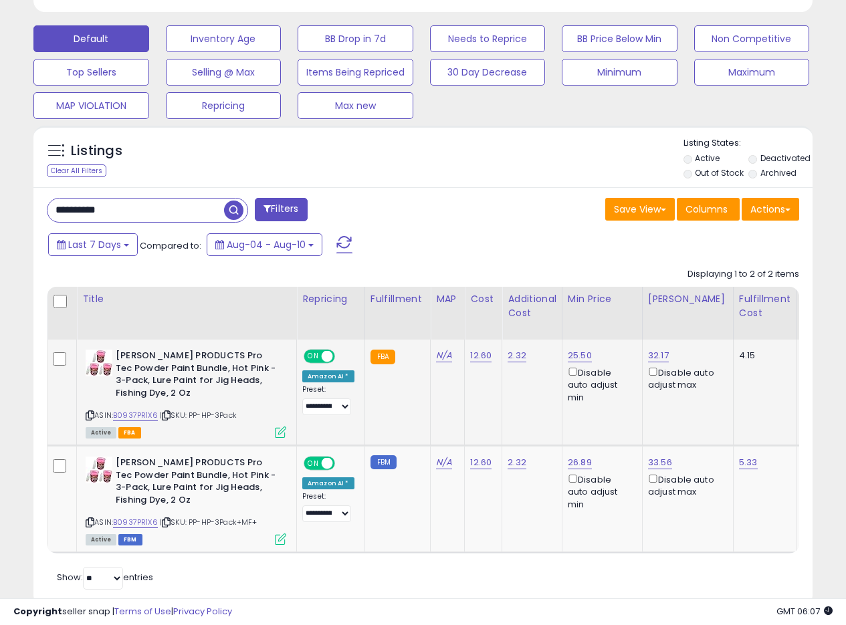
scroll to position [437, 0]
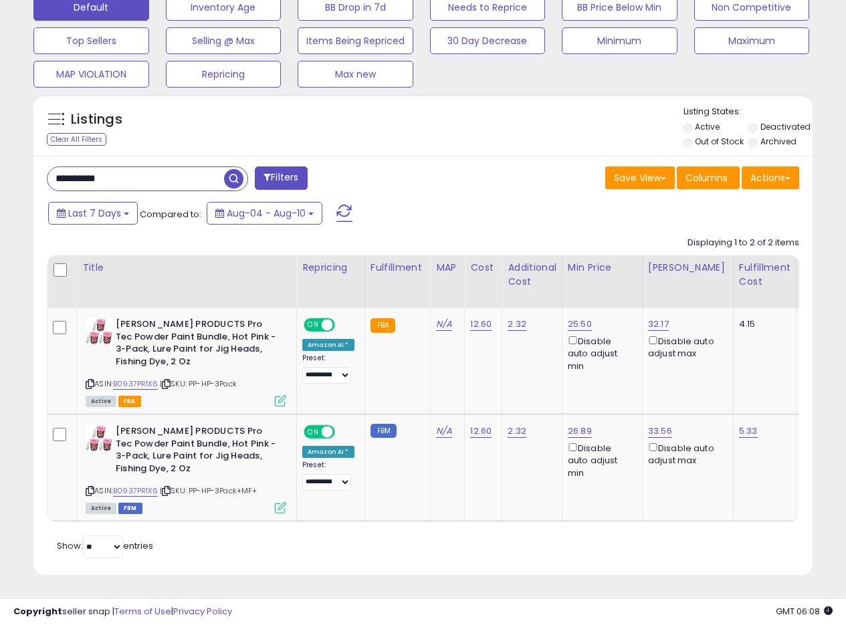
drag, startPoint x: 139, startPoint y: 173, endPoint x: 3, endPoint y: 158, distance: 137.2
click at [0, 158] on div "**********" at bounding box center [423, 120] width 846 height 1009
paste input "text"
click at [230, 176] on span "button" at bounding box center [233, 178] width 19 height 19
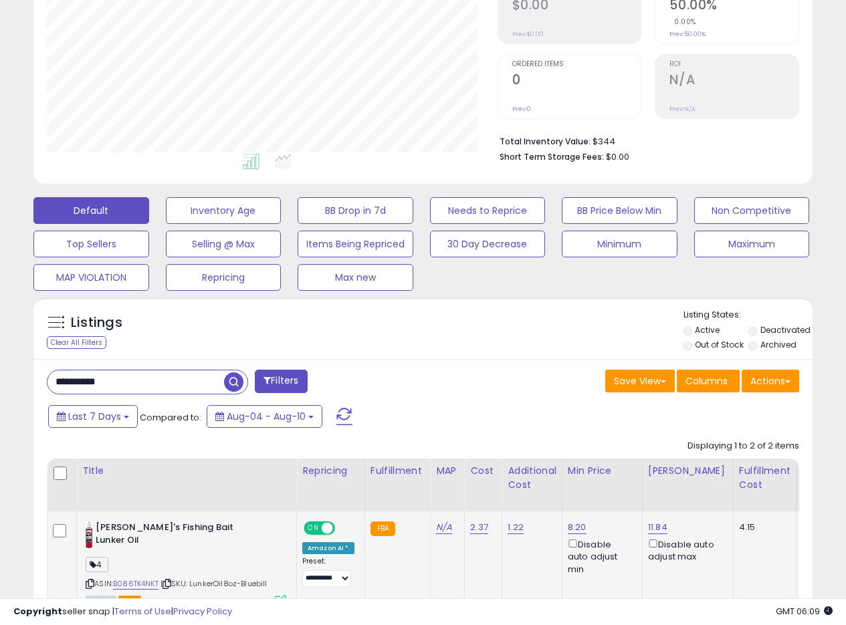
scroll to position [416, 0]
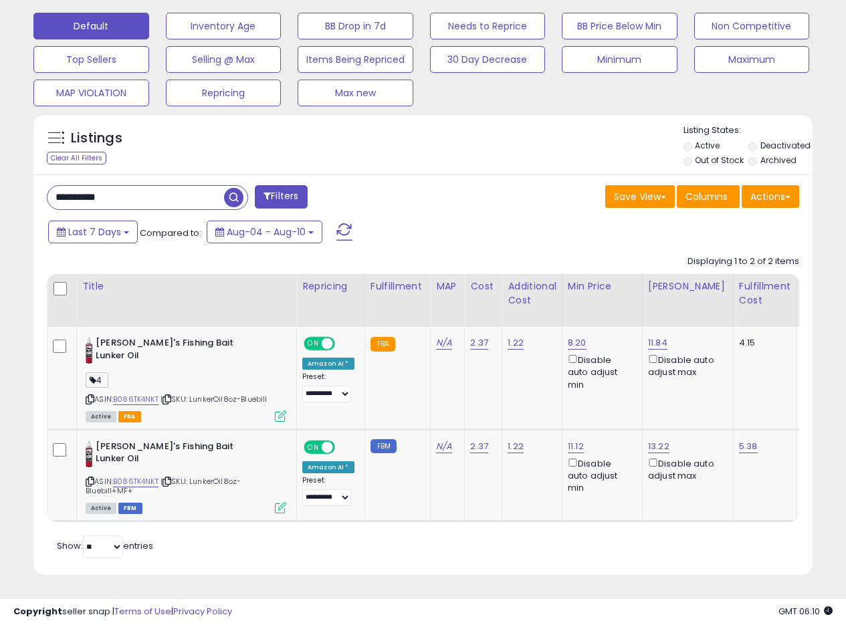
drag, startPoint x: 136, startPoint y: 190, endPoint x: 1, endPoint y: 167, distance: 136.9
click at [0, 172] on div "**********" at bounding box center [423, 130] width 846 height 990
paste input "text"
click at [235, 188] on span "button" at bounding box center [233, 197] width 19 height 19
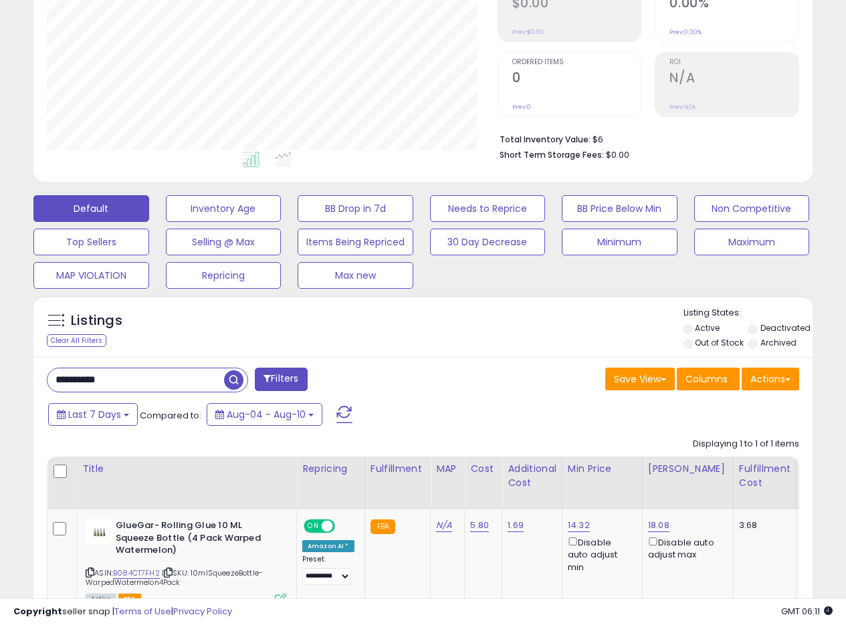
scroll to position [291, 0]
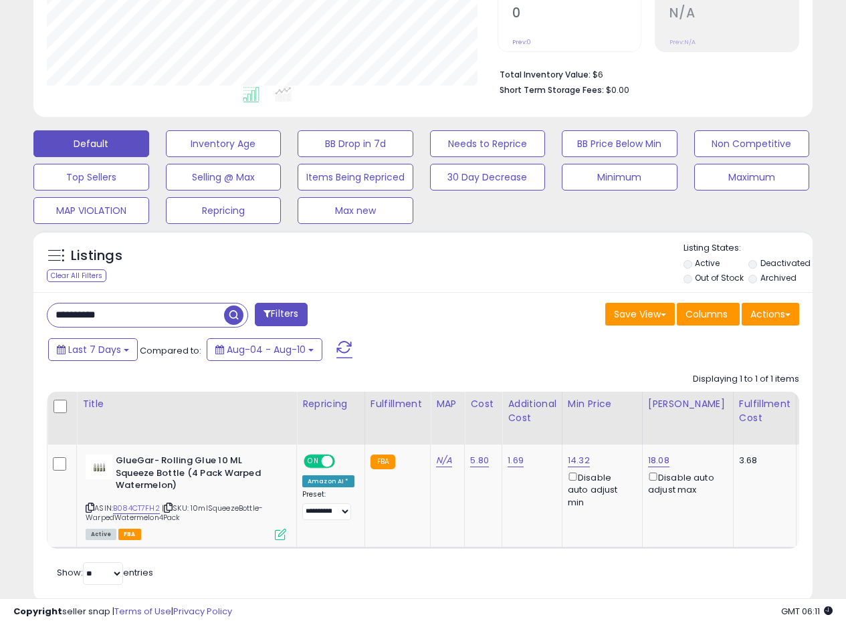
drag, startPoint x: 136, startPoint y: 310, endPoint x: 16, endPoint y: 304, distance: 119.8
click at [25, 307] on div "Listings Clear All Filters" at bounding box center [422, 421] width 799 height 394
paste input "text"
click at [233, 314] on span "button" at bounding box center [233, 314] width 19 height 19
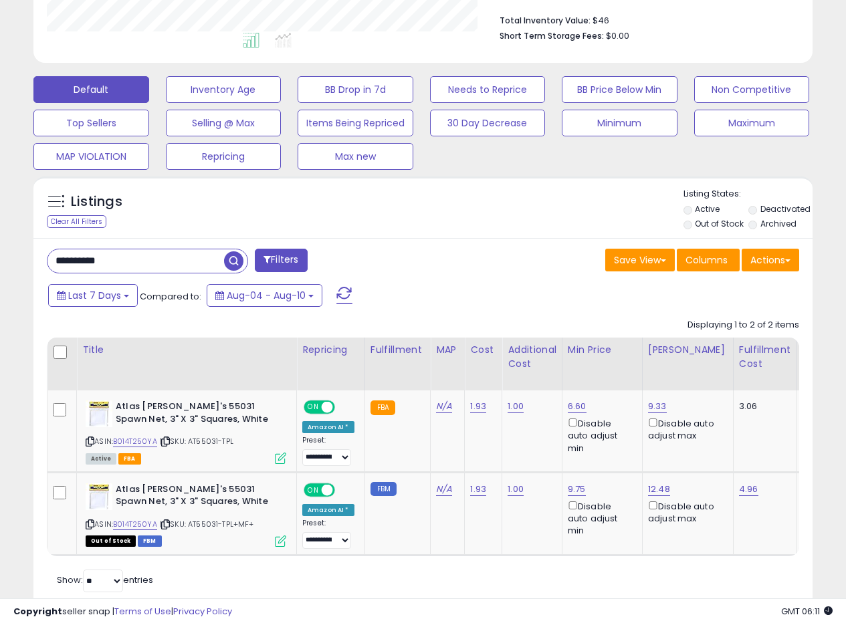
scroll to position [322, 0]
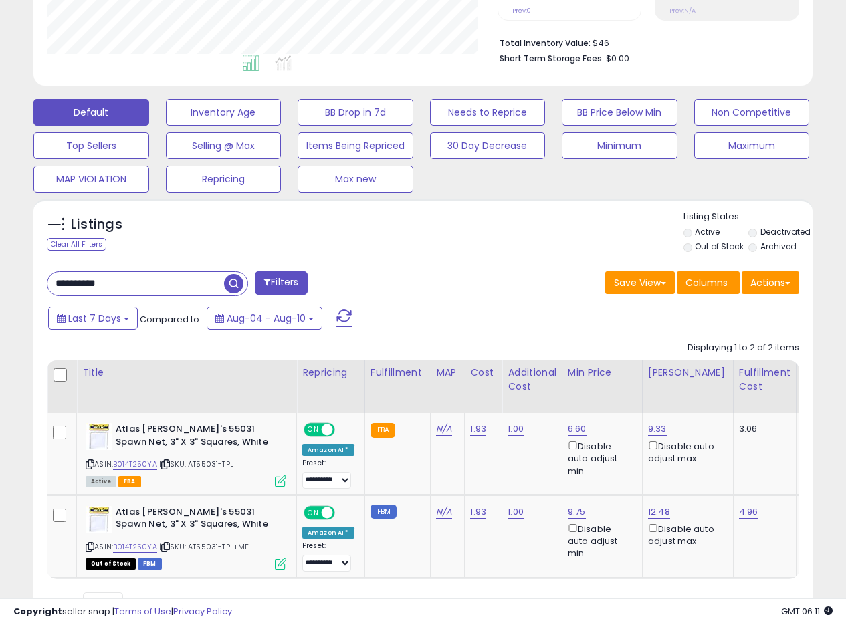
drag, startPoint x: 136, startPoint y: 285, endPoint x: 0, endPoint y: 282, distance: 135.7
click at [0, 283] on div "**********" at bounding box center [423, 201] width 846 height 960
paste input "text"
click at [236, 281] on span "button" at bounding box center [233, 283] width 19 height 19
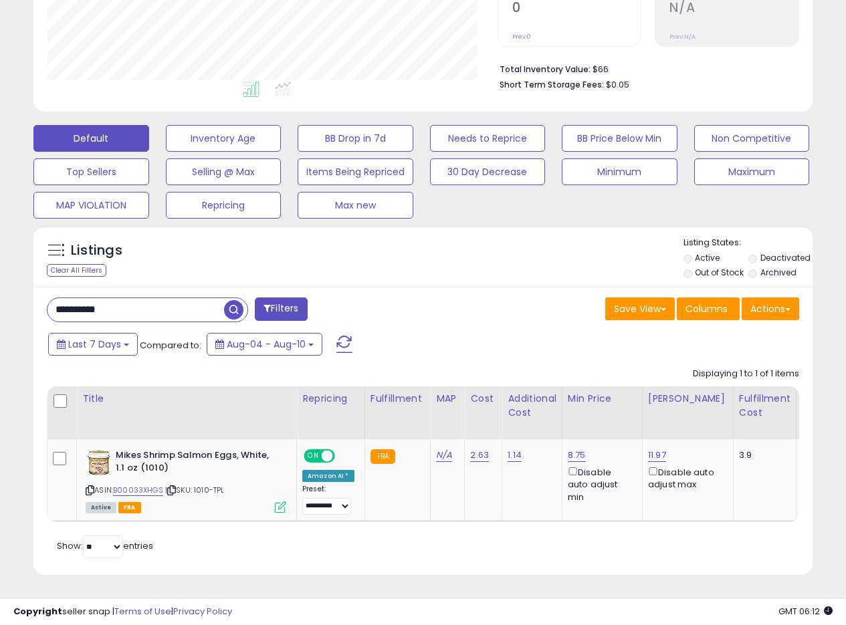
scroll to position [239, 0]
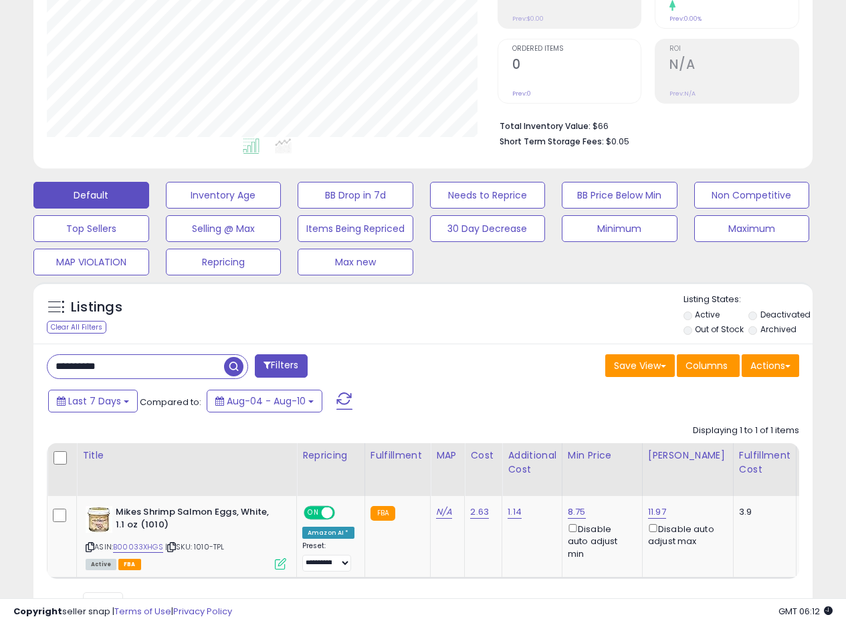
click at [479, 260] on div "Default Inventory Age BB Drop in 7d Needs to Reprice BB Price Below Min Non Com…" at bounding box center [423, 225] width 812 height 100
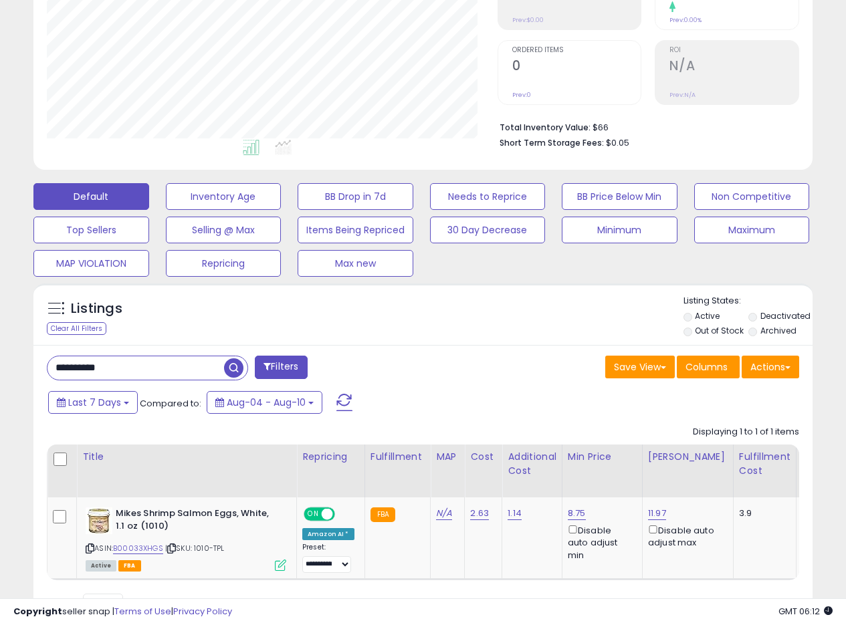
click at [495, 327] on div "Listings Clear All Filters Listing States:" at bounding box center [422, 317] width 779 height 45
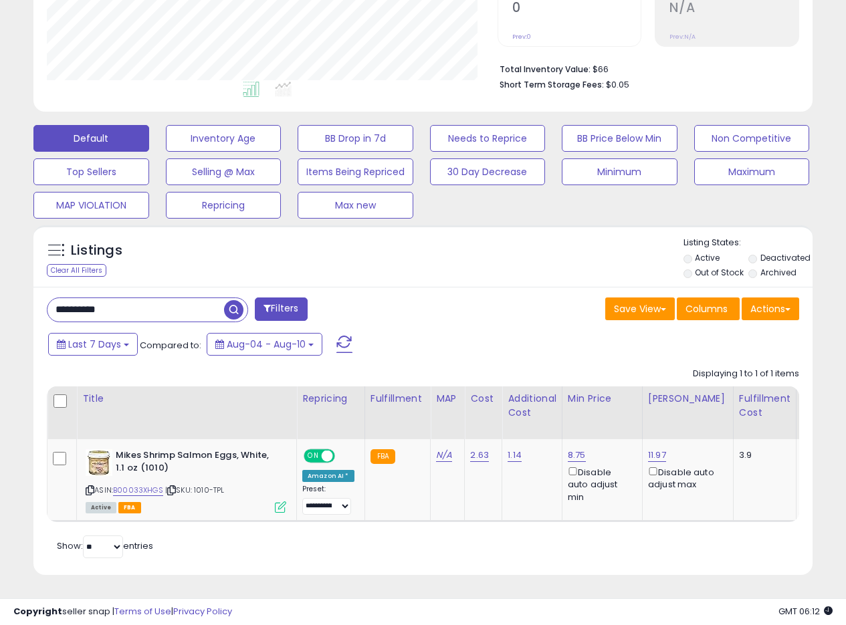
click at [496, 310] on div "Save View Save As New View Update Current View Columns Actions Import Export Vi…" at bounding box center [616, 310] width 386 height 26
drag, startPoint x: 485, startPoint y: 277, endPoint x: 477, endPoint y: 273, distance: 8.1
click at [487, 287] on div "**********" at bounding box center [422, 431] width 779 height 288
drag, startPoint x: 139, startPoint y: 301, endPoint x: 0, endPoint y: 289, distance: 139.5
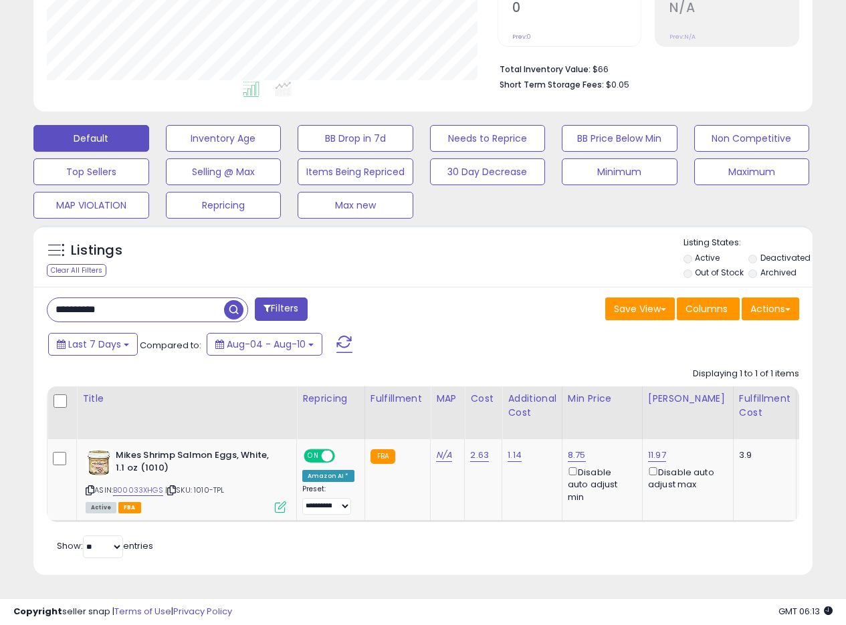
click at [0, 292] on div "**********" at bounding box center [423, 186] width 846 height 878
paste input "text"
click at [237, 300] on span "button" at bounding box center [233, 309] width 19 height 19
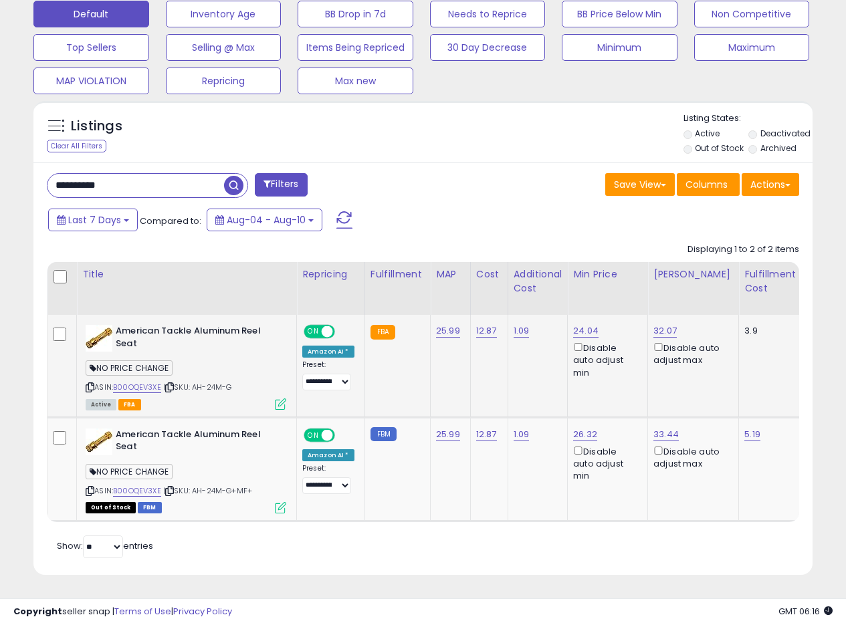
scroll to position [430, 0]
click at [423, 180] on div "Save View Save As New View Update Current View Columns Actions Import Export Vi…" at bounding box center [616, 186] width 386 height 26
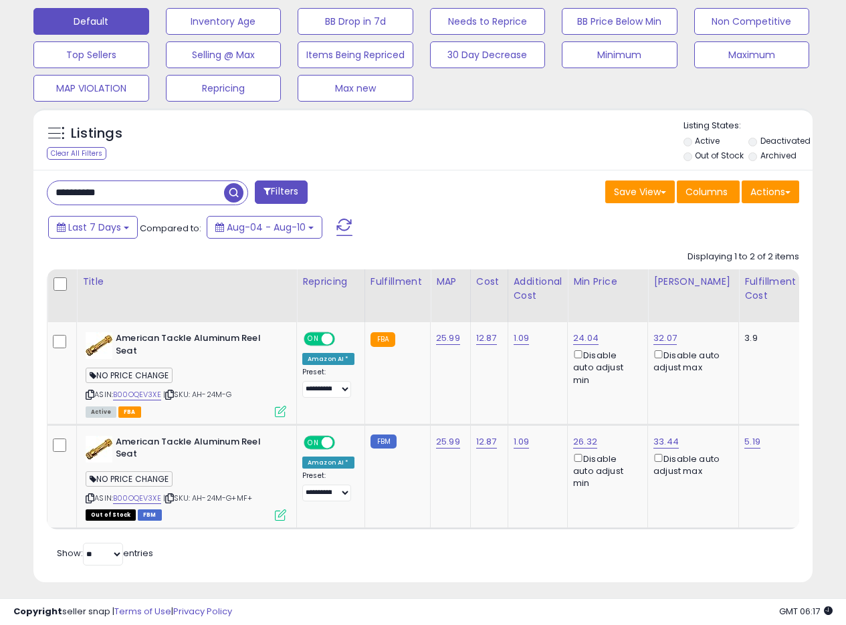
scroll to position [426, 0]
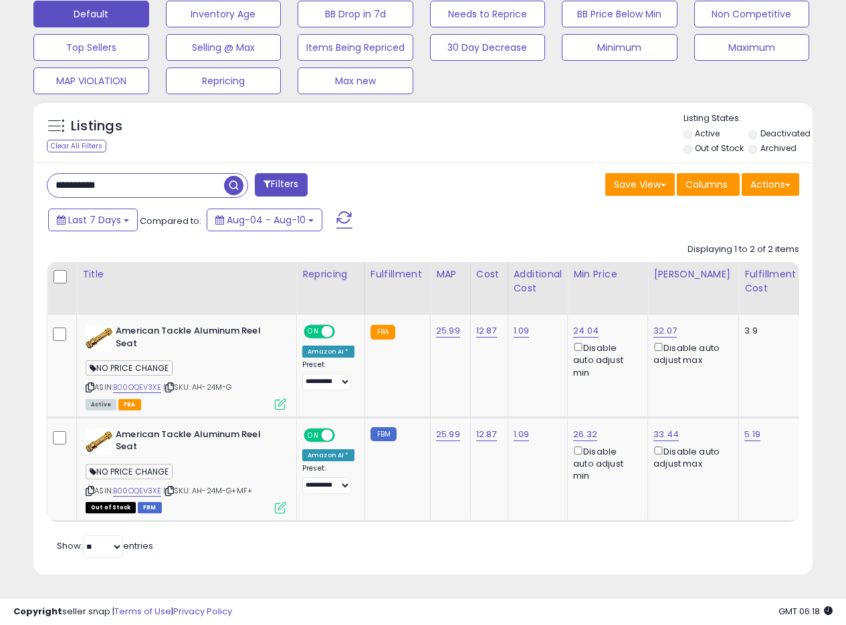
drag, startPoint x: 136, startPoint y: 182, endPoint x: 0, endPoint y: 170, distance: 136.3
click at [0, 171] on div "**********" at bounding box center [423, 124] width 846 height 1002
paste input "text"
click at [241, 178] on span "button" at bounding box center [233, 185] width 19 height 19
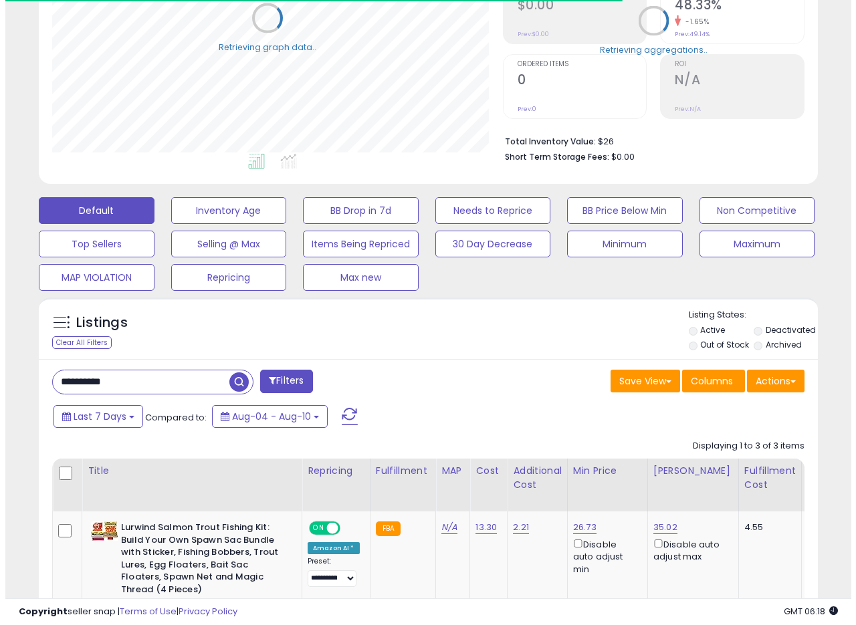
scroll to position [668125, 667948]
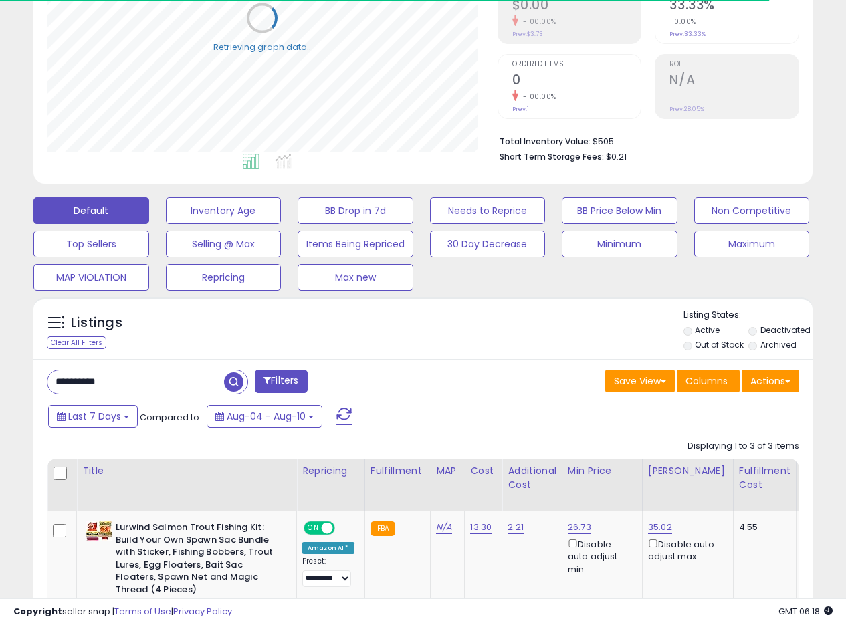
click at [233, 387] on span "button" at bounding box center [233, 381] width 19 height 19
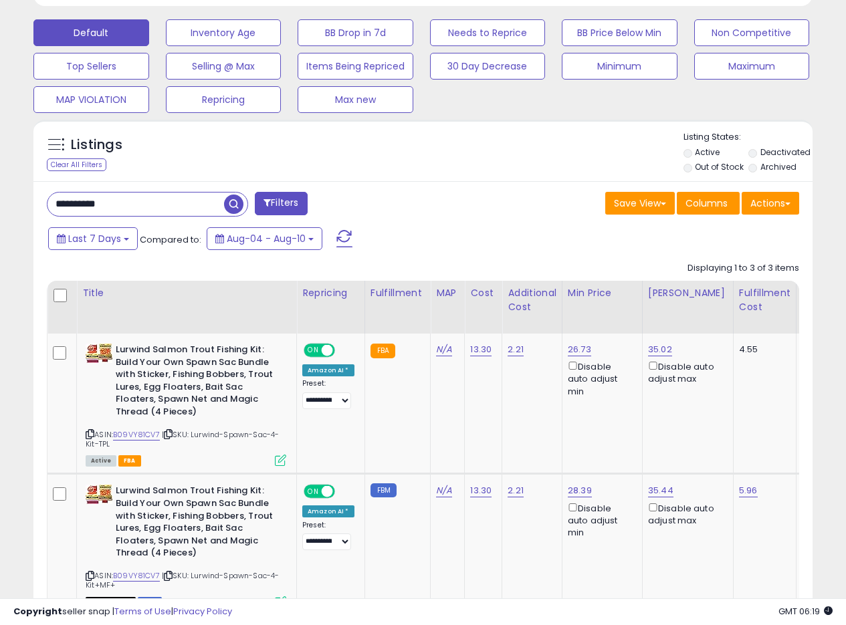
scroll to position [380, 0]
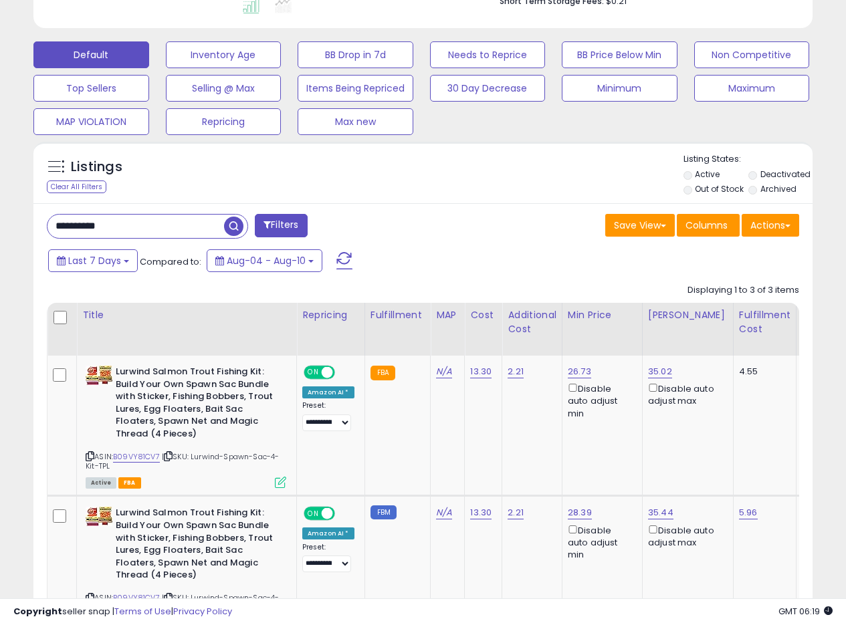
drag, startPoint x: 144, startPoint y: 229, endPoint x: 9, endPoint y: 216, distance: 135.6
click at [12, 217] on div "**********" at bounding box center [423, 263] width 832 height 1172
paste input "text"
click at [230, 227] on span "button" at bounding box center [233, 226] width 19 height 19
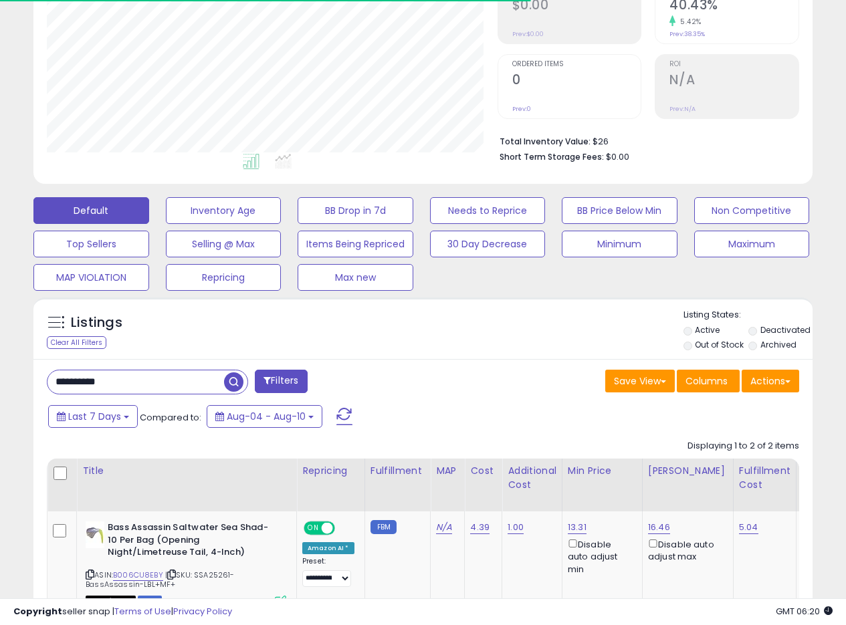
scroll to position [274, 451]
drag, startPoint x: 131, startPoint y: 381, endPoint x: 0, endPoint y: 369, distance: 131.6
click at [0, 371] on div "**********" at bounding box center [423, 321] width 846 height 1003
paste input "text"
click at [233, 382] on span "button" at bounding box center [233, 381] width 19 height 19
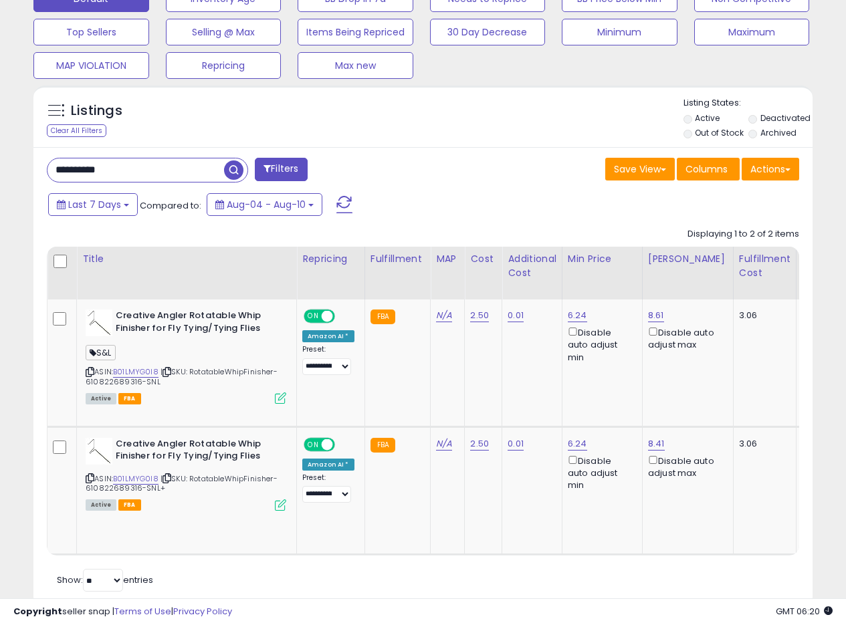
scroll to position [346, 0]
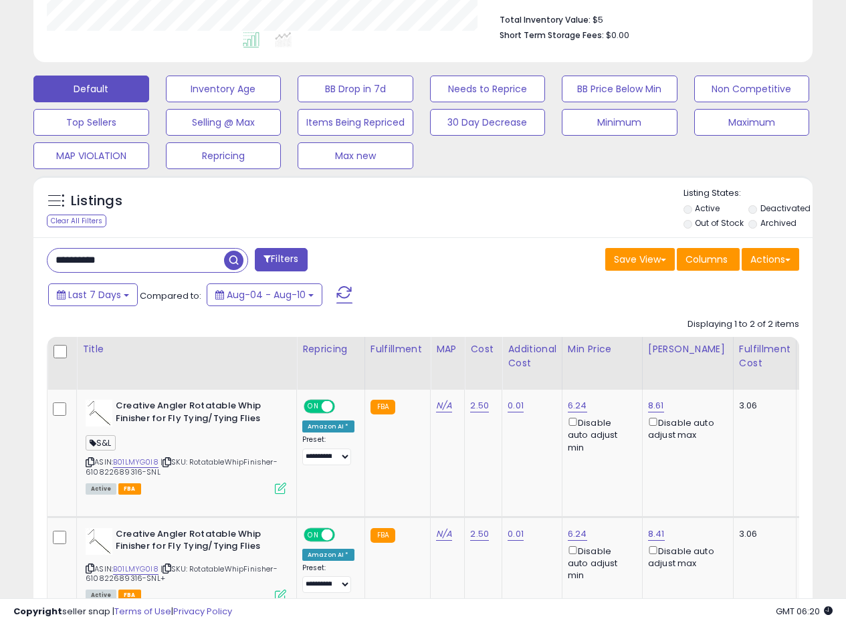
drag, startPoint x: 138, startPoint y: 258, endPoint x: 5, endPoint y: 247, distance: 133.4
click at [14, 251] on div "**********" at bounding box center [423, 213] width 832 height 1004
paste input "text"
click at [234, 268] on span "button" at bounding box center [233, 260] width 19 height 19
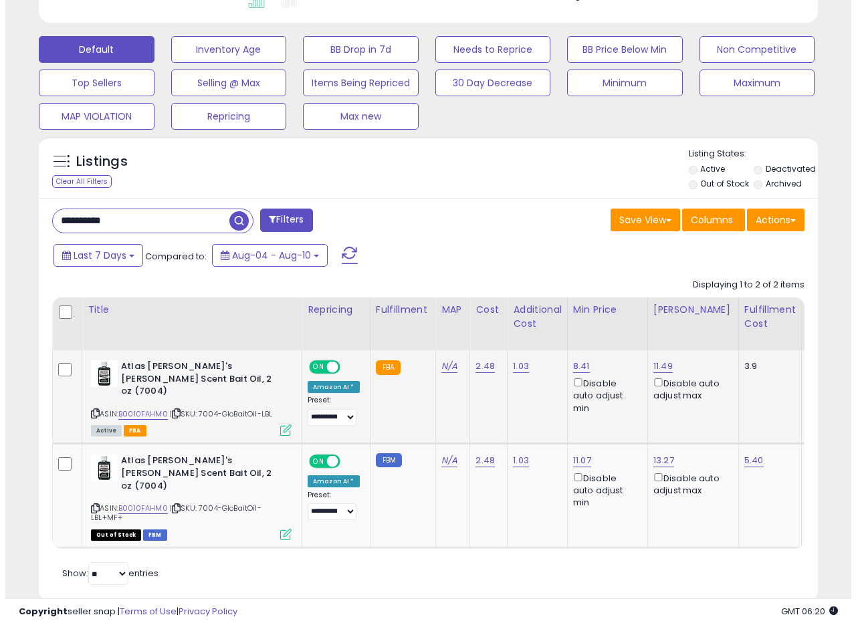
scroll to position [398, 0]
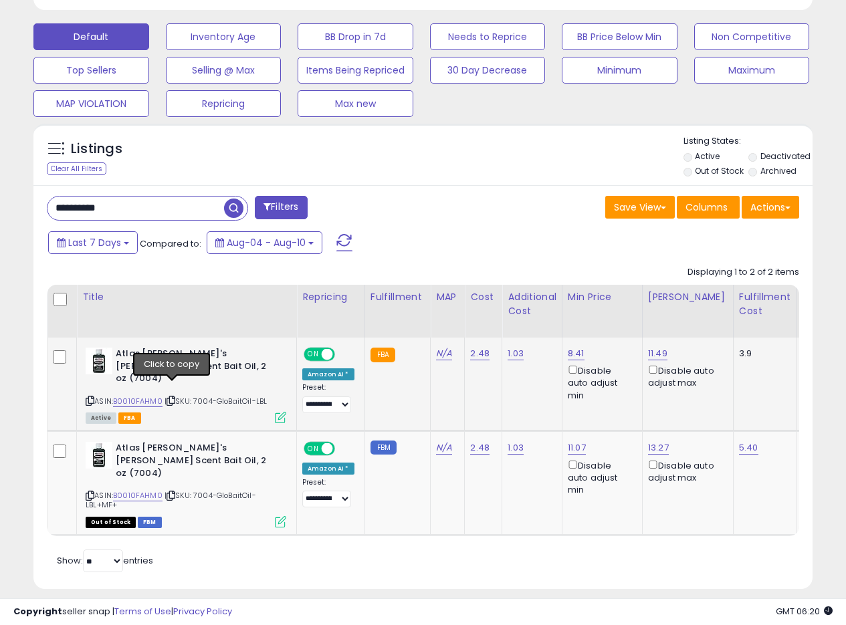
click at [174, 397] on icon at bounding box center [170, 400] width 9 height 7
click at [279, 516] on icon at bounding box center [280, 521] width 11 height 11
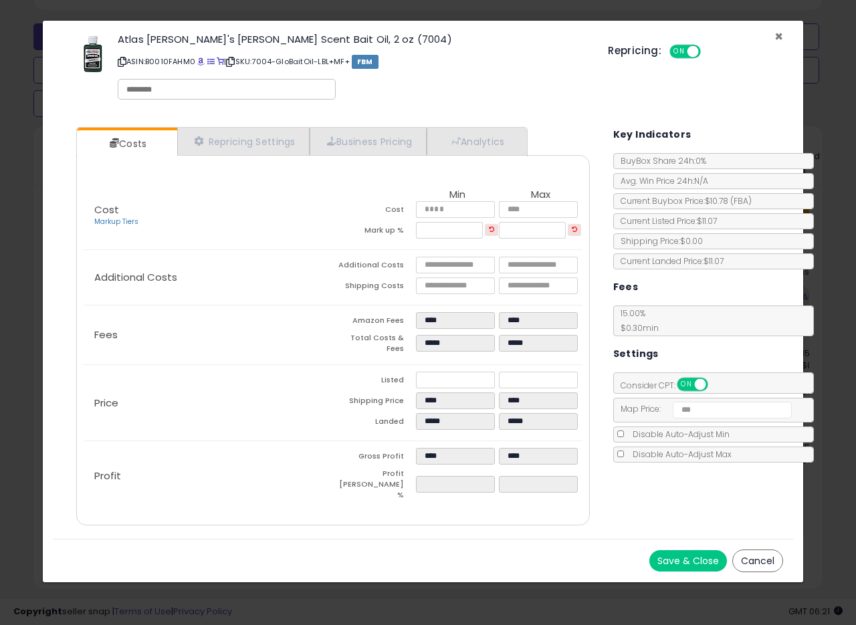
click at [780, 37] on span "×" at bounding box center [778, 36] width 9 height 19
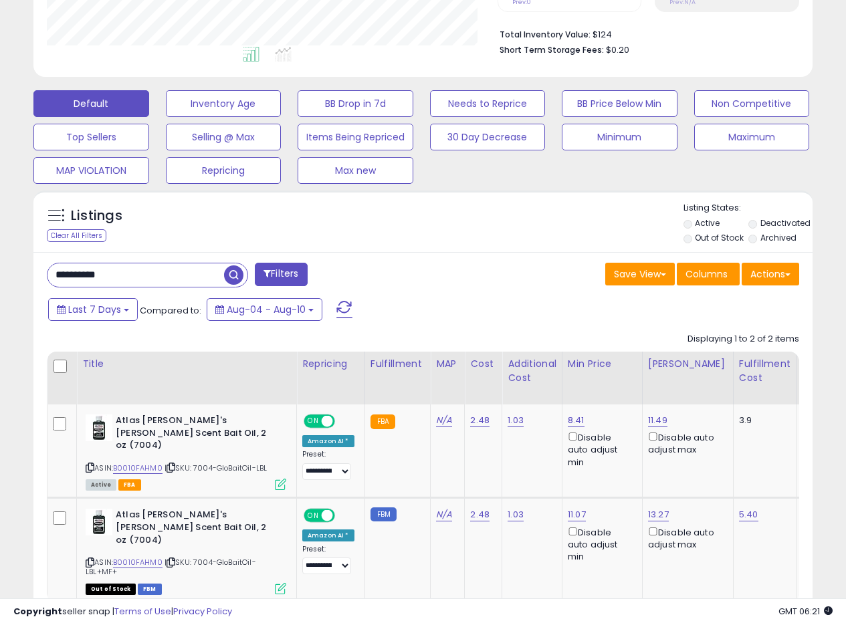
scroll to position [287, 0]
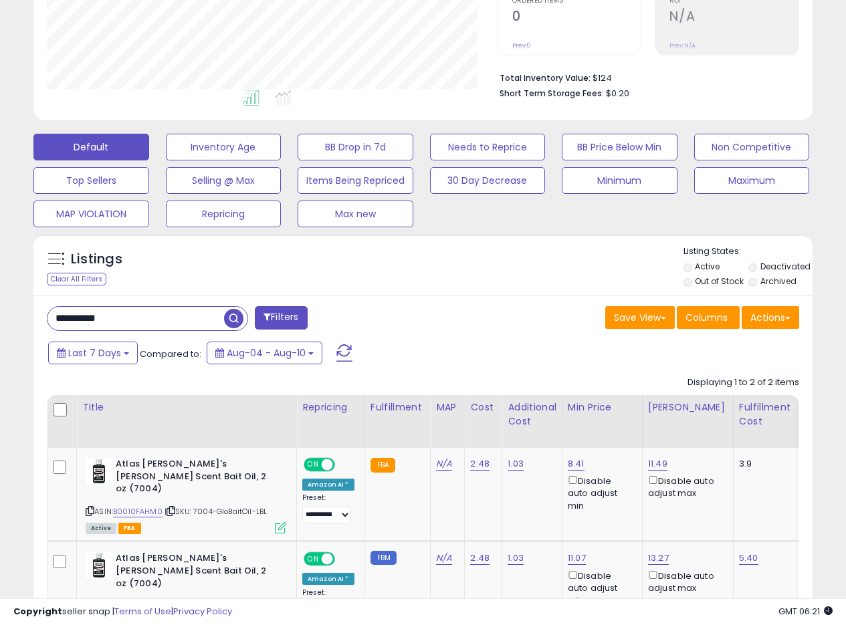
click at [495, 313] on div "Save View Save As New View Update Current View Columns Actions Import Export Vi…" at bounding box center [616, 319] width 386 height 26
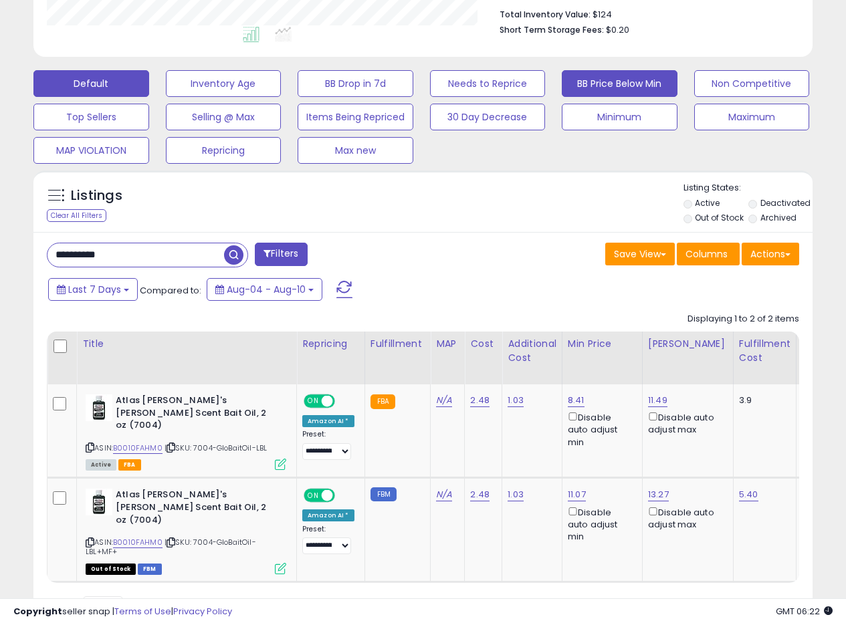
scroll to position [331, 0]
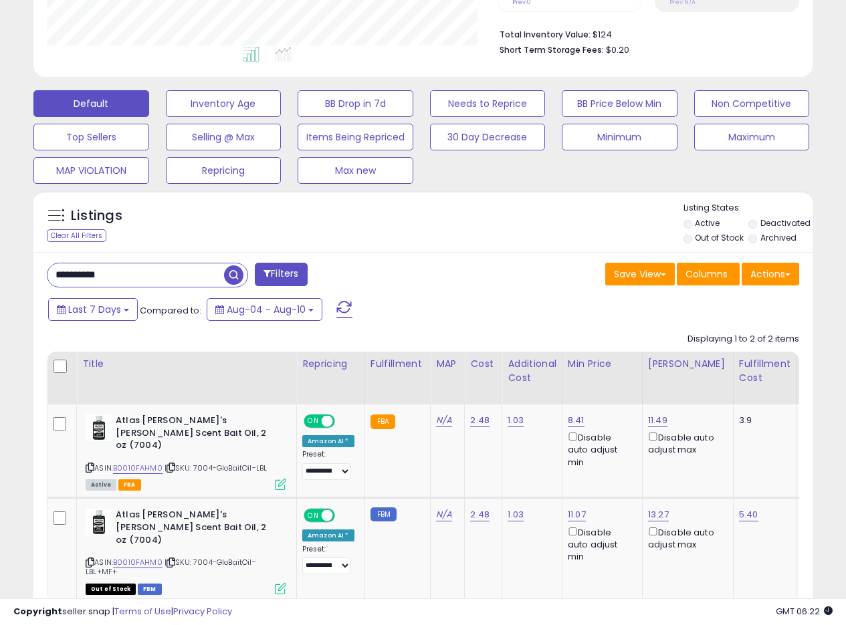
drag, startPoint x: 135, startPoint y: 280, endPoint x: 0, endPoint y: 274, distance: 135.2
click at [0, 277] on div "**********" at bounding box center [423, 209] width 846 height 993
paste input "text"
click at [231, 279] on span "button" at bounding box center [233, 274] width 19 height 19
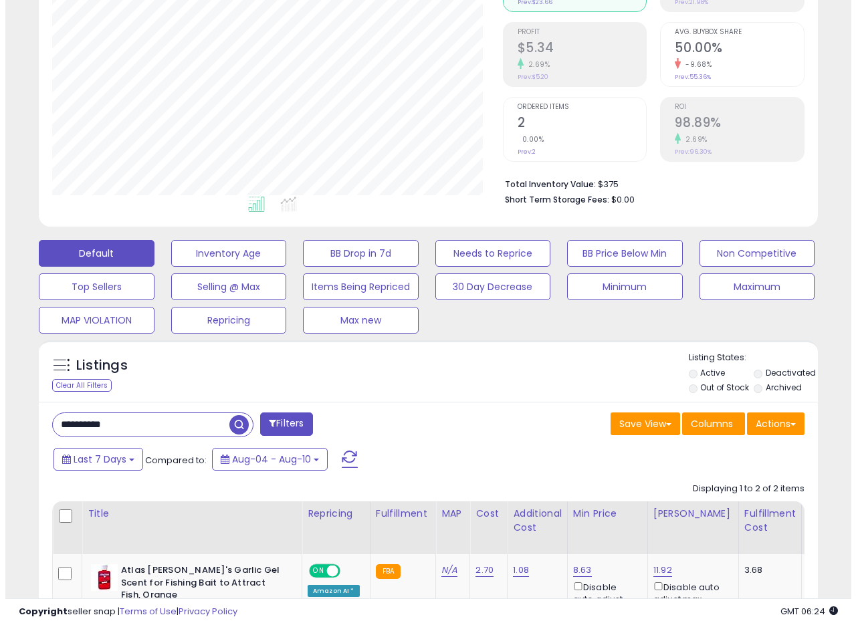
scroll to position [157, 0]
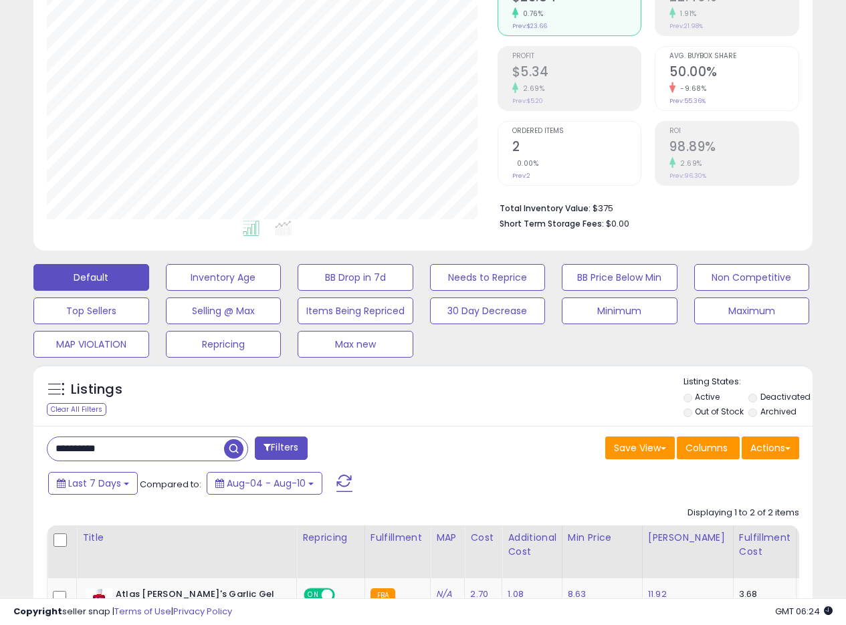
drag, startPoint x: 113, startPoint y: 445, endPoint x: 148, endPoint y: 441, distance: 35.0
click at [0, 436] on div "**********" at bounding box center [423, 387] width 846 height 1003
paste input "text"
click at [238, 448] on span "button" at bounding box center [233, 448] width 19 height 19
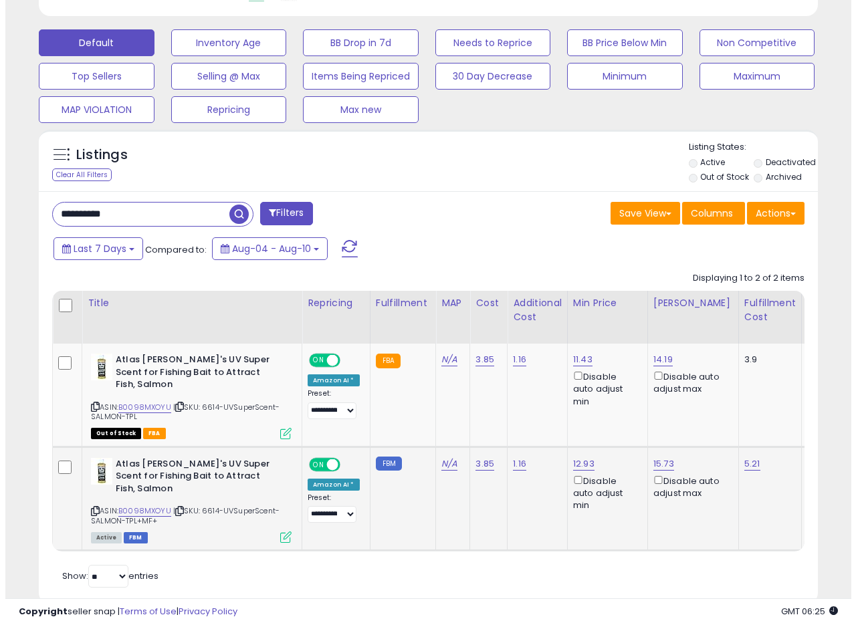
scroll to position [406, 0]
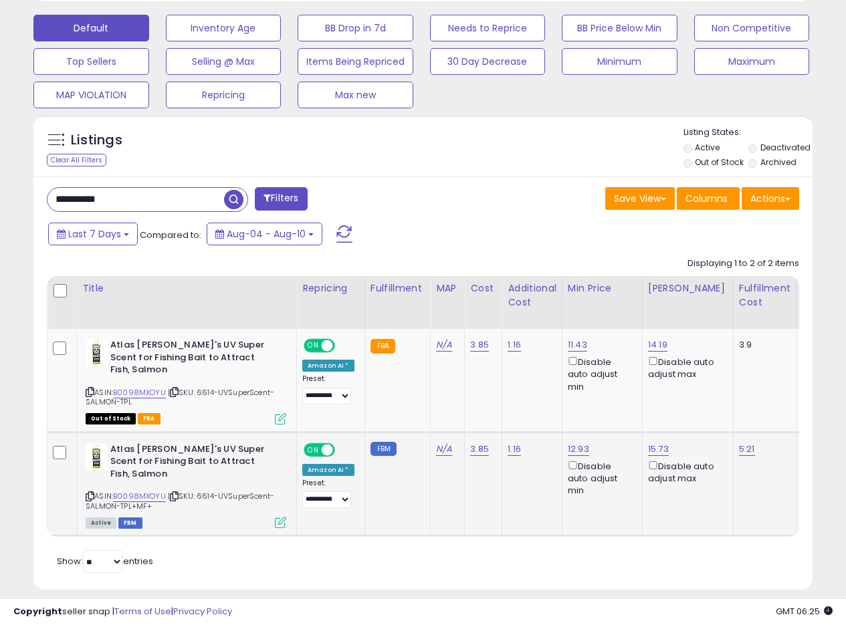
click at [282, 517] on icon at bounding box center [280, 522] width 11 height 11
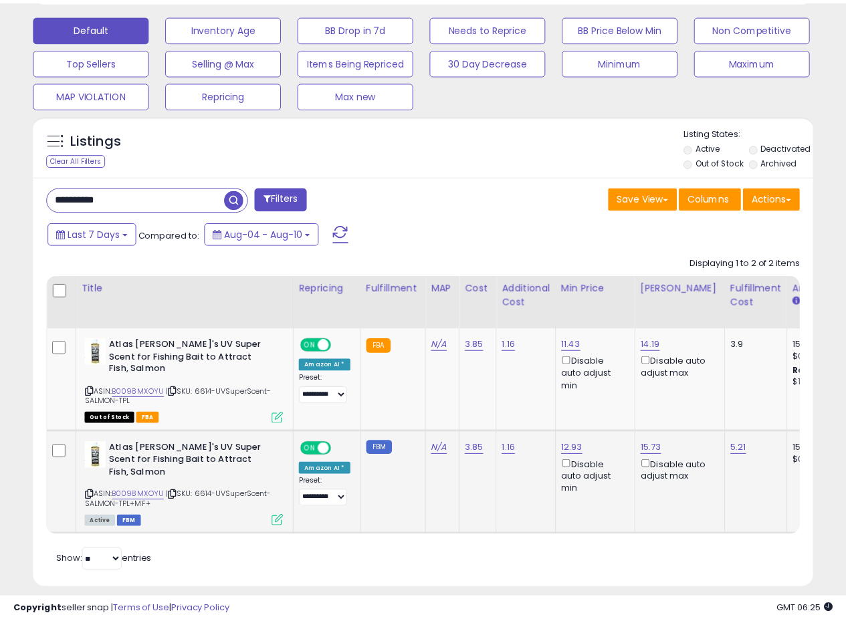
scroll to position [274, 456]
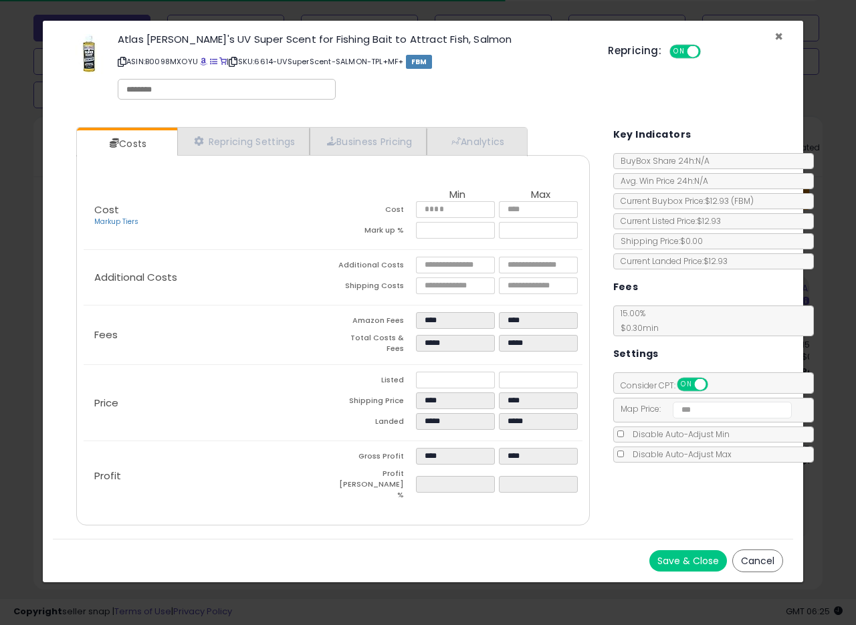
click at [778, 35] on span "×" at bounding box center [778, 36] width 9 height 19
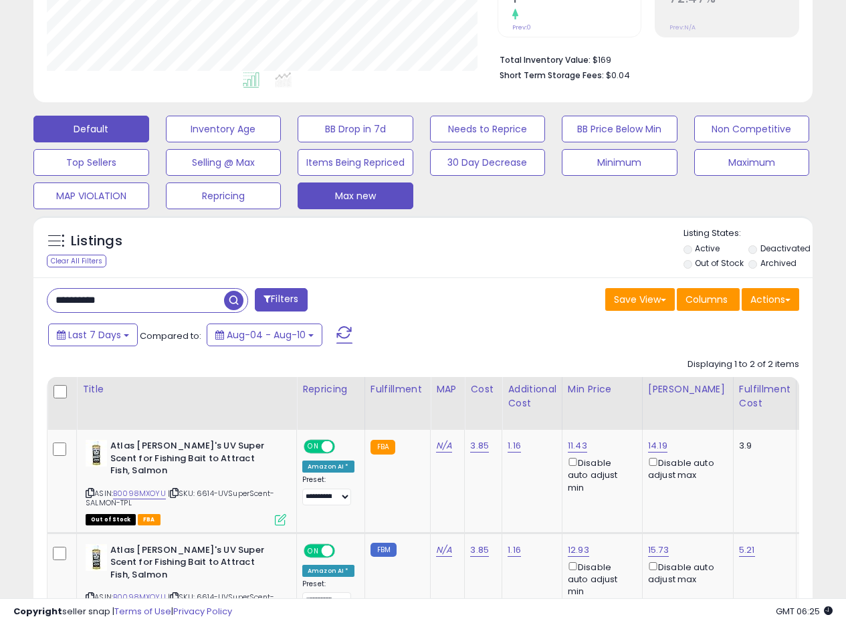
scroll to position [273, 0]
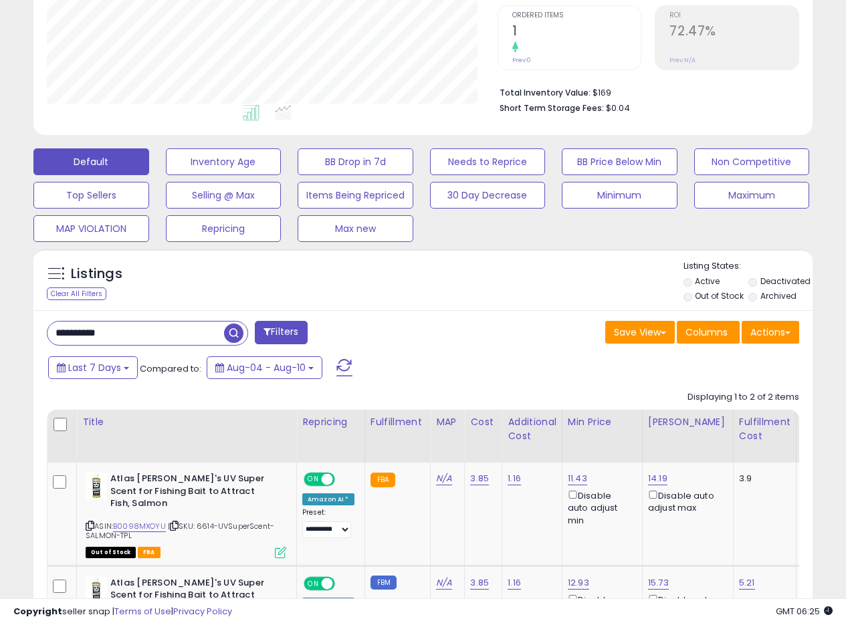
drag, startPoint x: 138, startPoint y: 342, endPoint x: 3, endPoint y: 330, distance: 135.6
click at [3, 330] on div "**********" at bounding box center [423, 272] width 846 height 1003
paste input "text"
click at [235, 331] on span "button" at bounding box center [233, 333] width 19 height 19
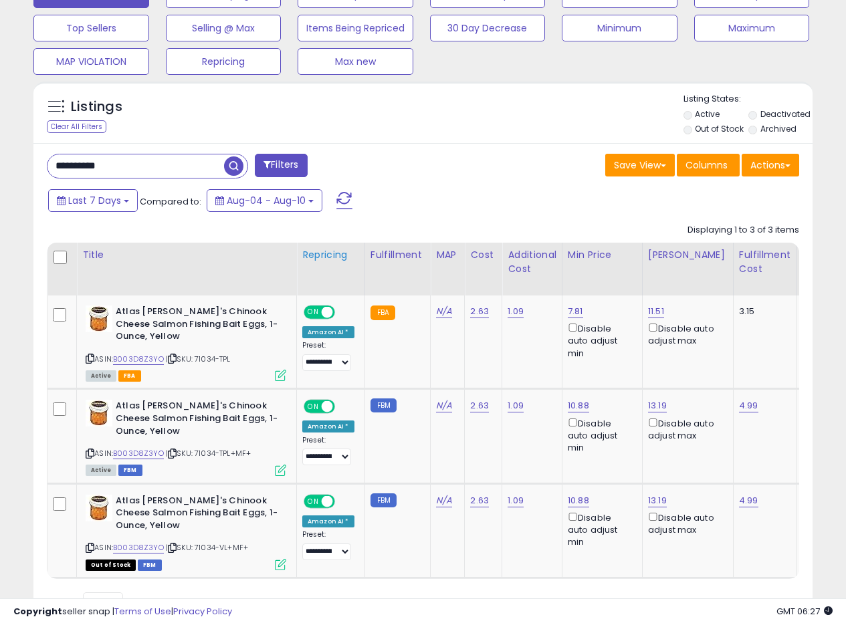
scroll to position [507, 0]
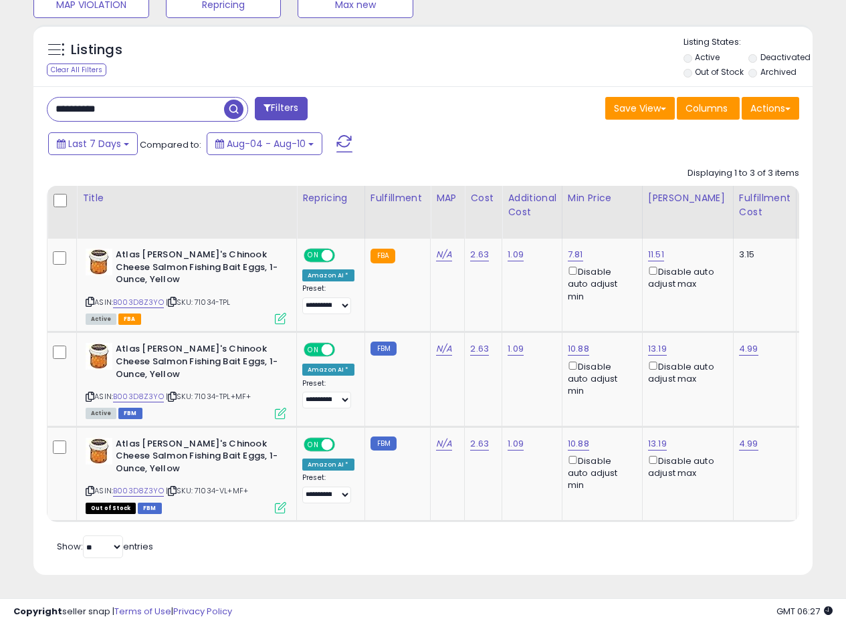
drag, startPoint x: 142, startPoint y: 105, endPoint x: 19, endPoint y: 95, distance: 123.4
click at [27, 97] on div "Listings Clear All Filters" at bounding box center [422, 304] width 799 height 573
paste input "text"
click at [239, 100] on span "button" at bounding box center [233, 109] width 19 height 19
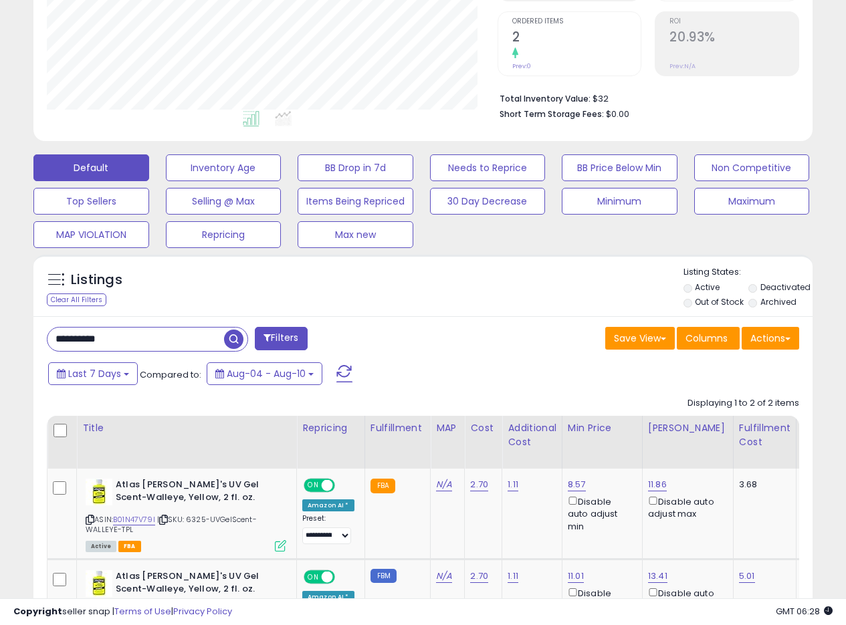
scroll to position [291, 0]
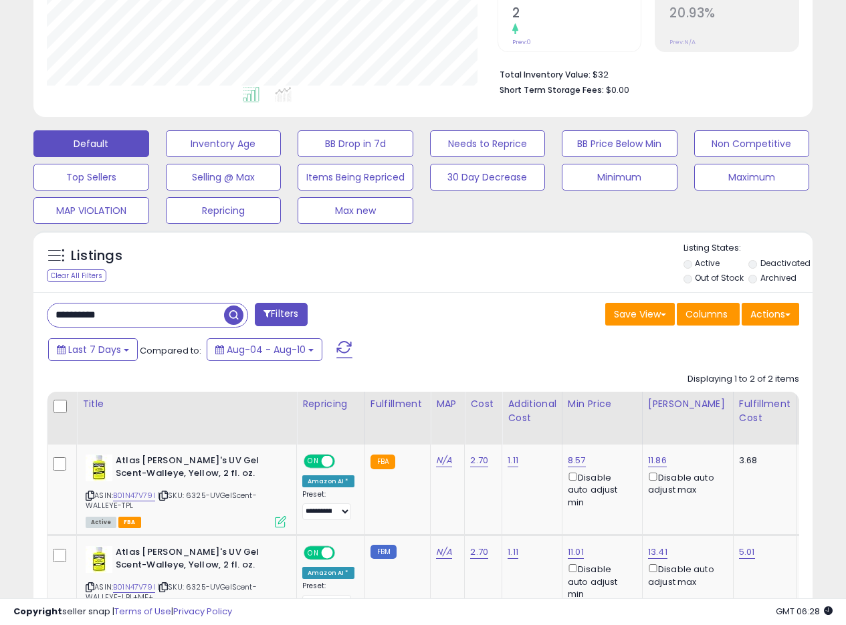
drag, startPoint x: 130, startPoint y: 311, endPoint x: 23, endPoint y: 297, distance: 107.2
click at [23, 297] on div "Listings Clear All Filters" at bounding box center [422, 461] width 799 height 474
paste input "text"
click at [231, 317] on span "button" at bounding box center [233, 314] width 19 height 19
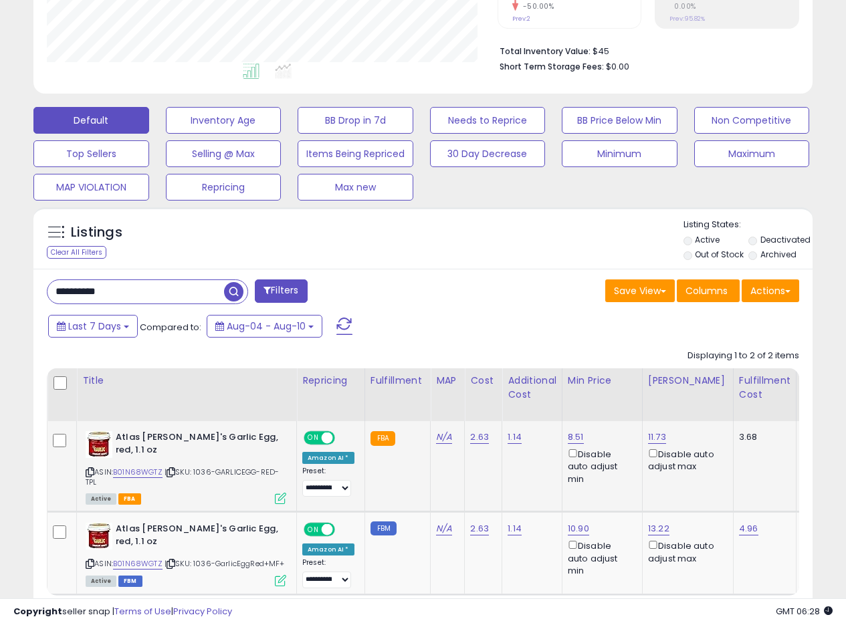
scroll to position [404, 0]
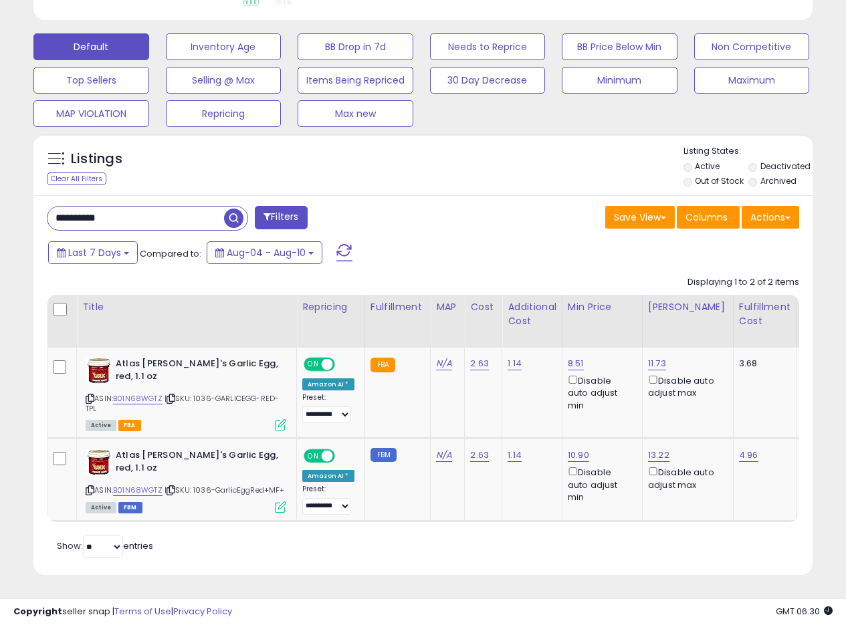
click at [0, 190] on div "**********" at bounding box center [423, 140] width 846 height 969
paste input "text"
type input "**********"
click at [232, 209] on span "button" at bounding box center [233, 218] width 19 height 19
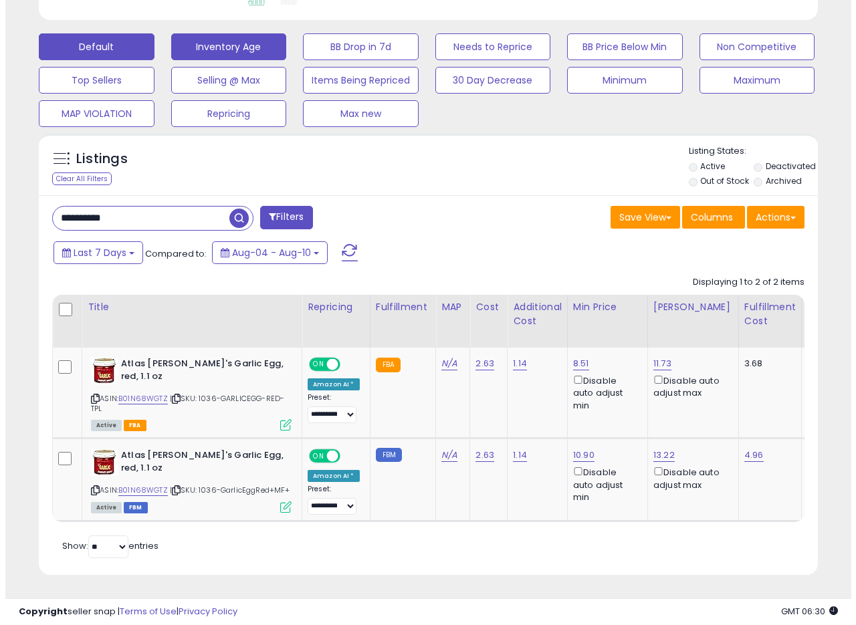
scroll to position [274, 456]
